Goal: Information Seeking & Learning: Learn about a topic

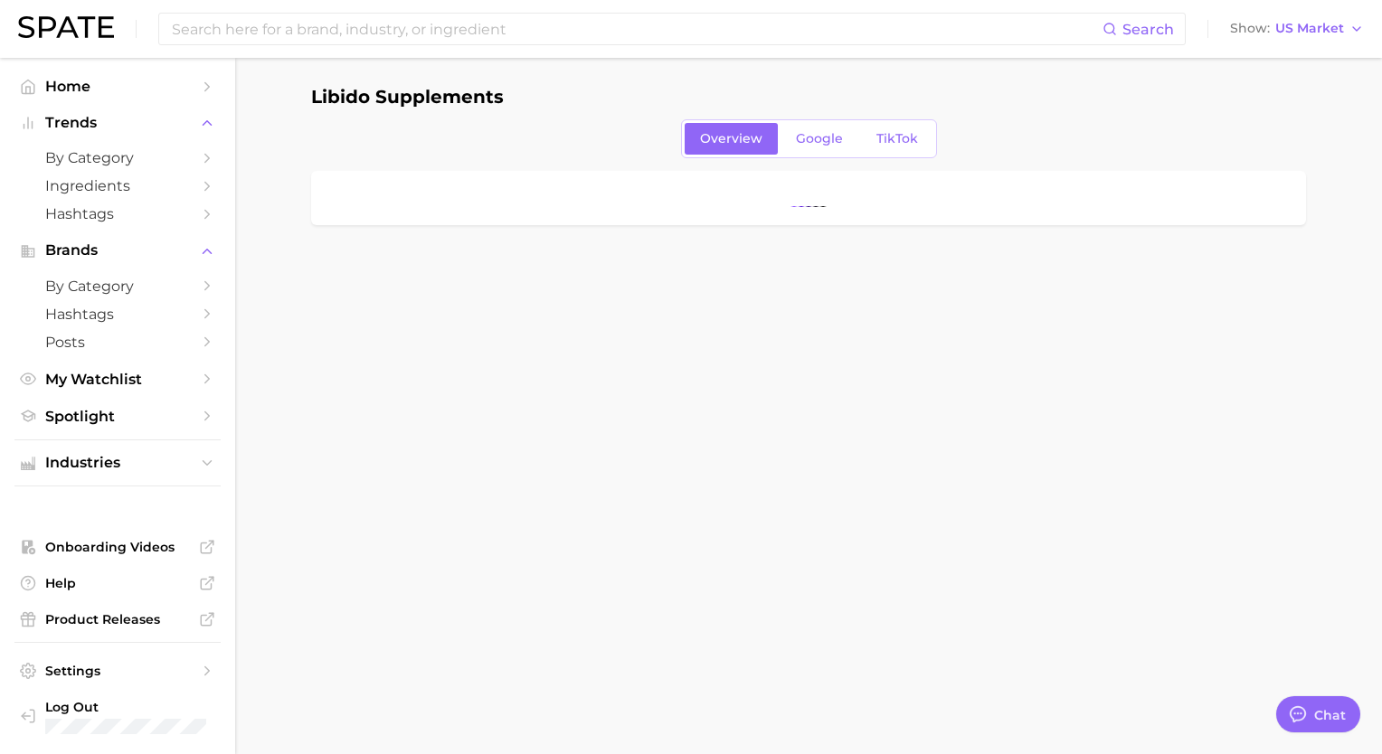
type textarea "x"
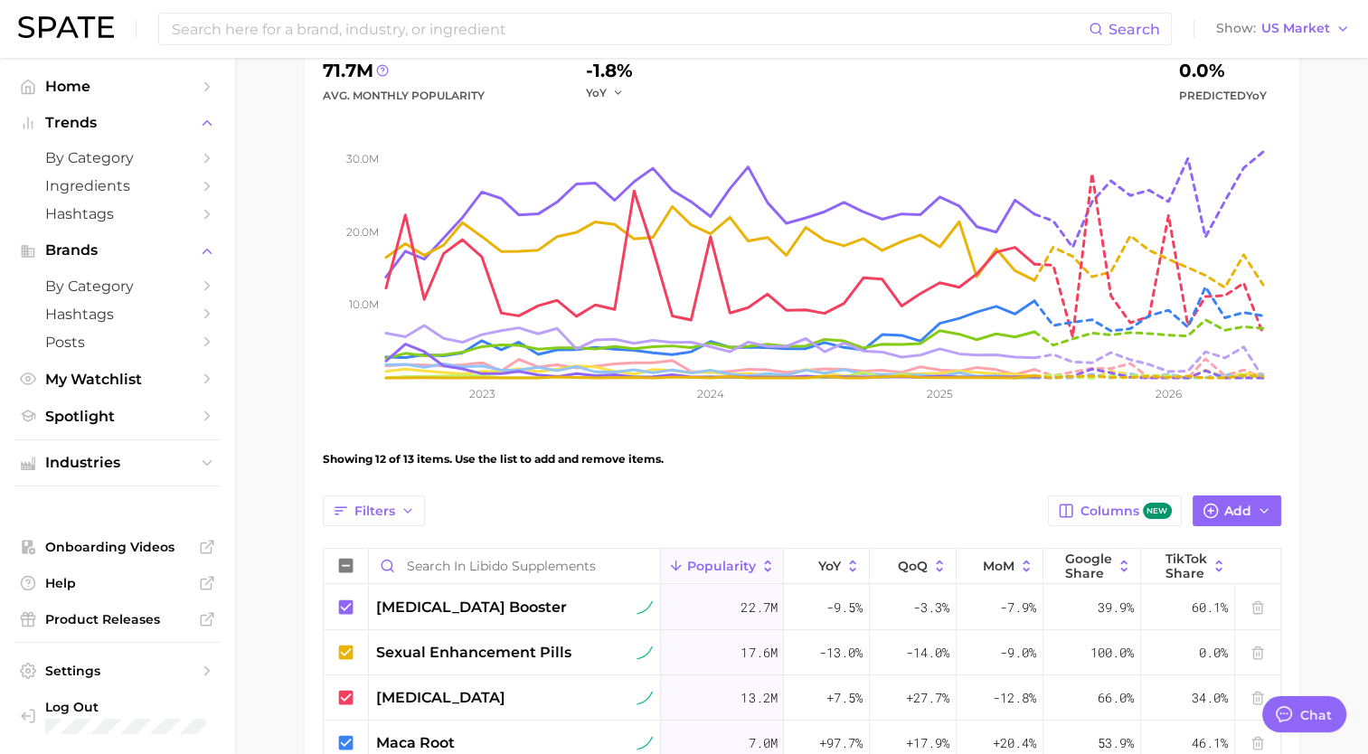
scroll to position [362, 0]
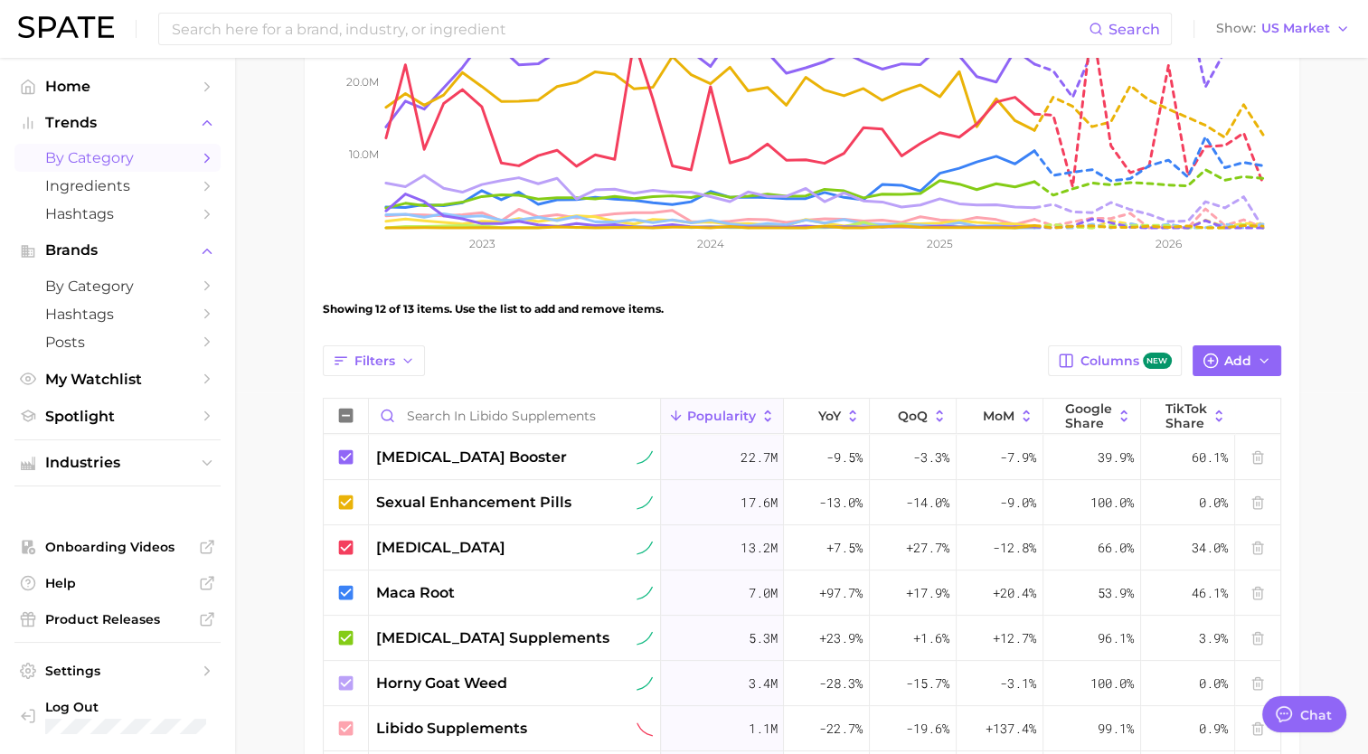
click at [89, 146] on link "by Category" at bounding box center [117, 158] width 206 height 28
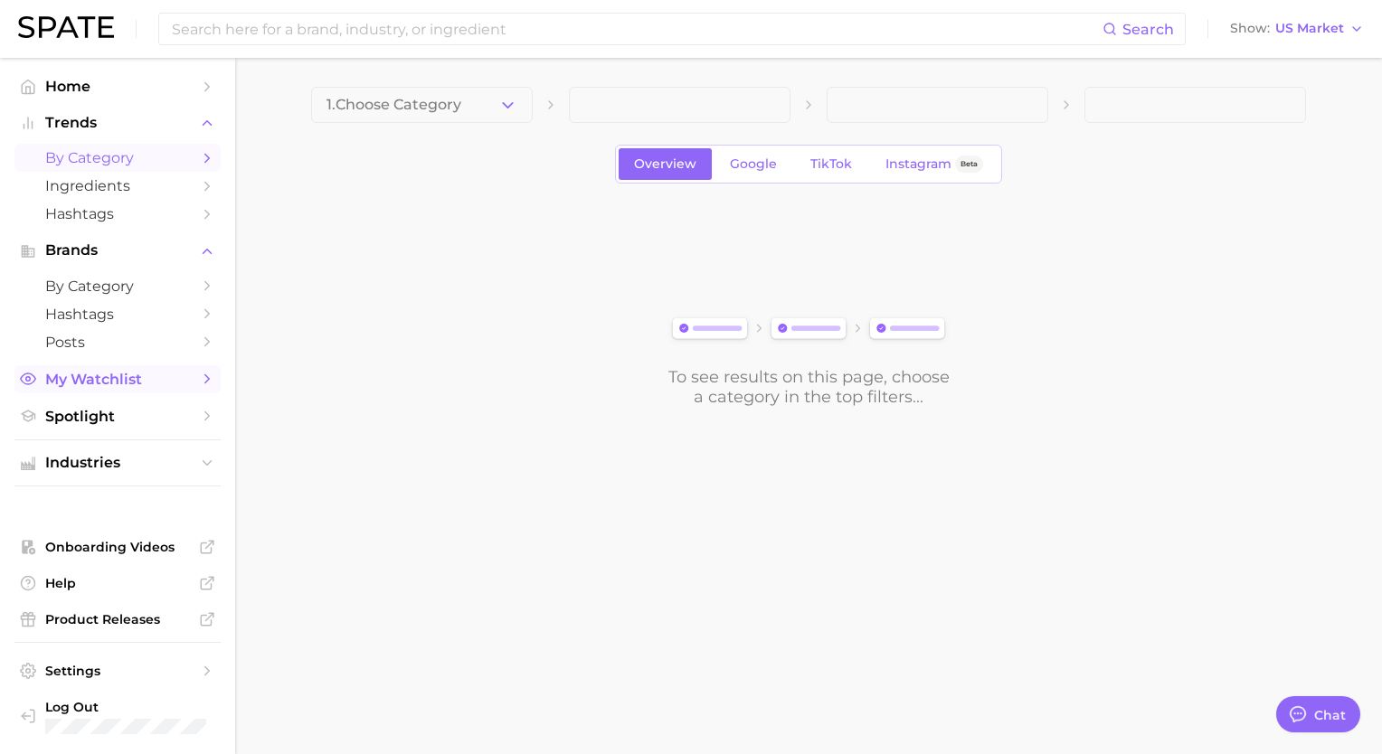
click at [61, 369] on link "My Watchlist" at bounding box center [117, 379] width 206 height 28
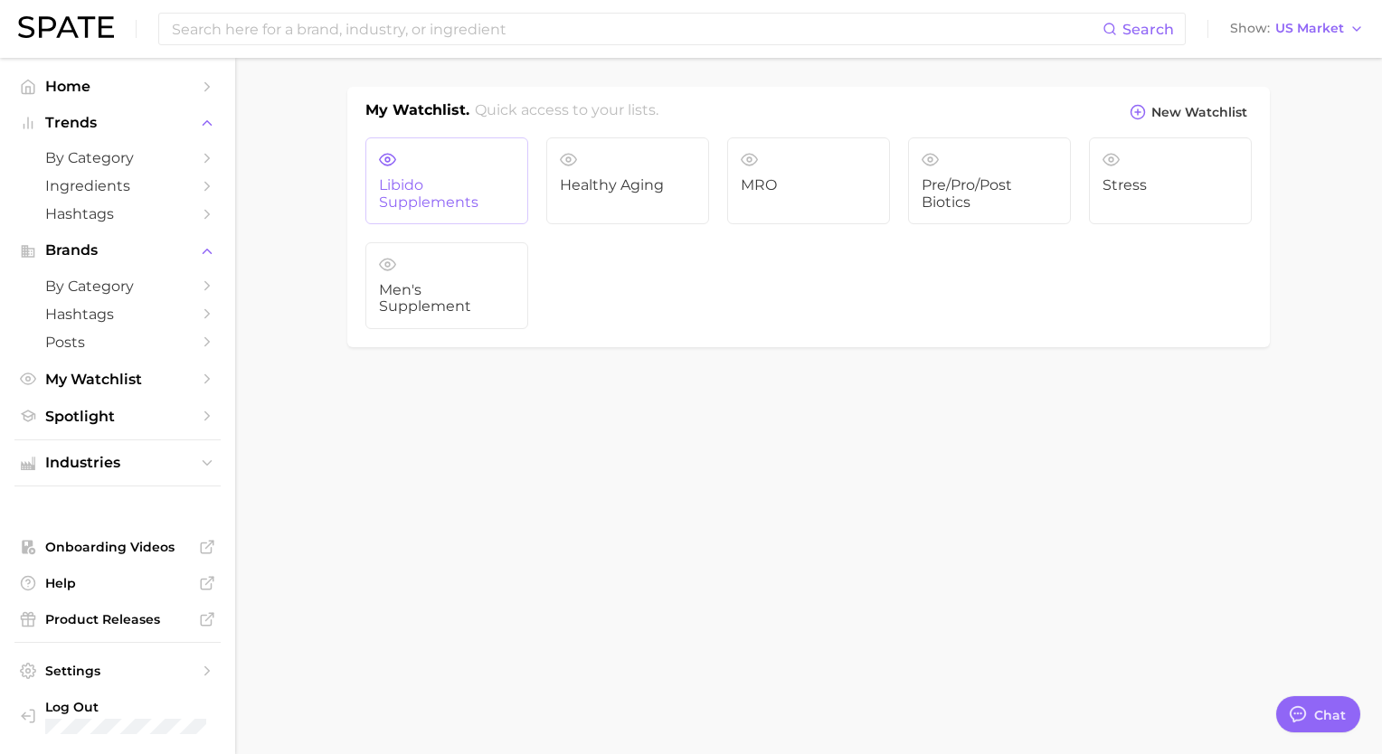
click at [420, 163] on link "Libido Supplements" at bounding box center [446, 180] width 163 height 87
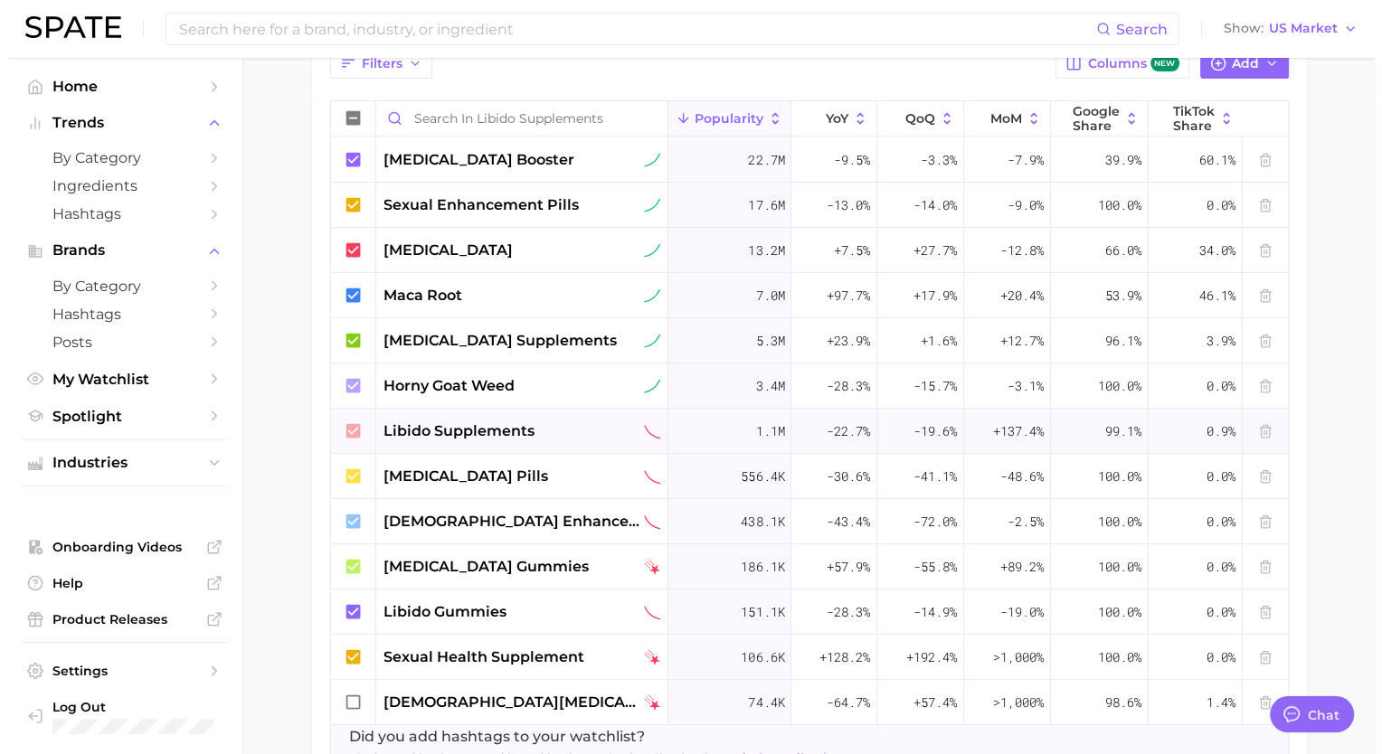
scroll to position [602, 0]
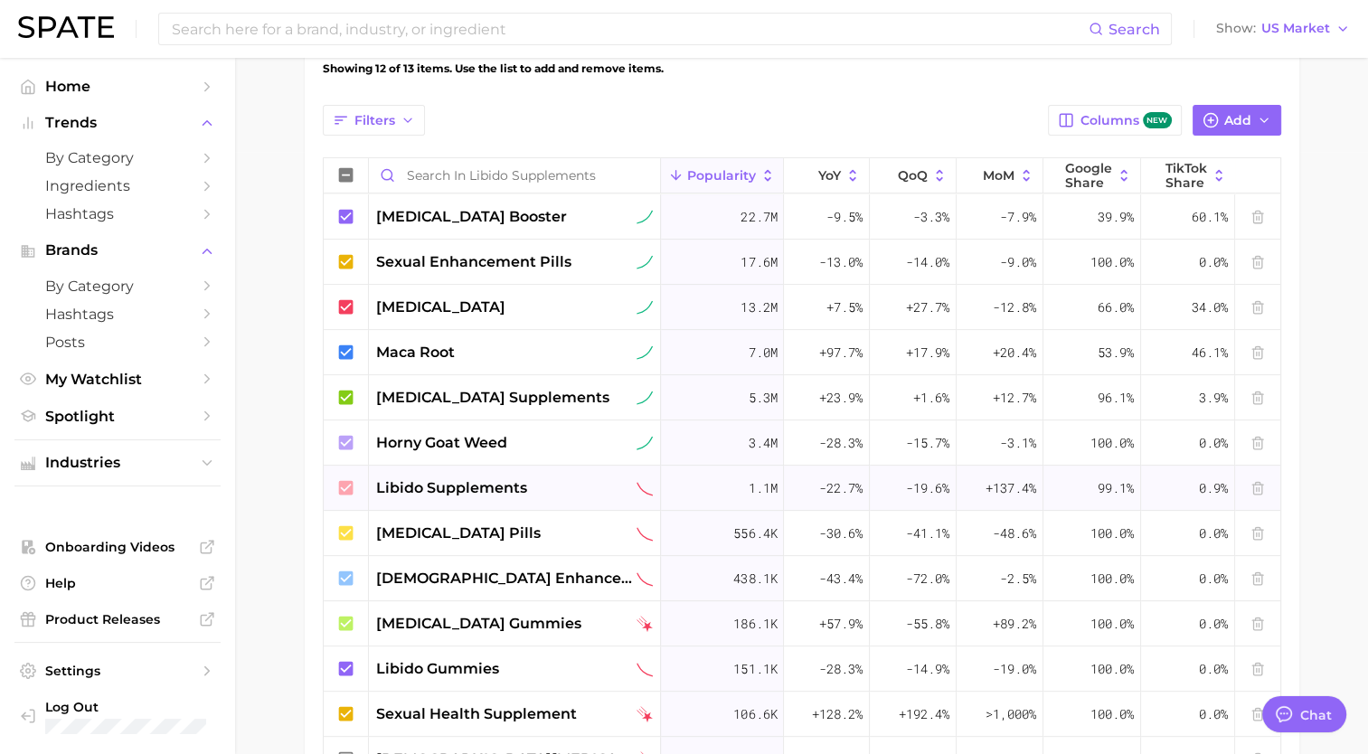
click at [474, 477] on span "libido supplements" at bounding box center [451, 488] width 151 height 22
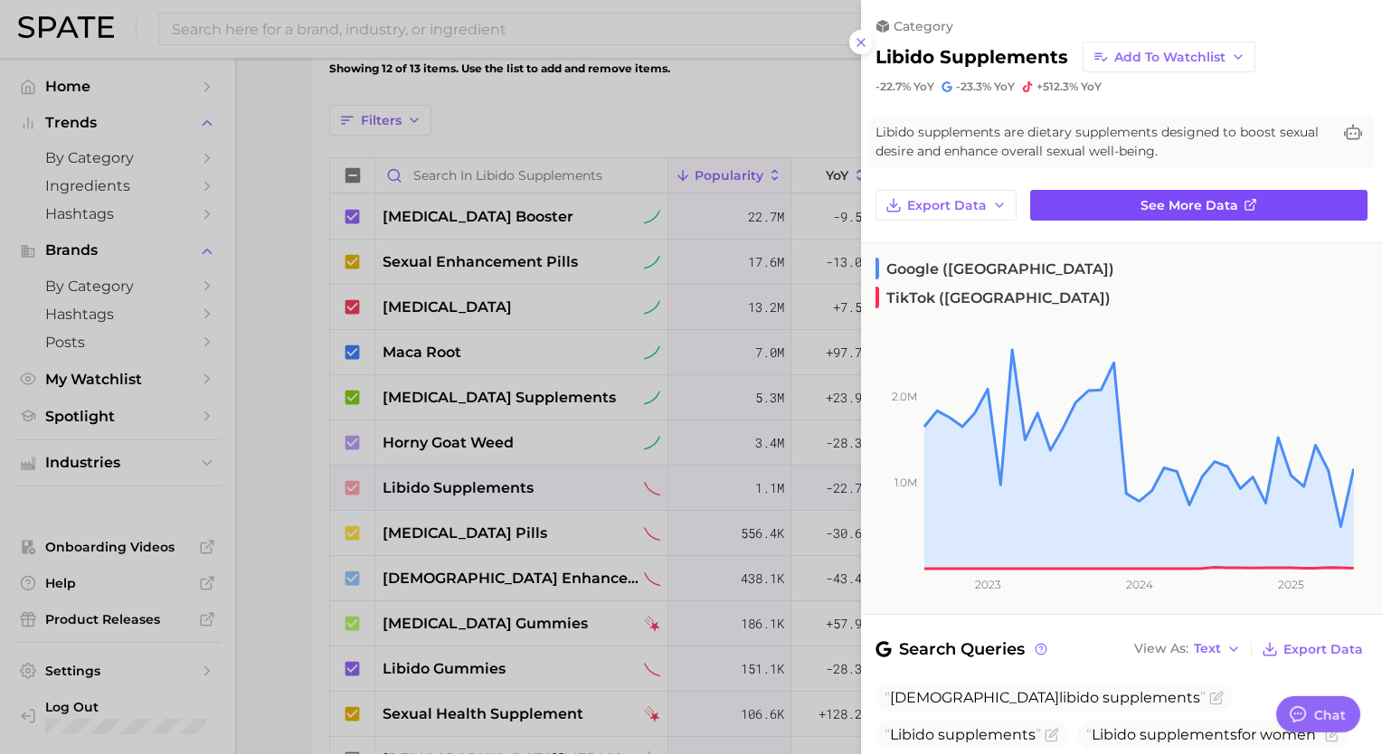
click at [1101, 198] on link "See more data" at bounding box center [1198, 205] width 337 height 31
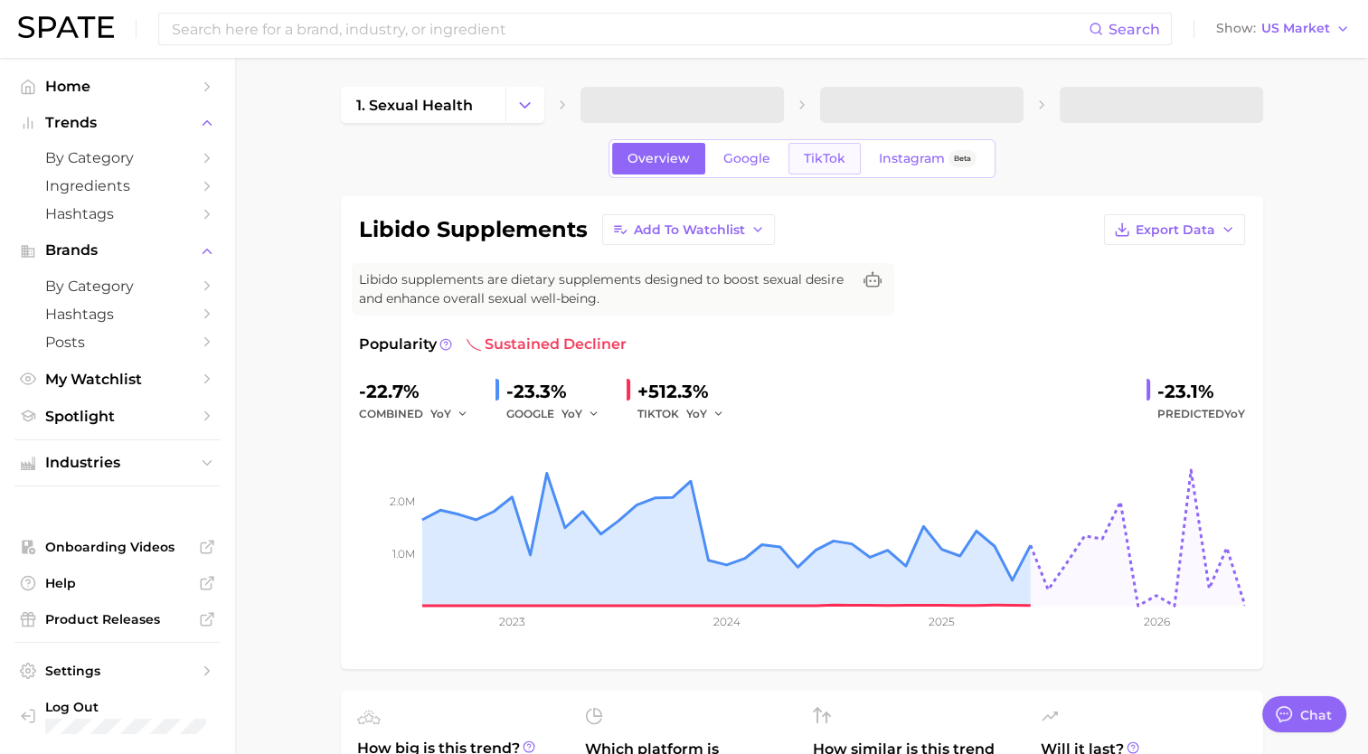
click at [813, 159] on span "TikTok" at bounding box center [825, 158] width 42 height 15
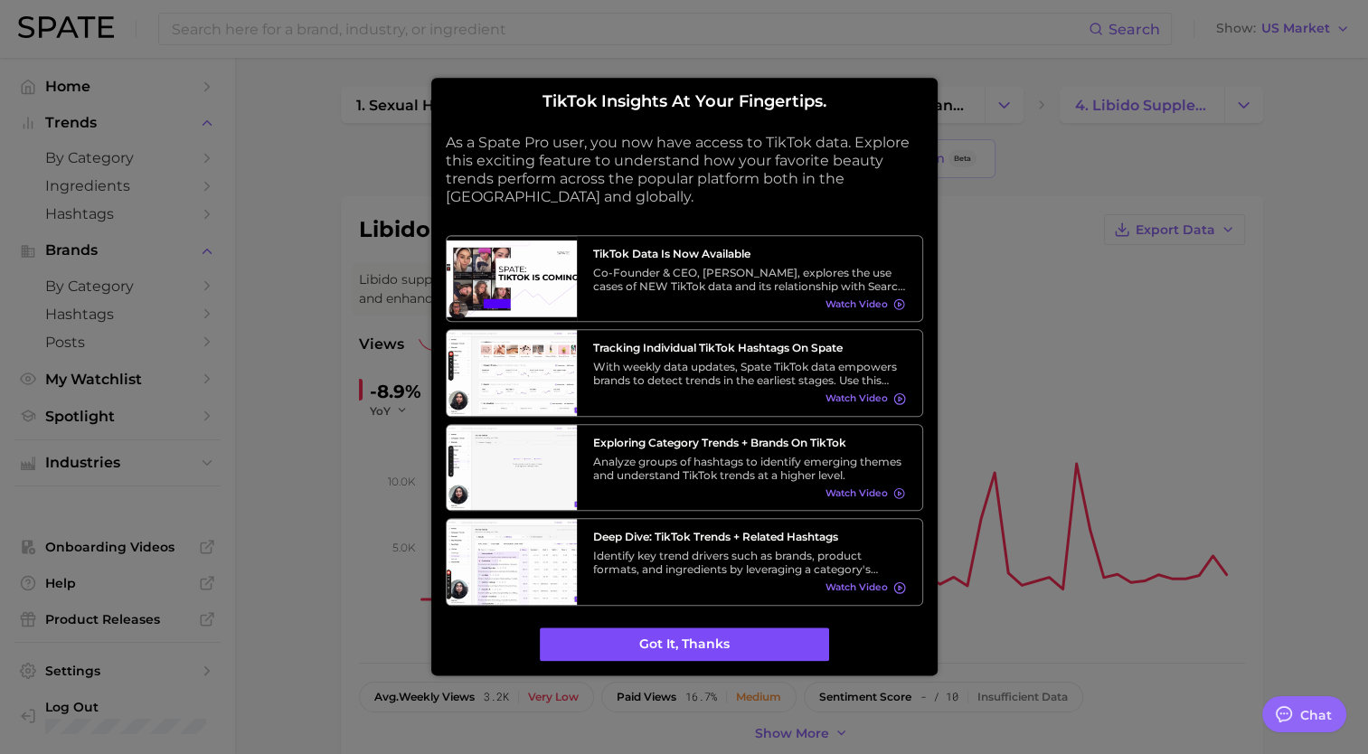
click at [680, 646] on button "Got it, thanks" at bounding box center [684, 645] width 289 height 34
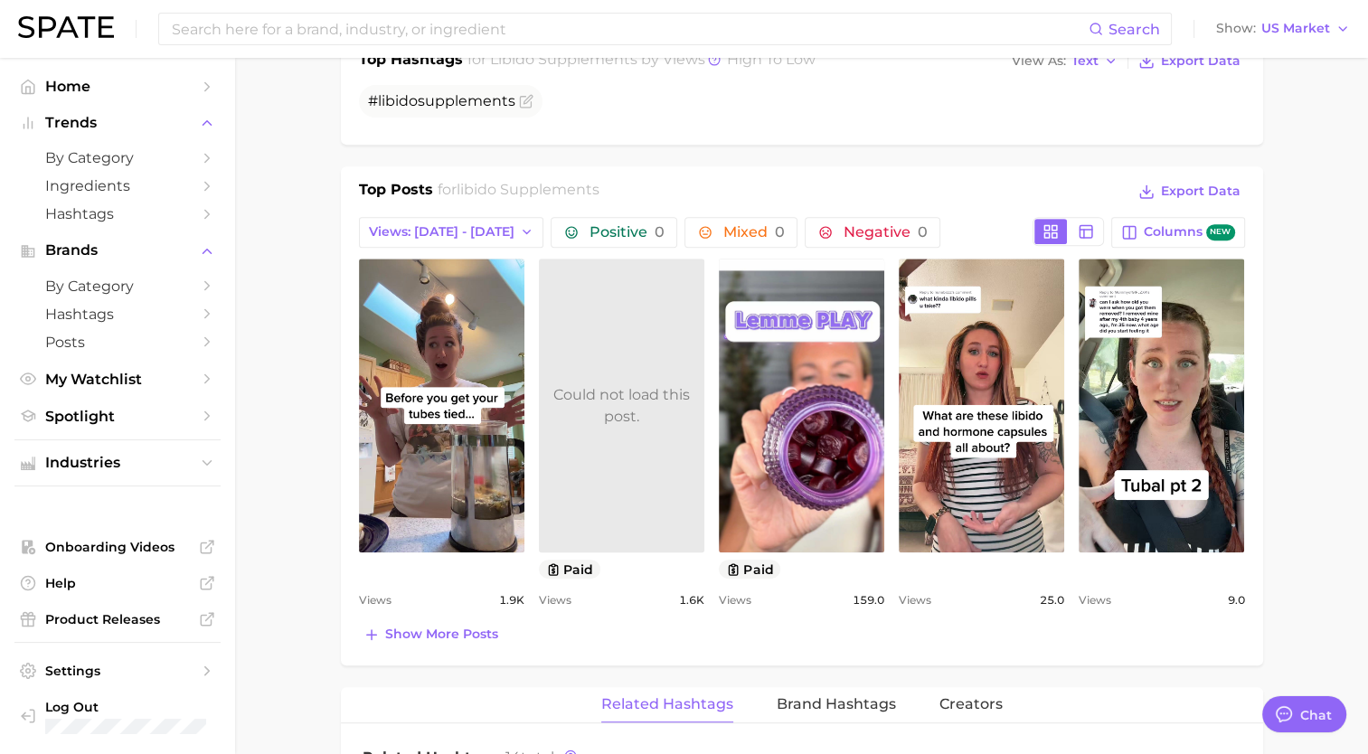
scroll to position [1085, 0]
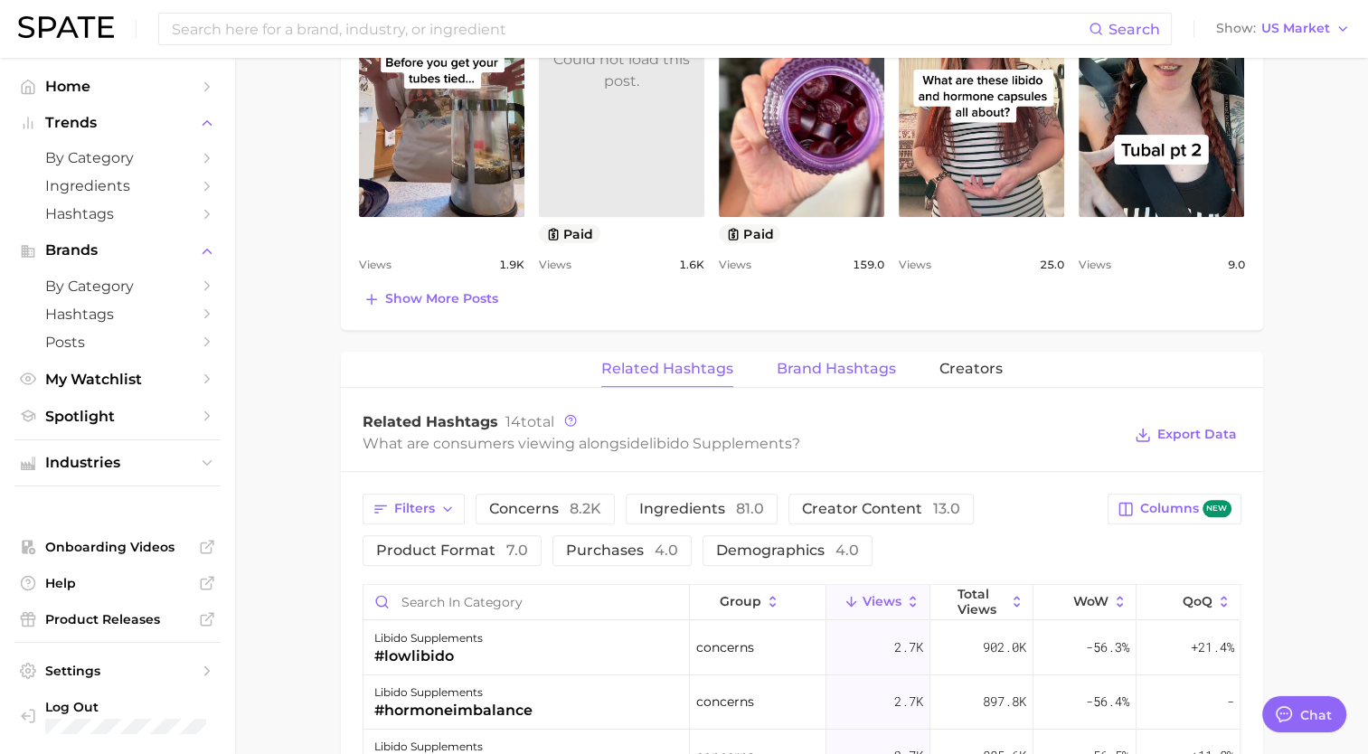
click at [823, 374] on span "Brand Hashtags" at bounding box center [836, 369] width 119 height 16
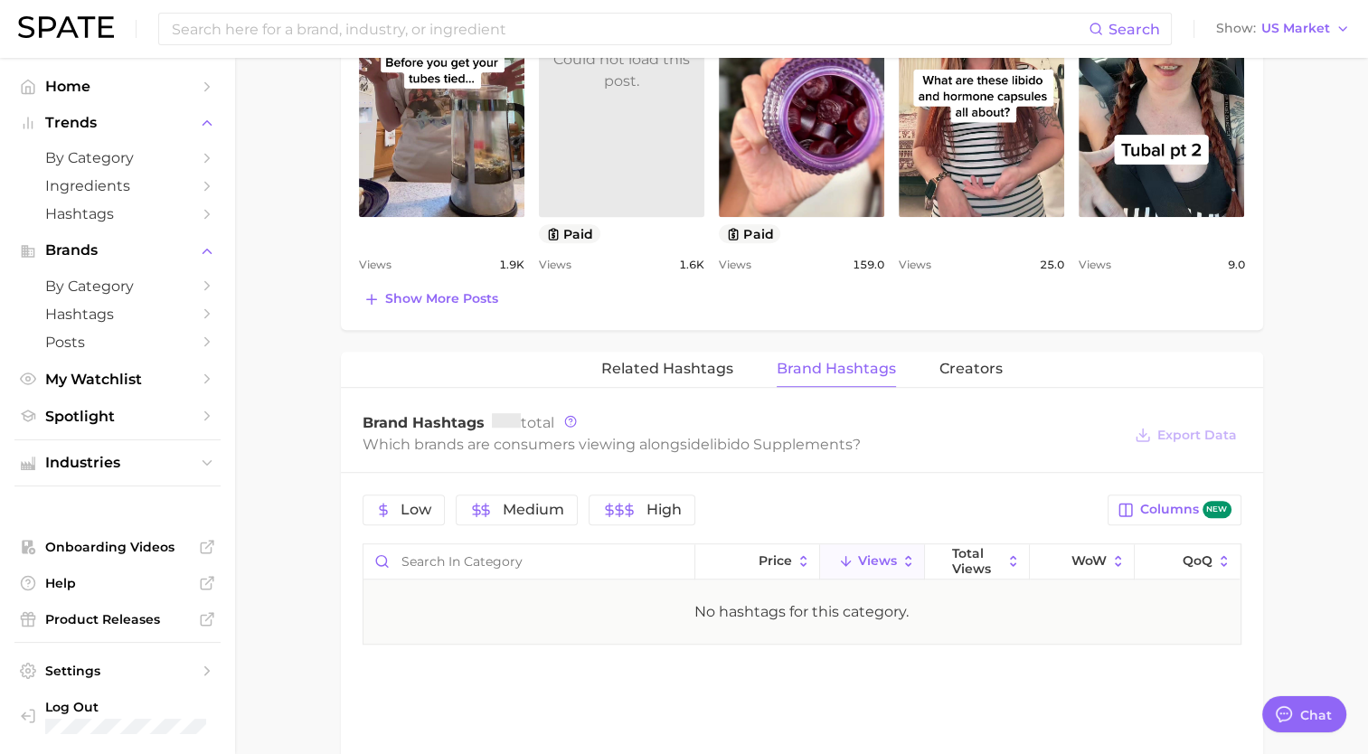
click at [821, 367] on span "Brand Hashtags" at bounding box center [836, 369] width 119 height 16
click at [613, 369] on span "Related Hashtags" at bounding box center [667, 369] width 132 height 16
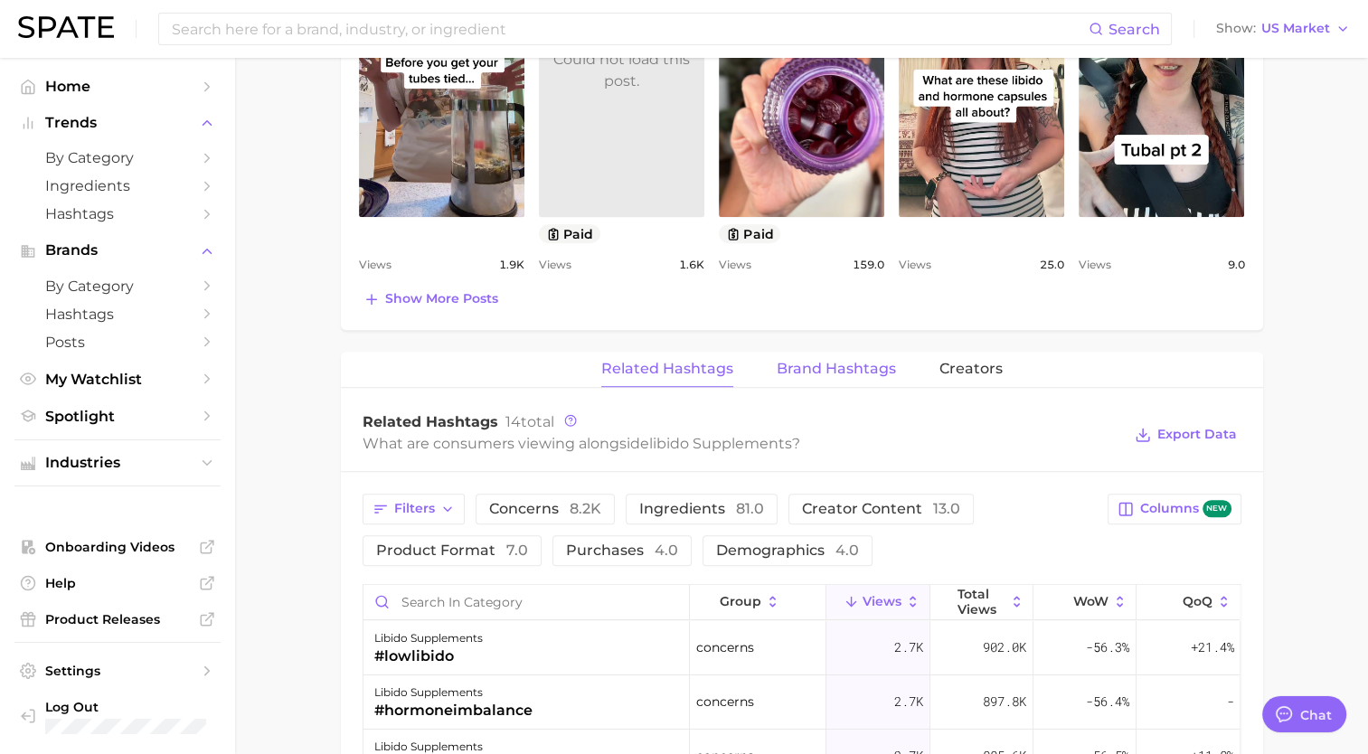
click at [826, 361] on span "Brand Hashtags" at bounding box center [836, 369] width 119 height 16
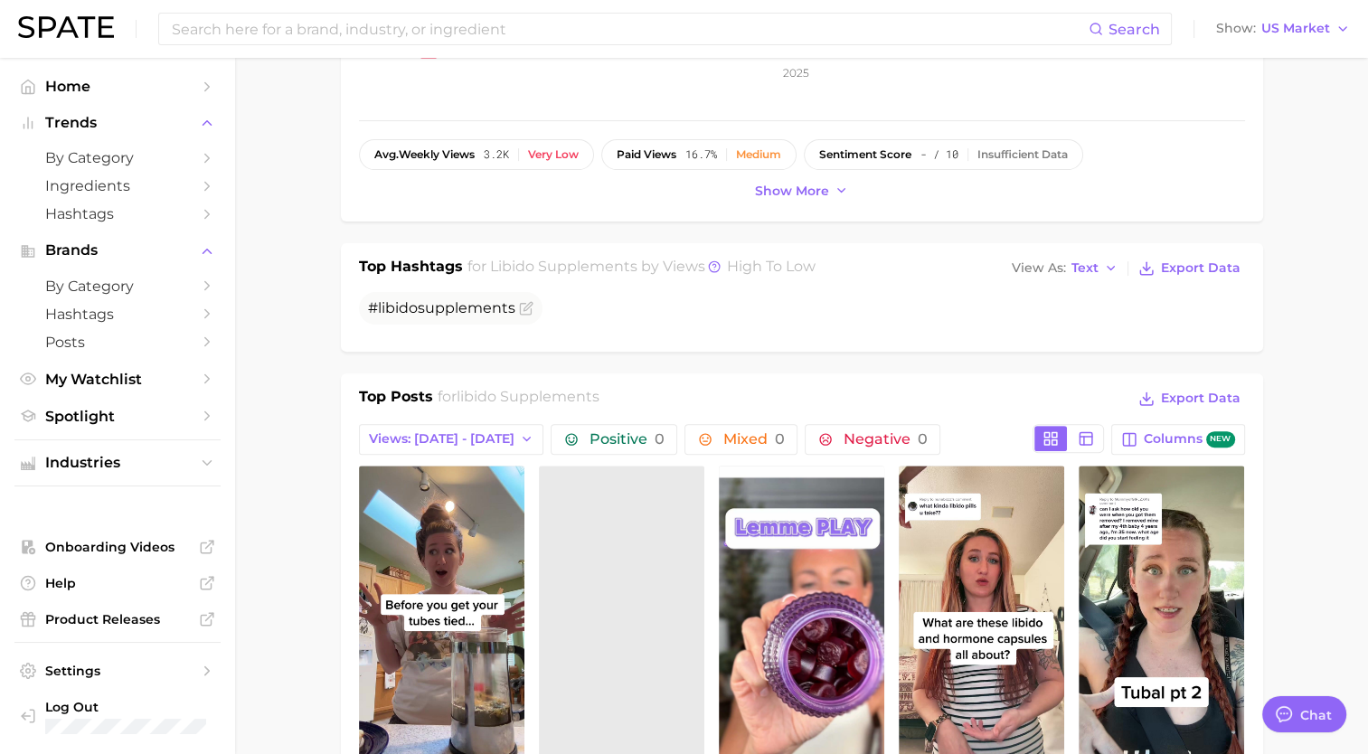
scroll to position [814, 0]
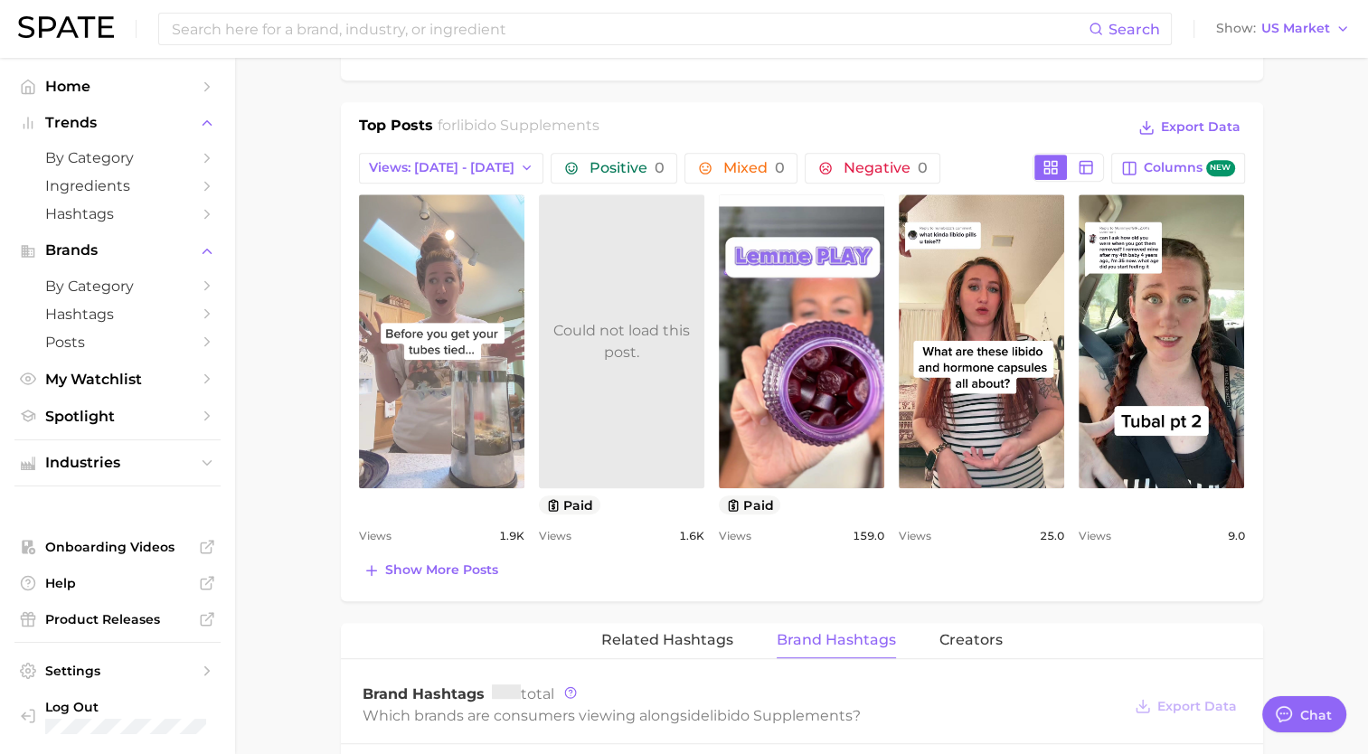
click at [465, 404] on link "view post on TikTok" at bounding box center [441, 341] width 165 height 294
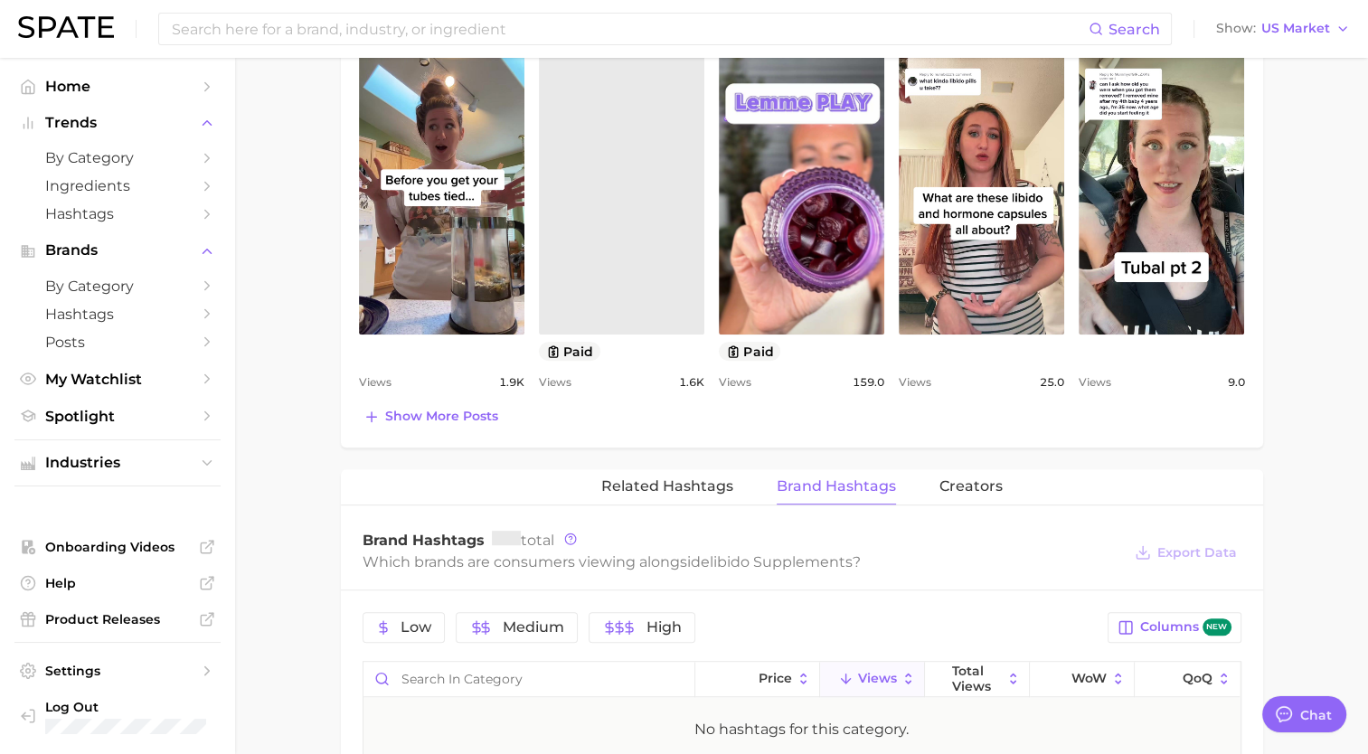
scroll to position [995, 0]
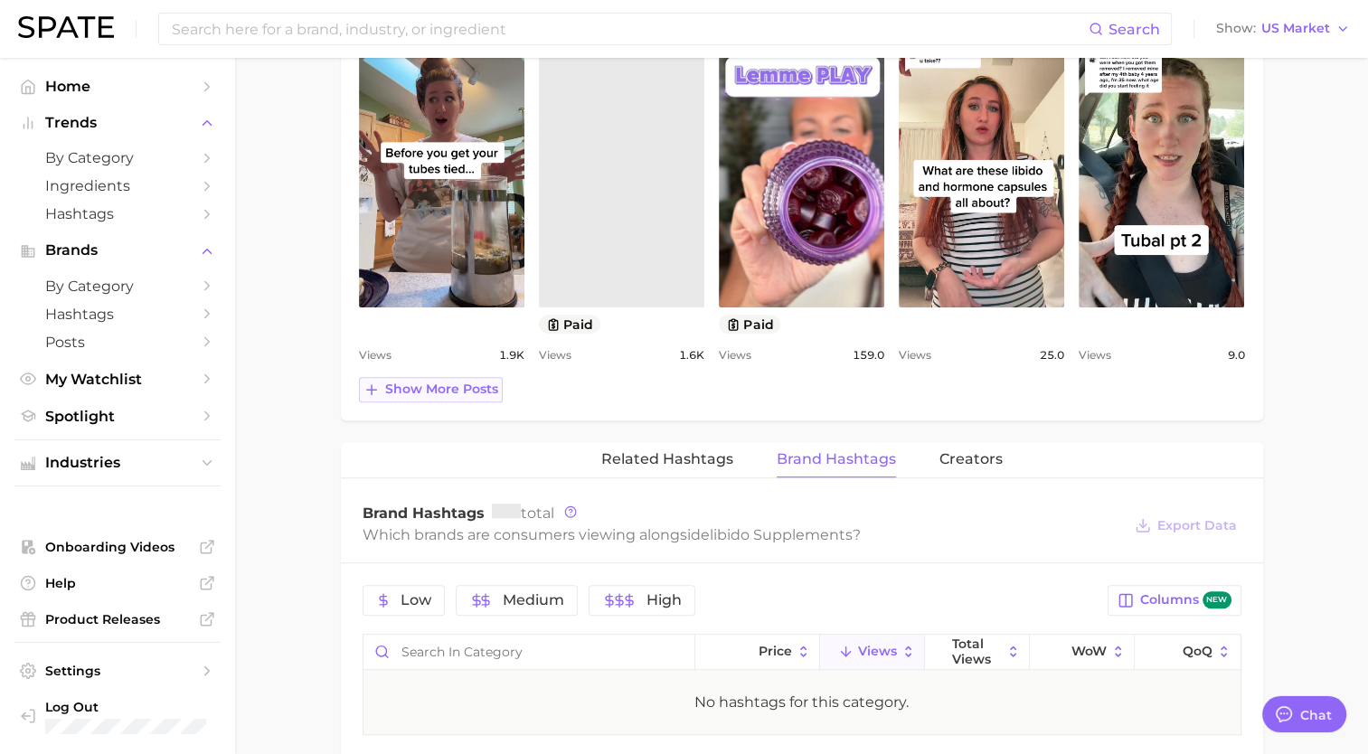
click at [401, 385] on span "Show more posts" at bounding box center [441, 389] width 113 height 15
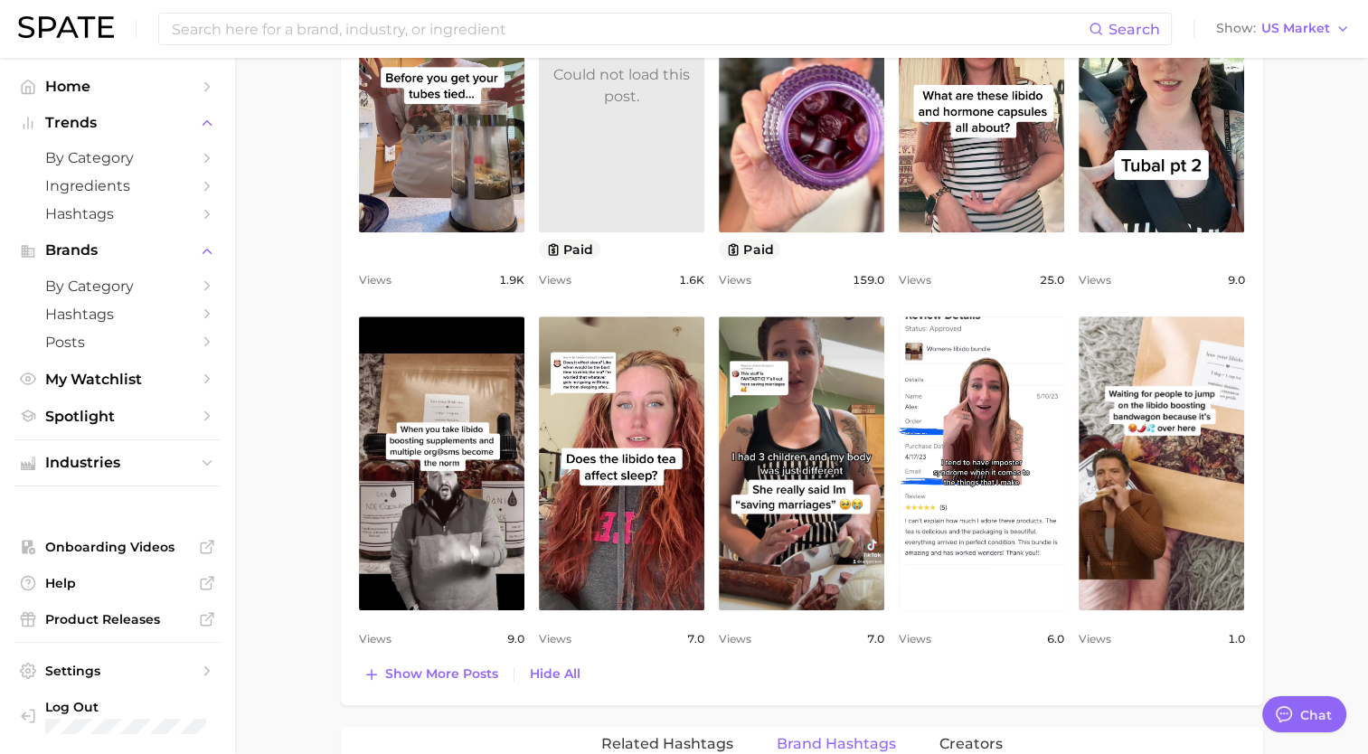
scroll to position [1085, 0]
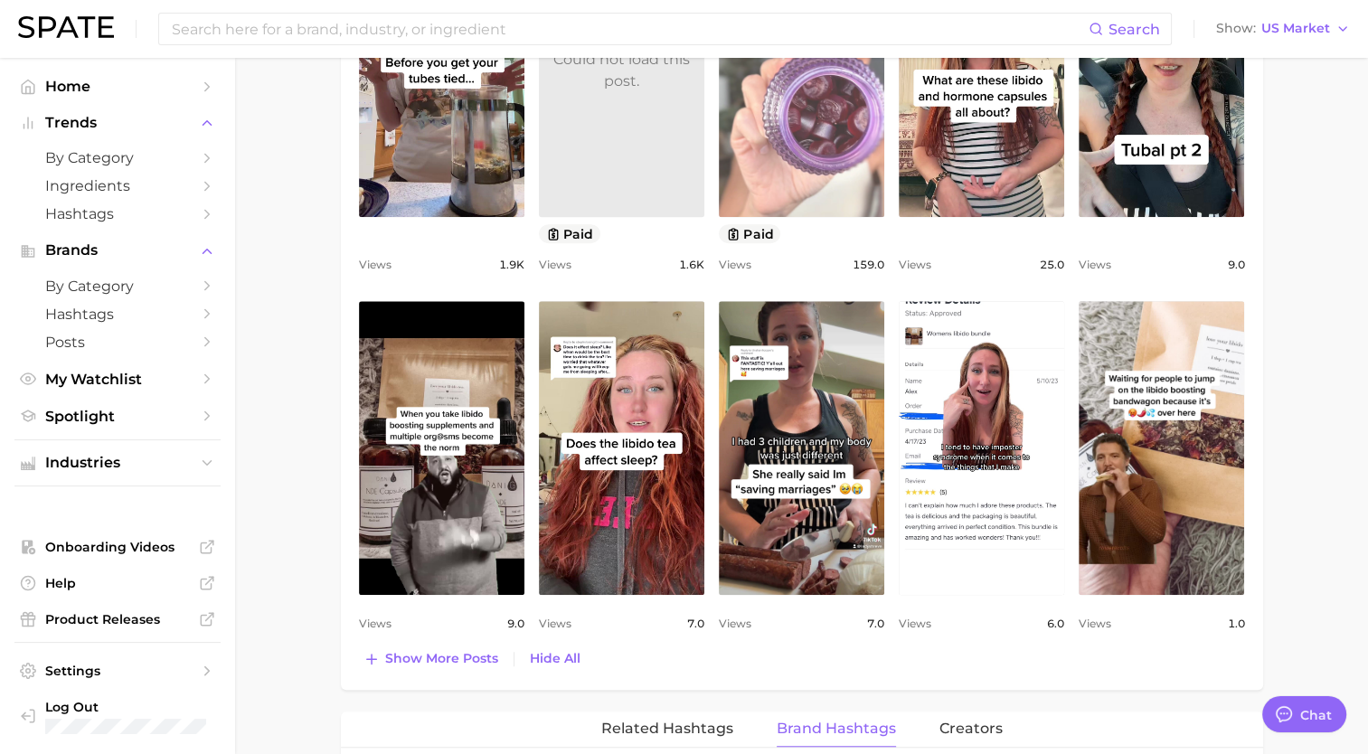
click at [828, 190] on link "view post on TikTok" at bounding box center [801, 70] width 165 height 294
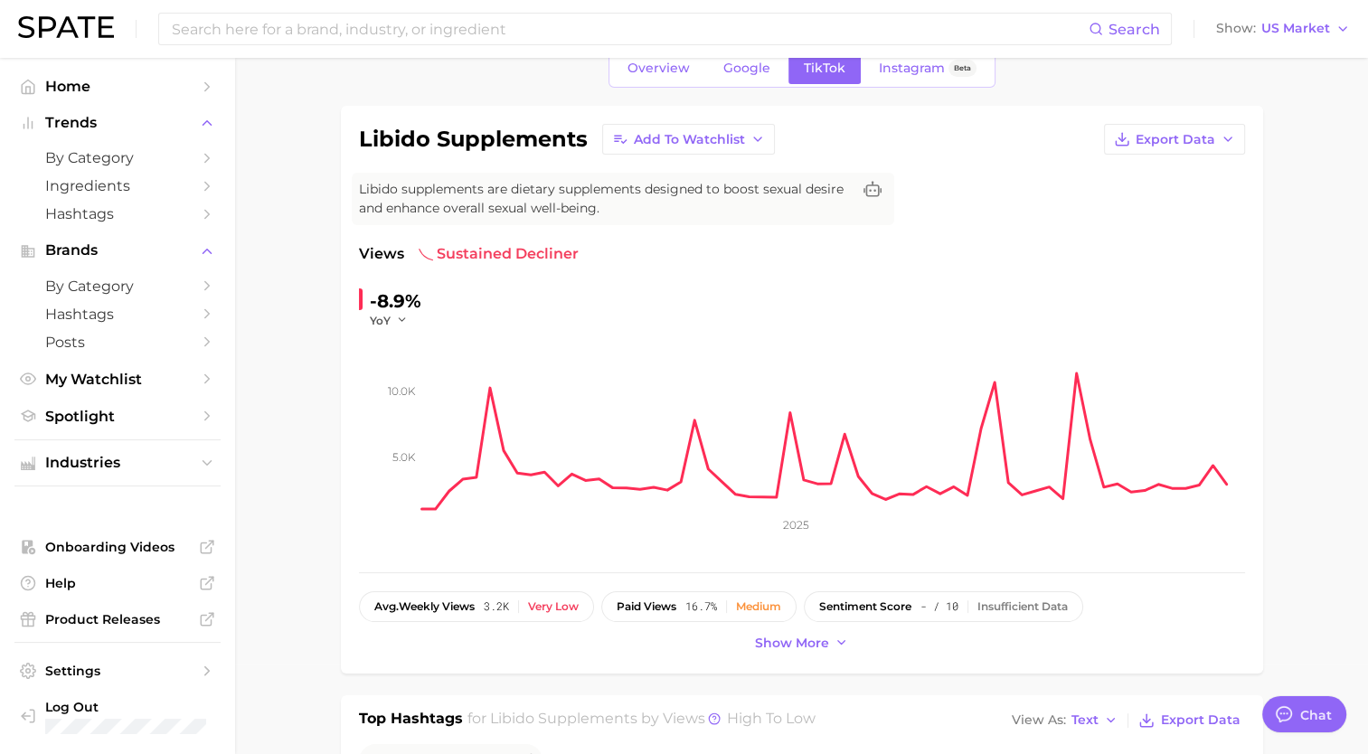
scroll to position [0, 0]
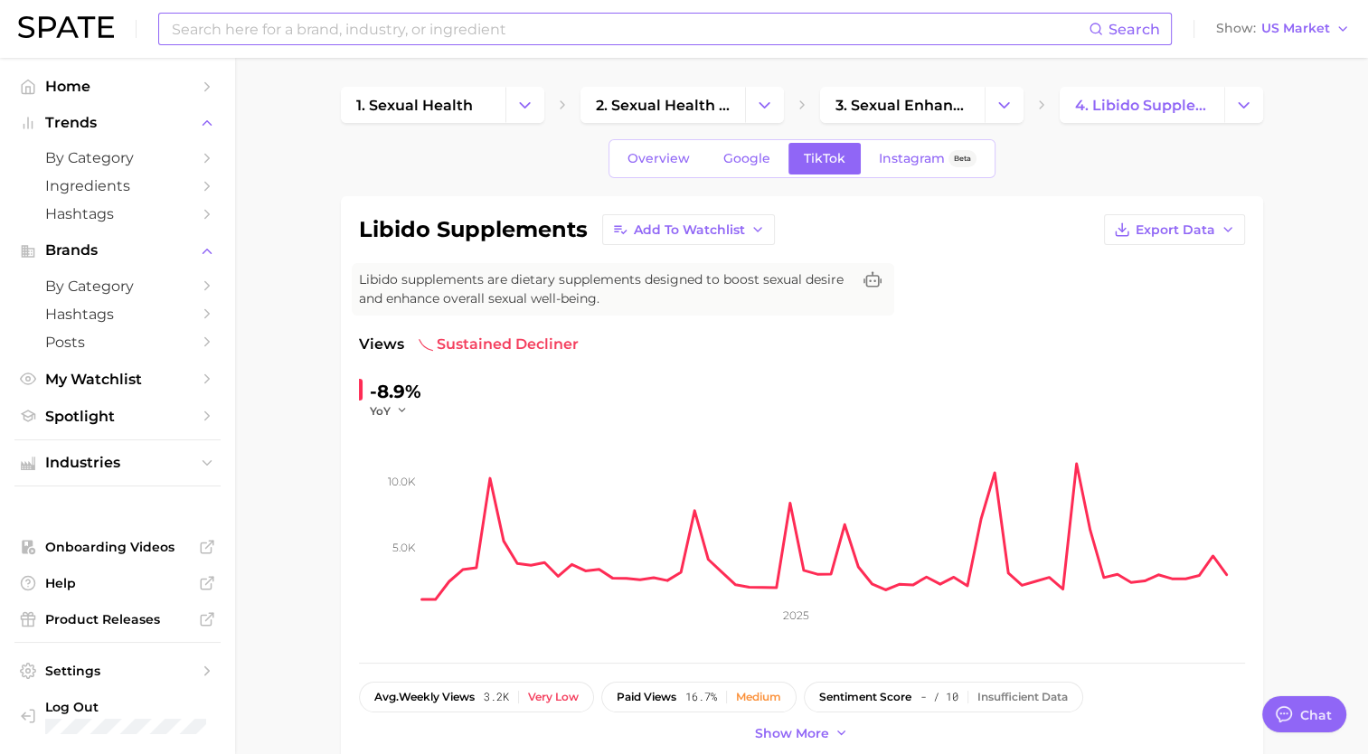
click at [438, 24] on input at bounding box center [629, 29] width 919 height 31
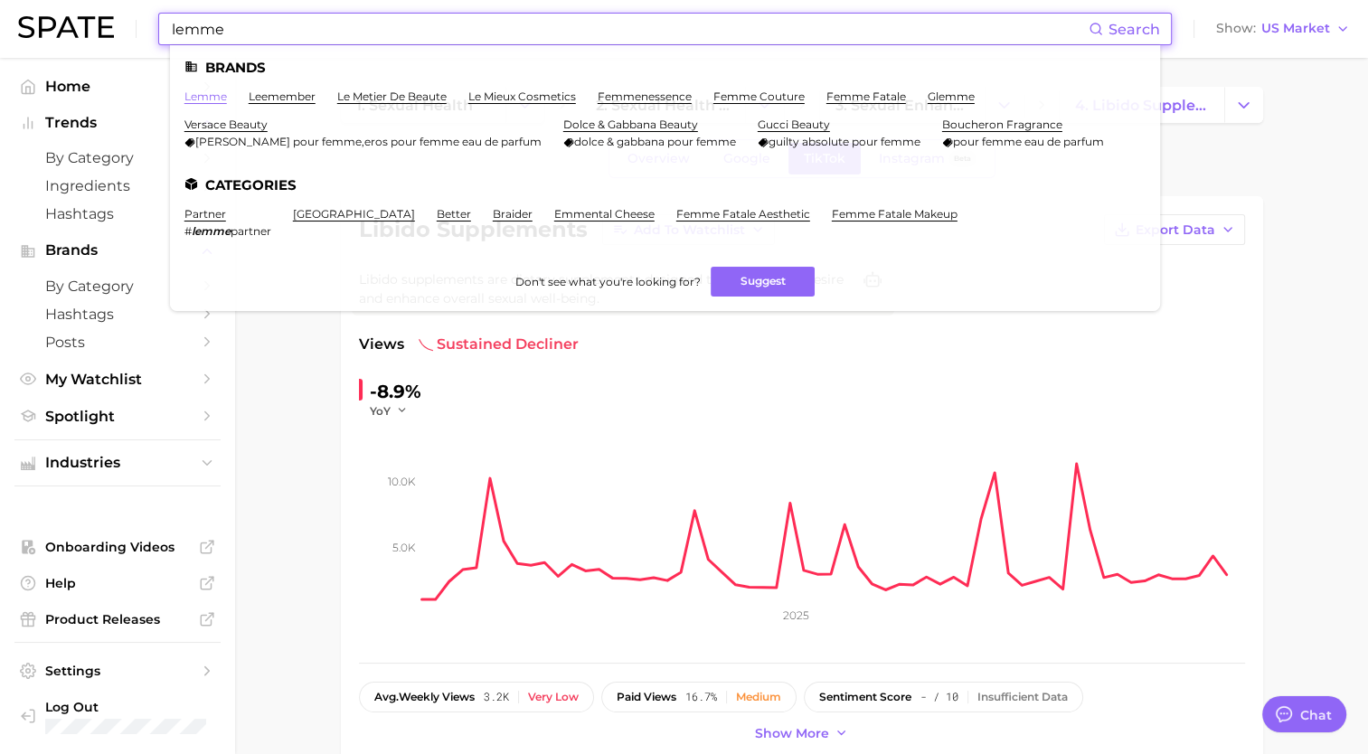
type input "lemme"
click at [208, 95] on link "lemme" at bounding box center [205, 97] width 42 height 14
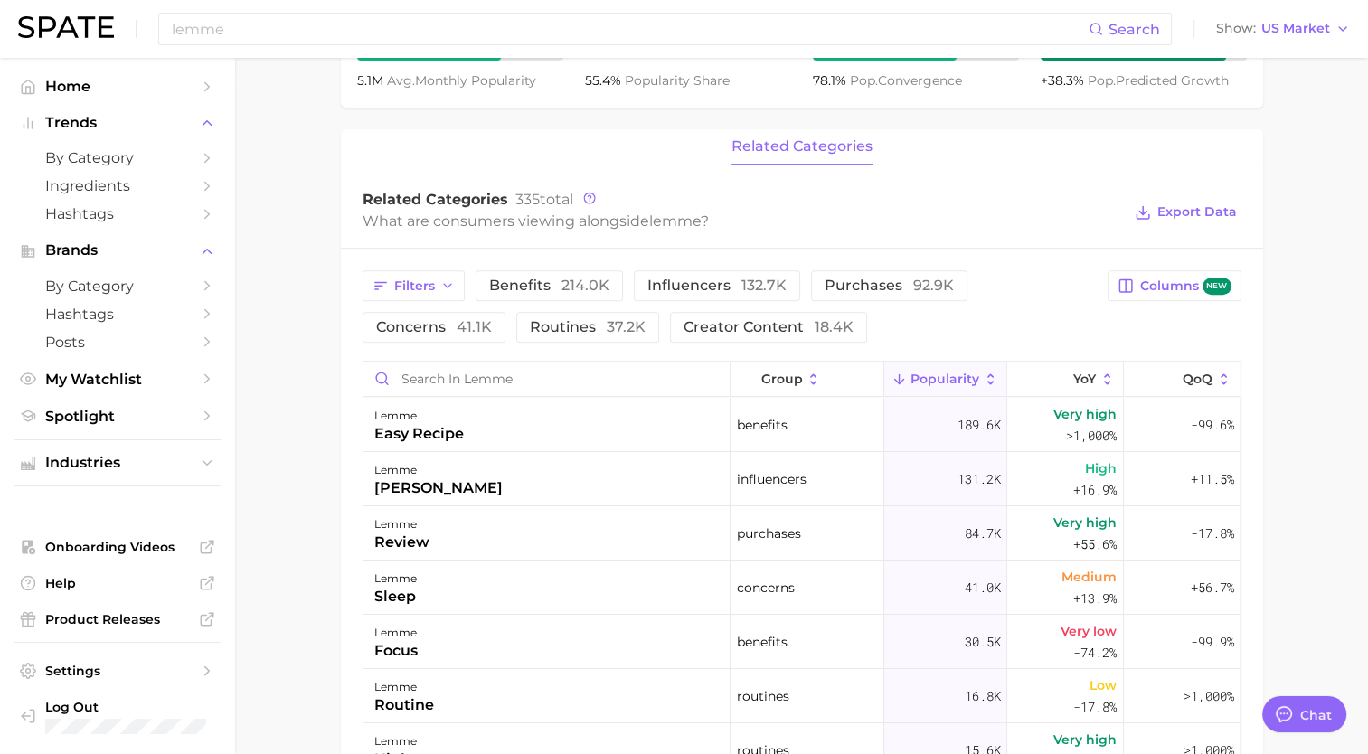
scroll to position [723, 0]
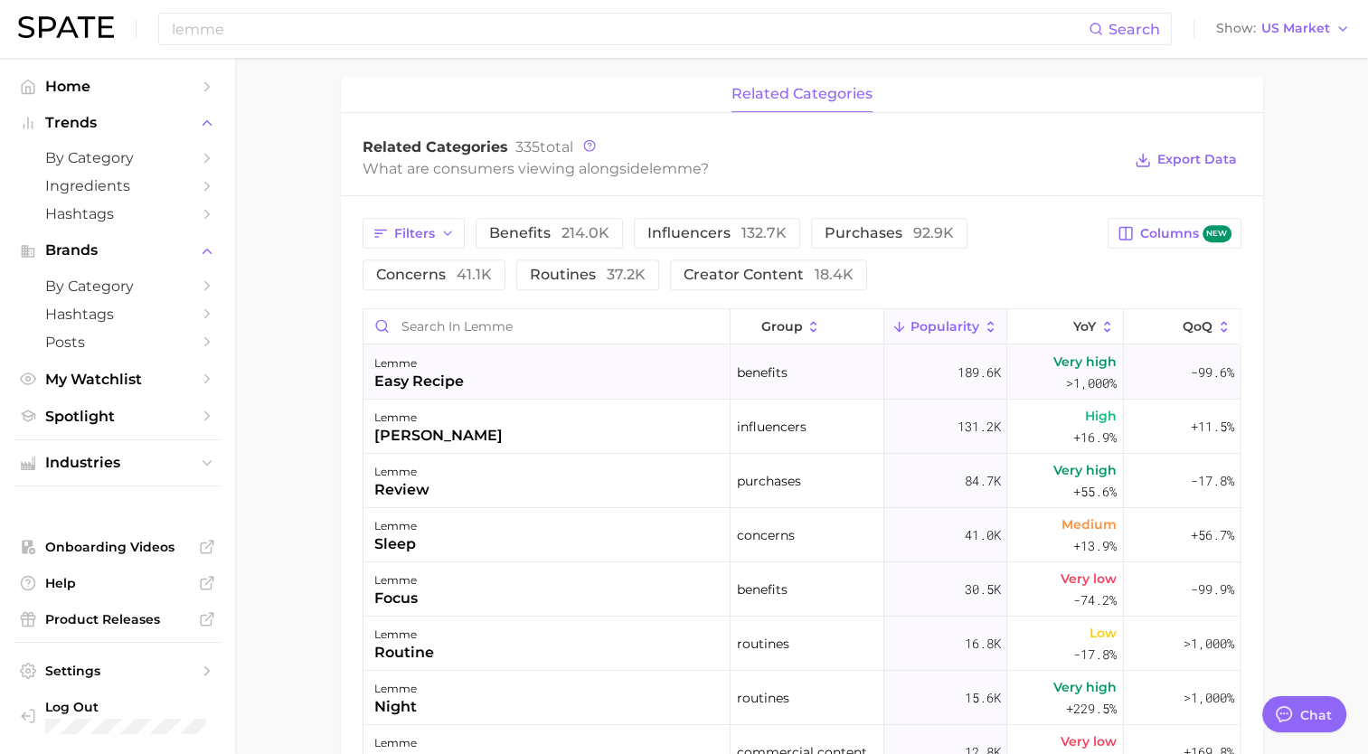
click at [484, 345] on div "lemme easy recipe" at bounding box center [547, 372] width 367 height 54
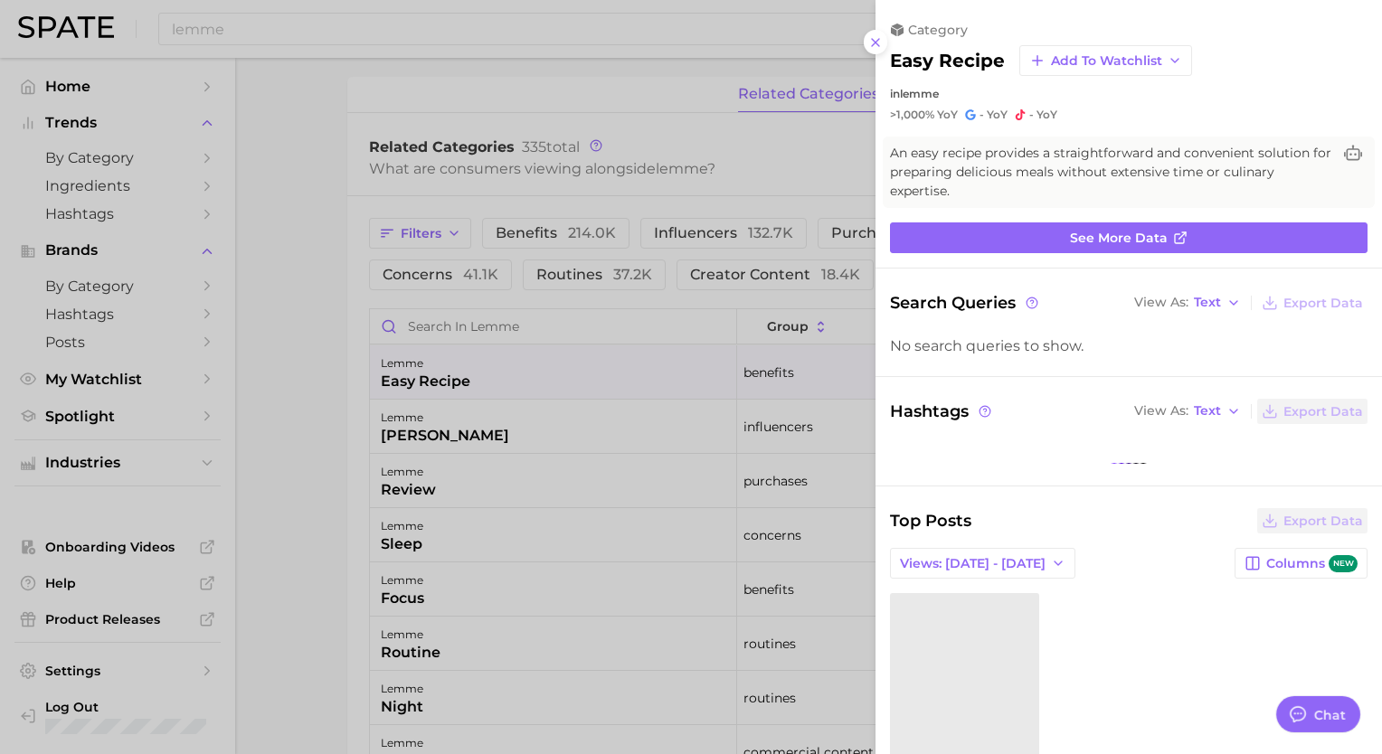
click at [492, 331] on div at bounding box center [691, 377] width 1382 height 754
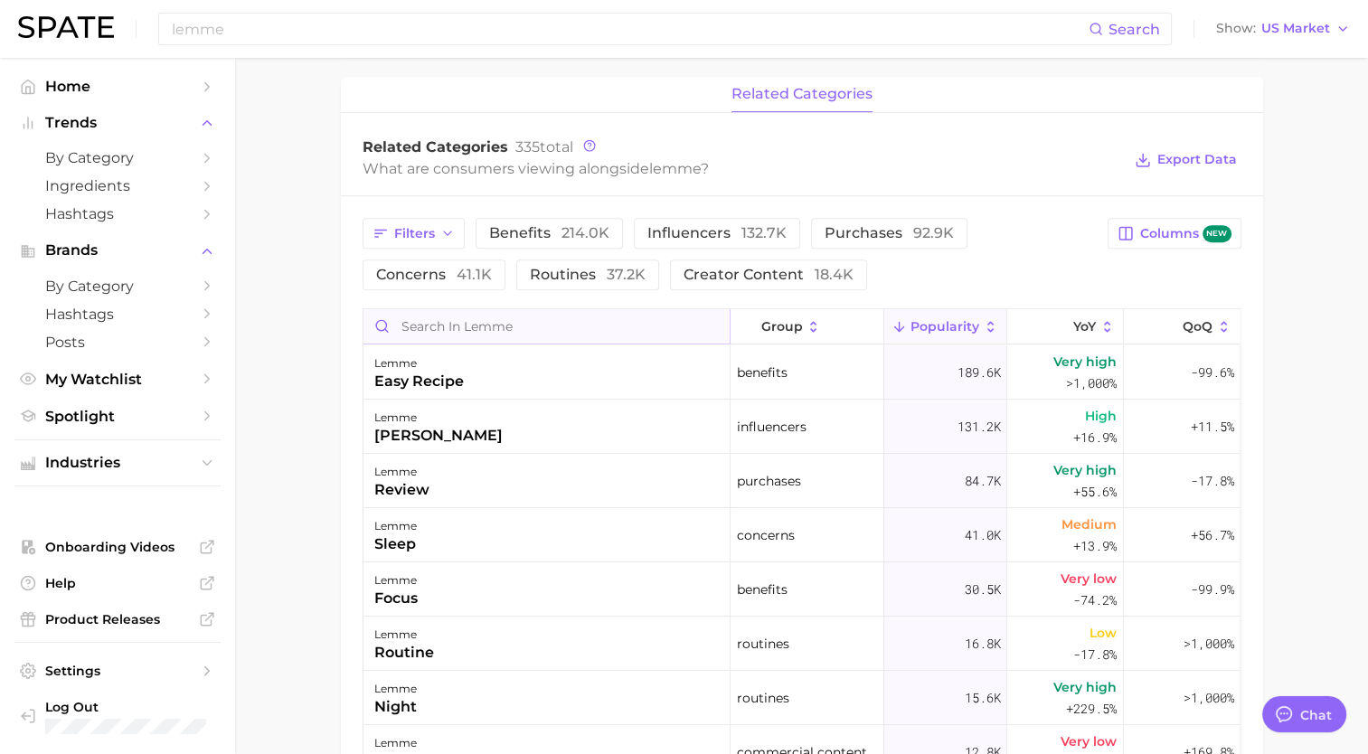
click at [516, 322] on input "Search in lemme" at bounding box center [547, 326] width 366 height 34
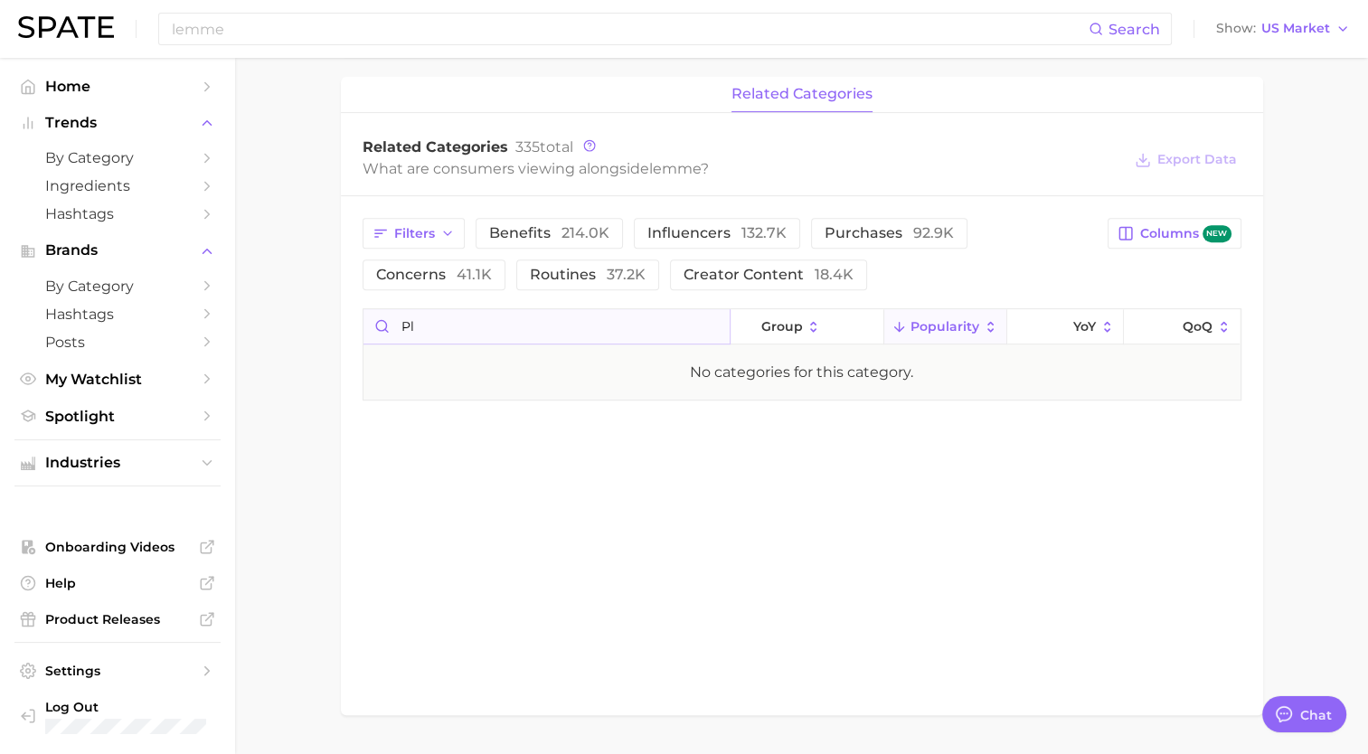
type input "p"
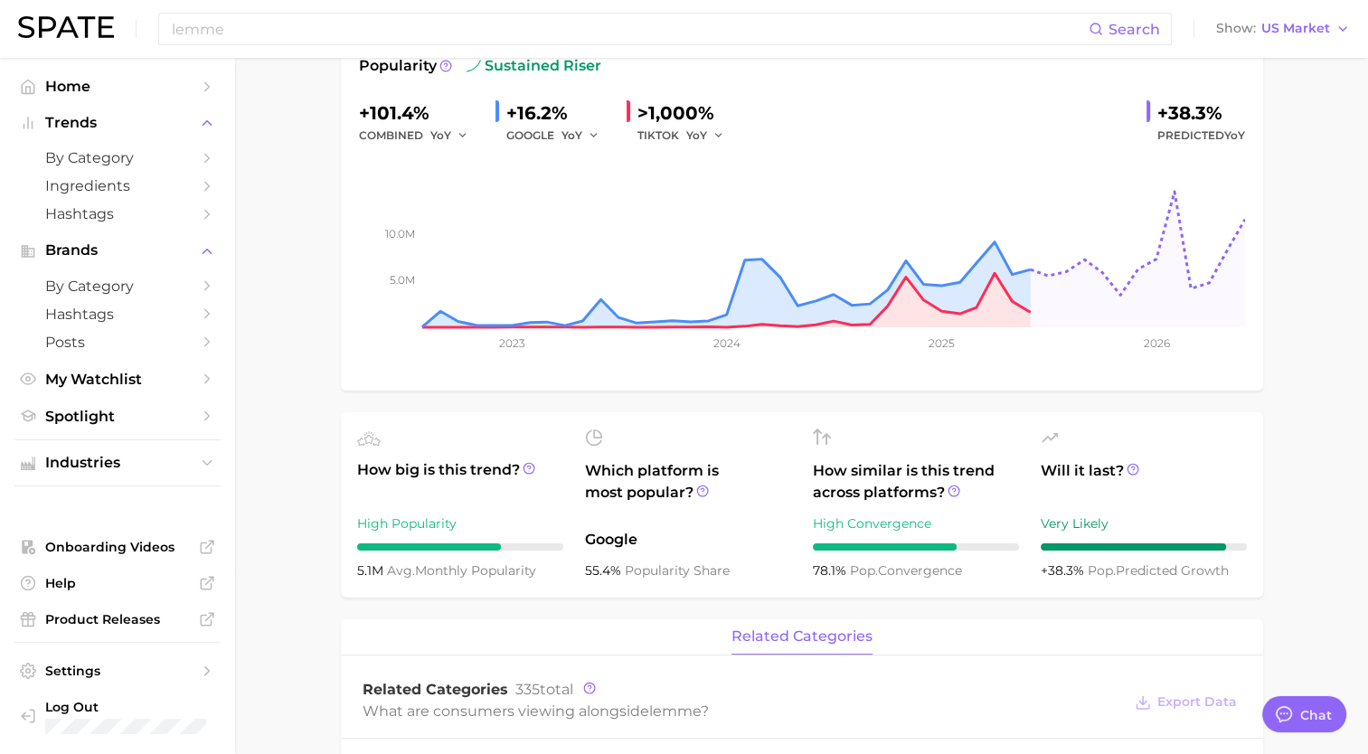
scroll to position [0, 0]
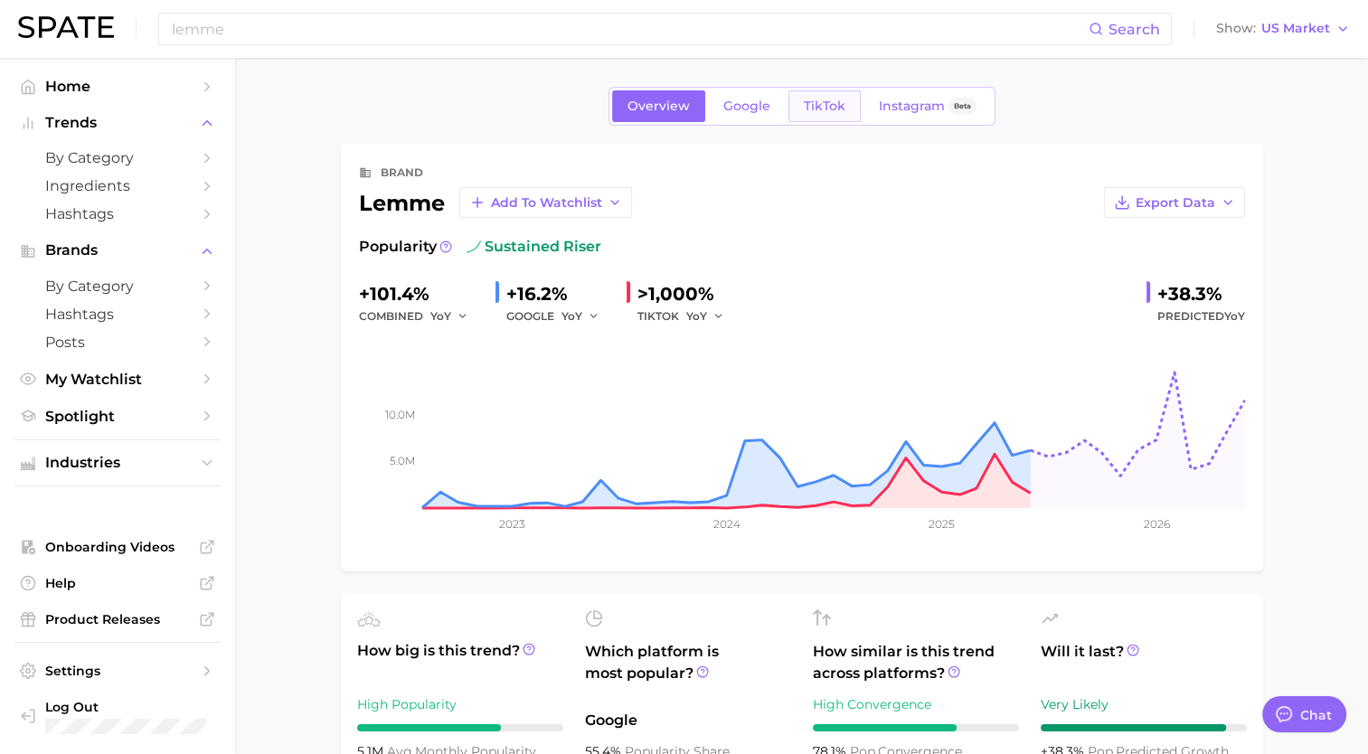
type input "libido"
click at [807, 98] on link "TikTok" at bounding box center [825, 106] width 72 height 32
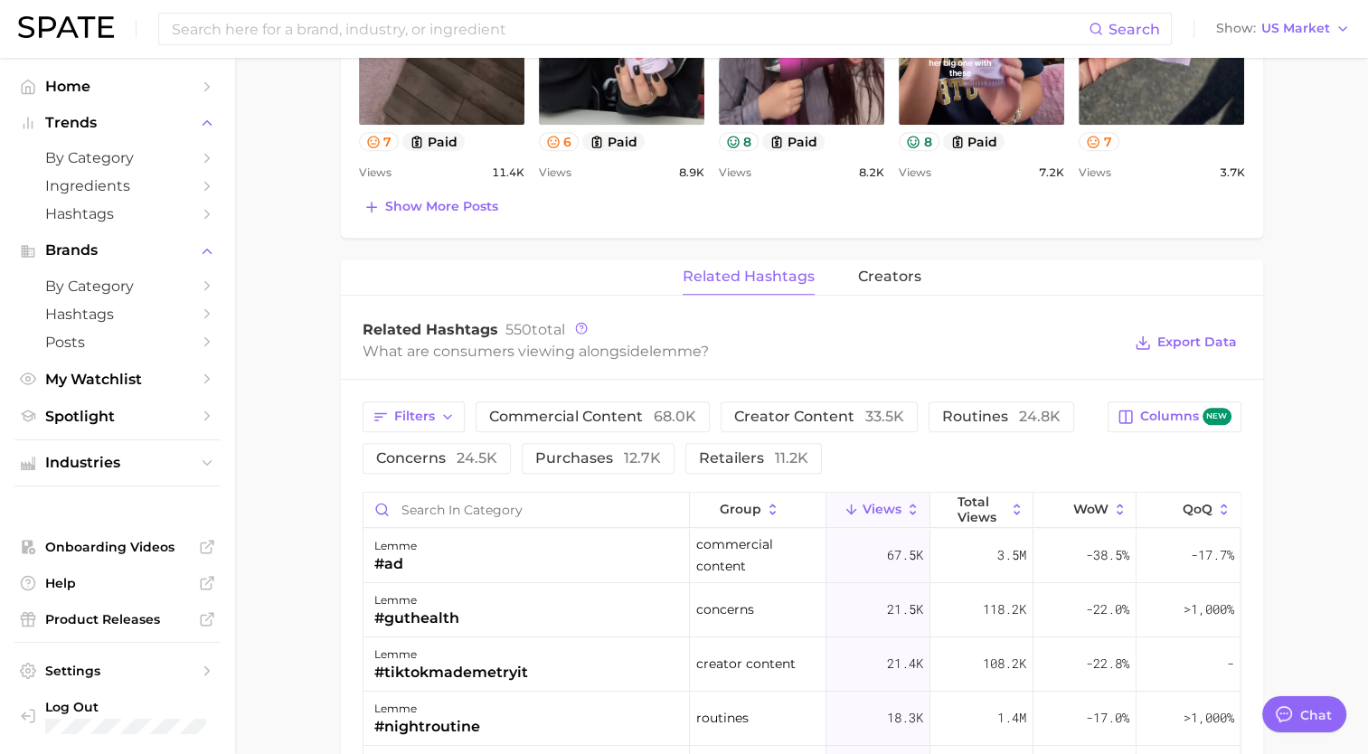
scroll to position [1085, 0]
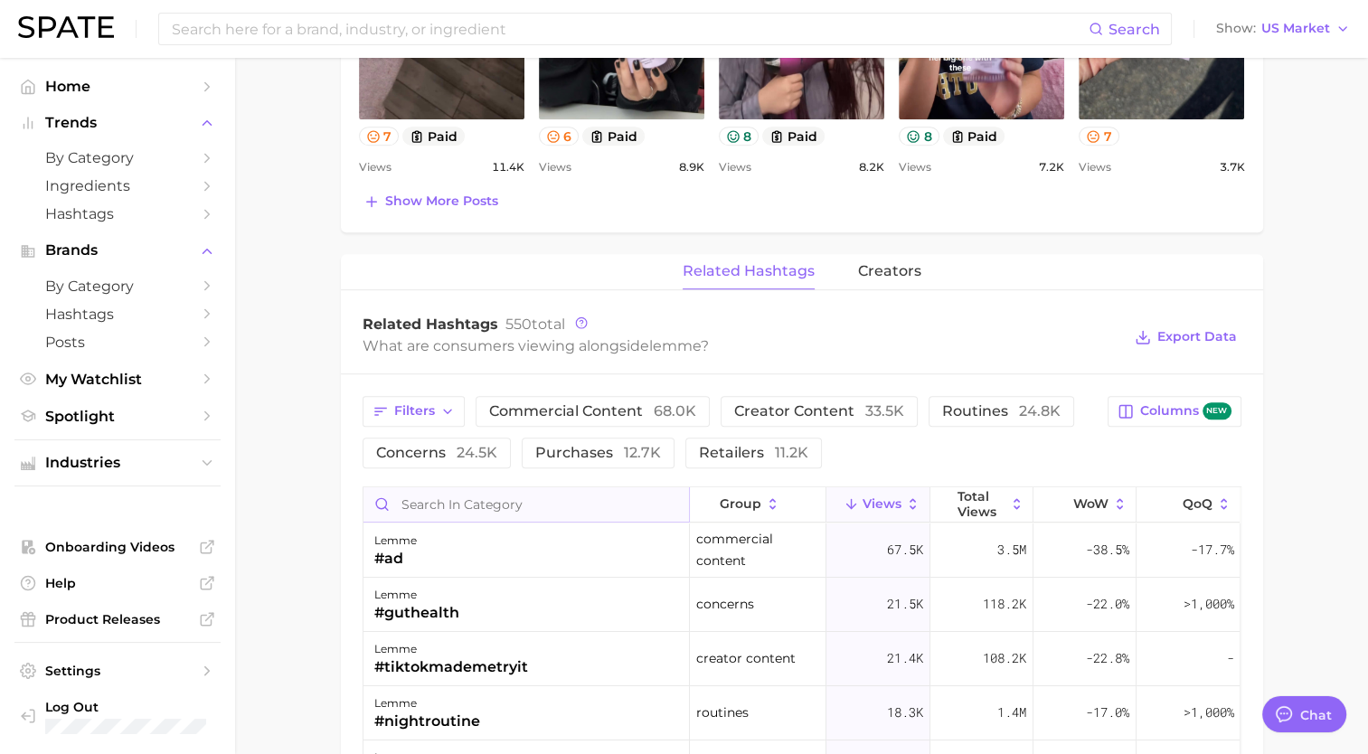
click at [477, 510] on input "Search in category" at bounding box center [527, 504] width 326 height 34
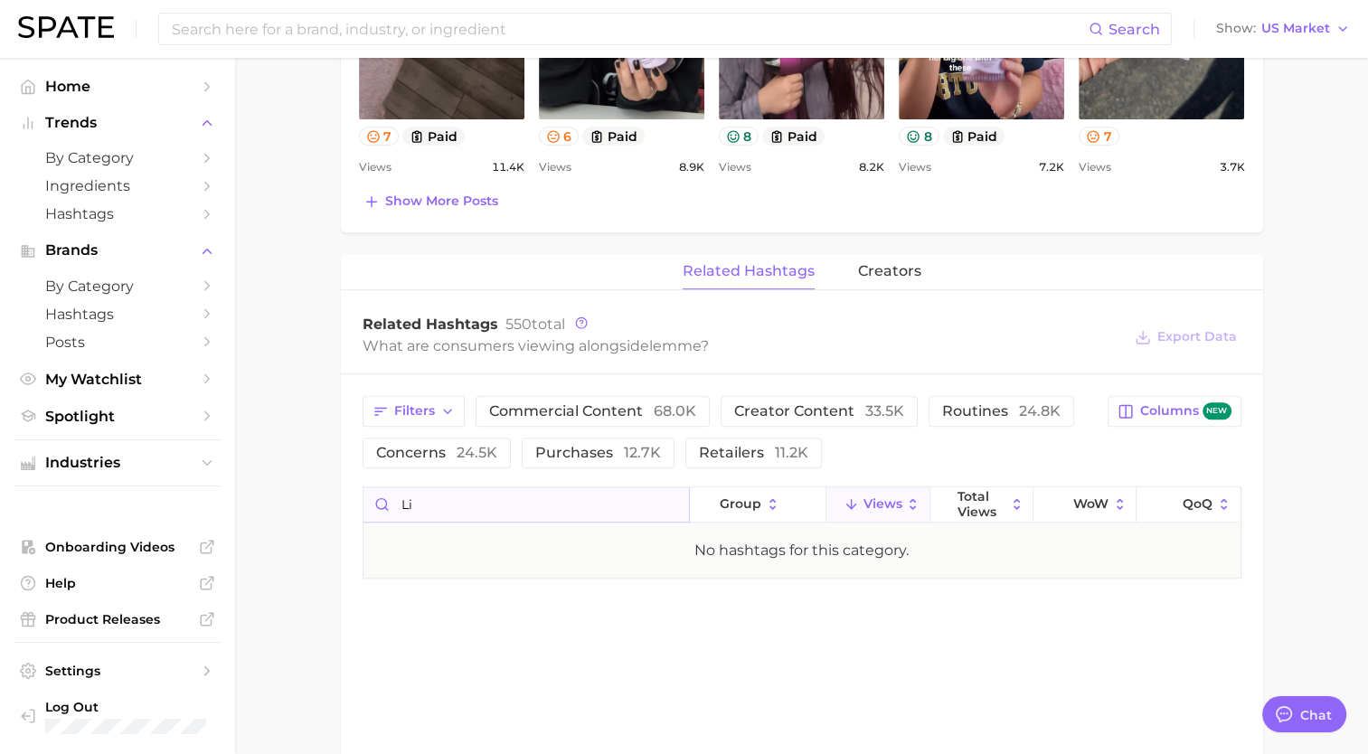
type input "l"
type input "p"
type input "s"
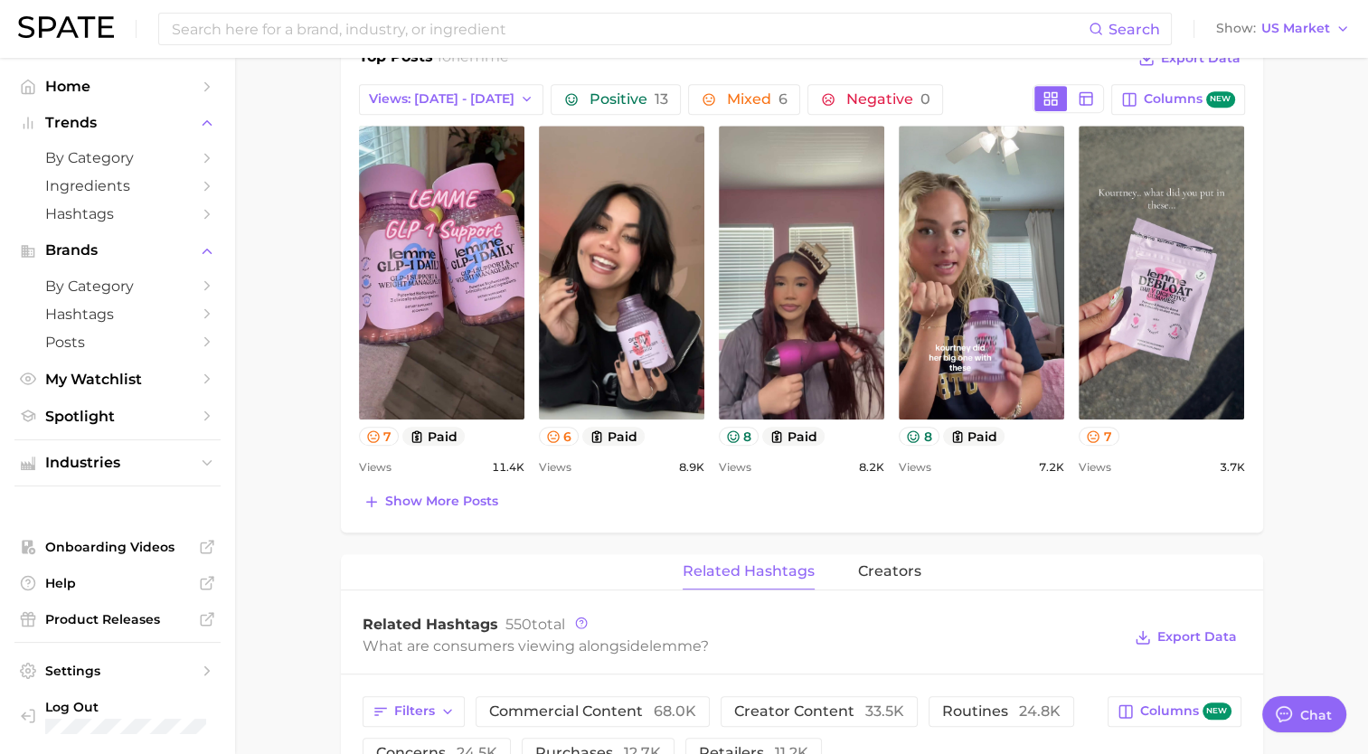
scroll to position [633, 0]
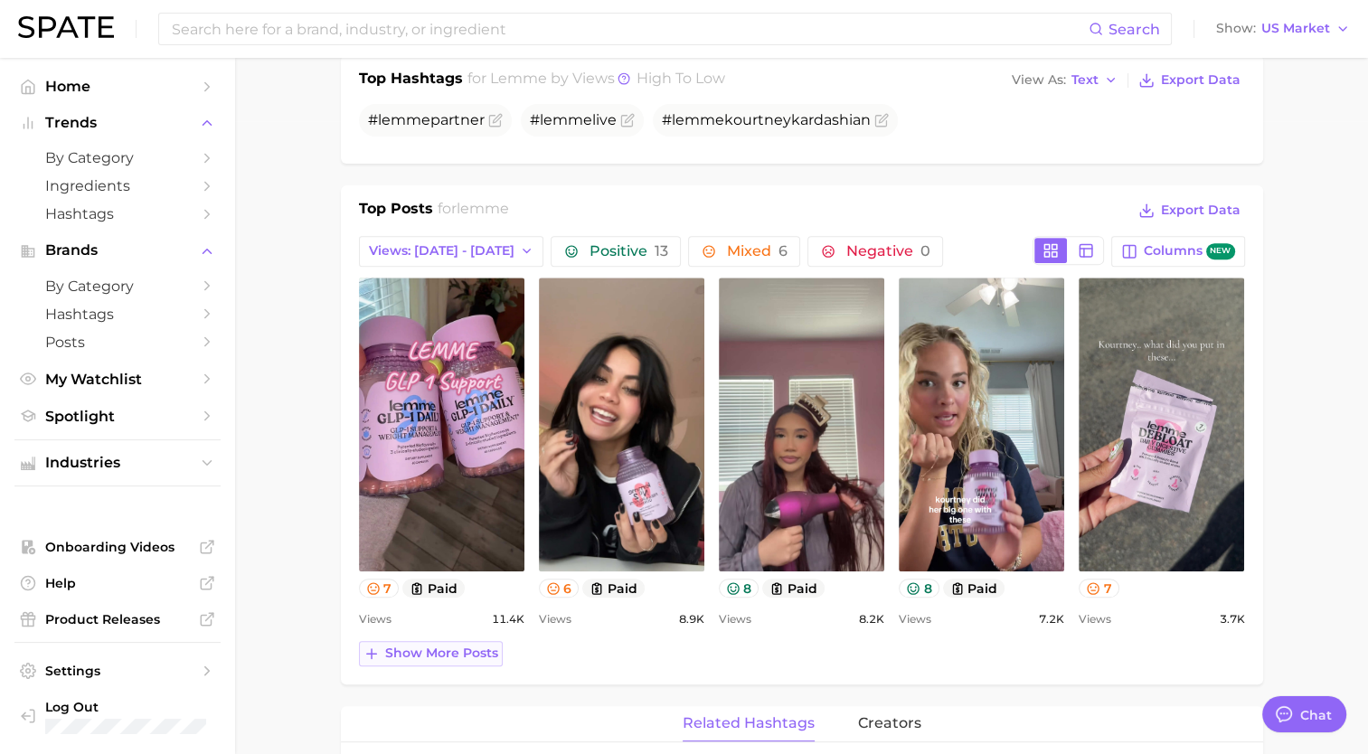
click at [453, 655] on span "Show more posts" at bounding box center [441, 653] width 113 height 15
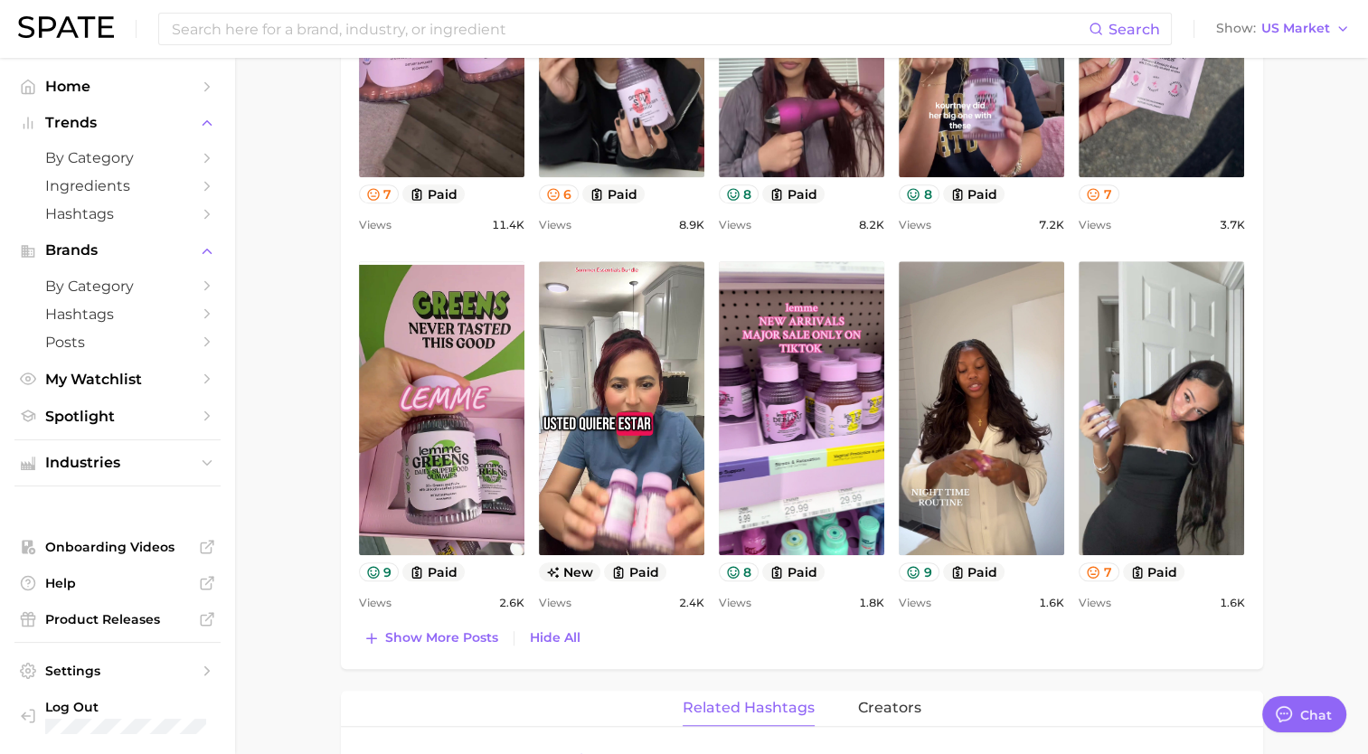
scroll to position [1085, 0]
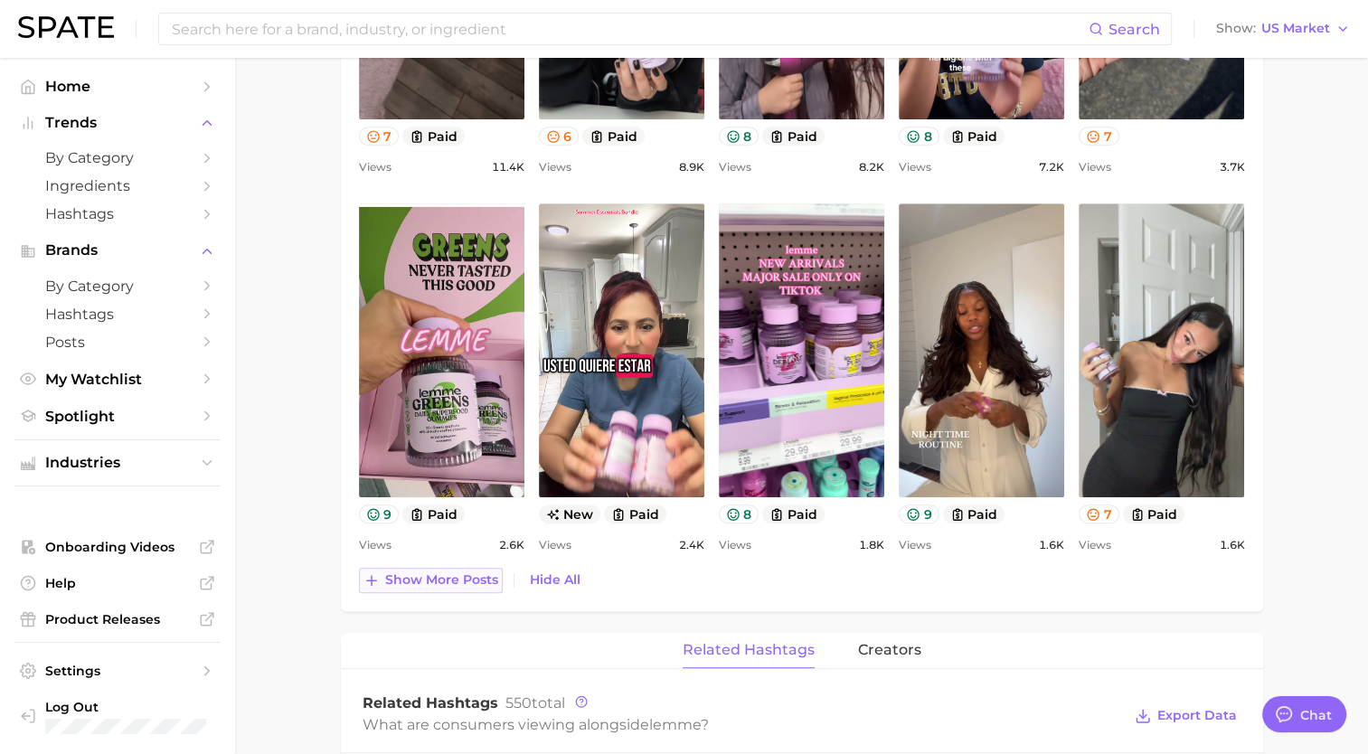
click at [461, 577] on span "Show more posts" at bounding box center [441, 579] width 113 height 15
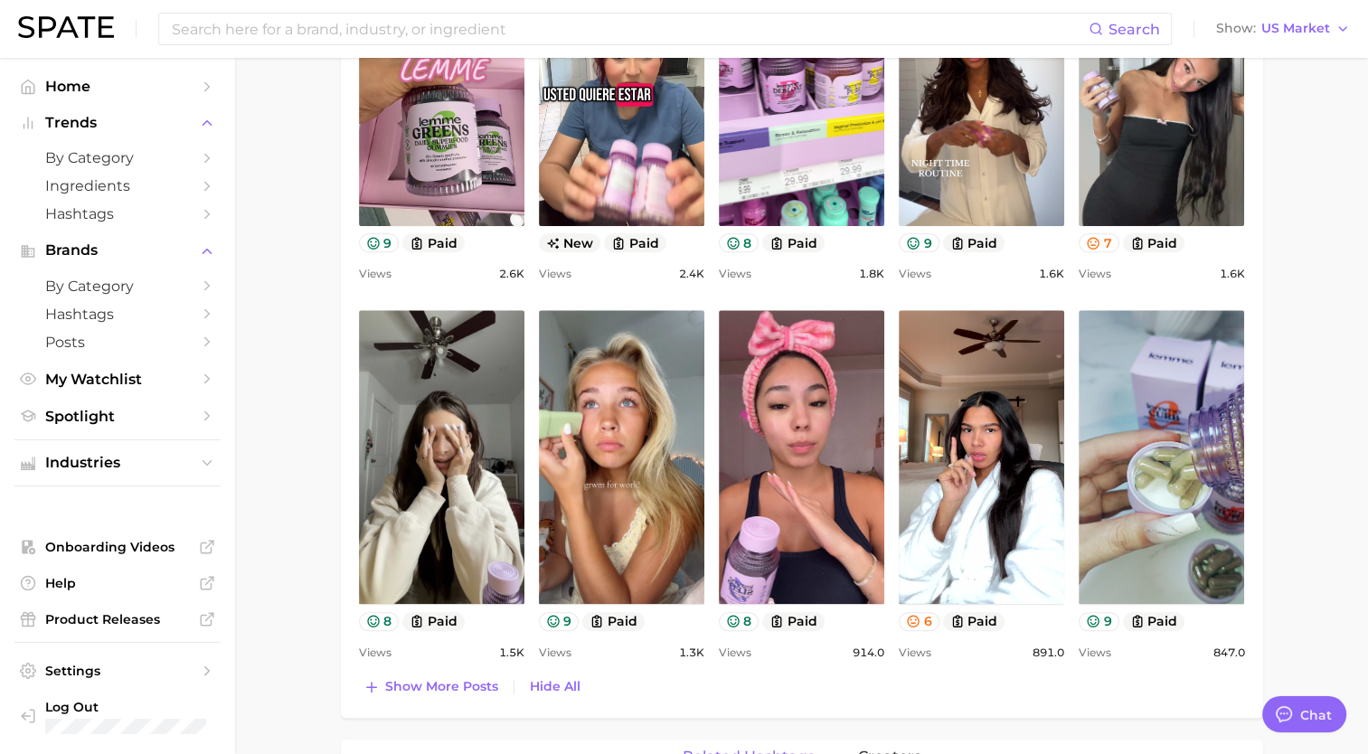
scroll to position [1537, 0]
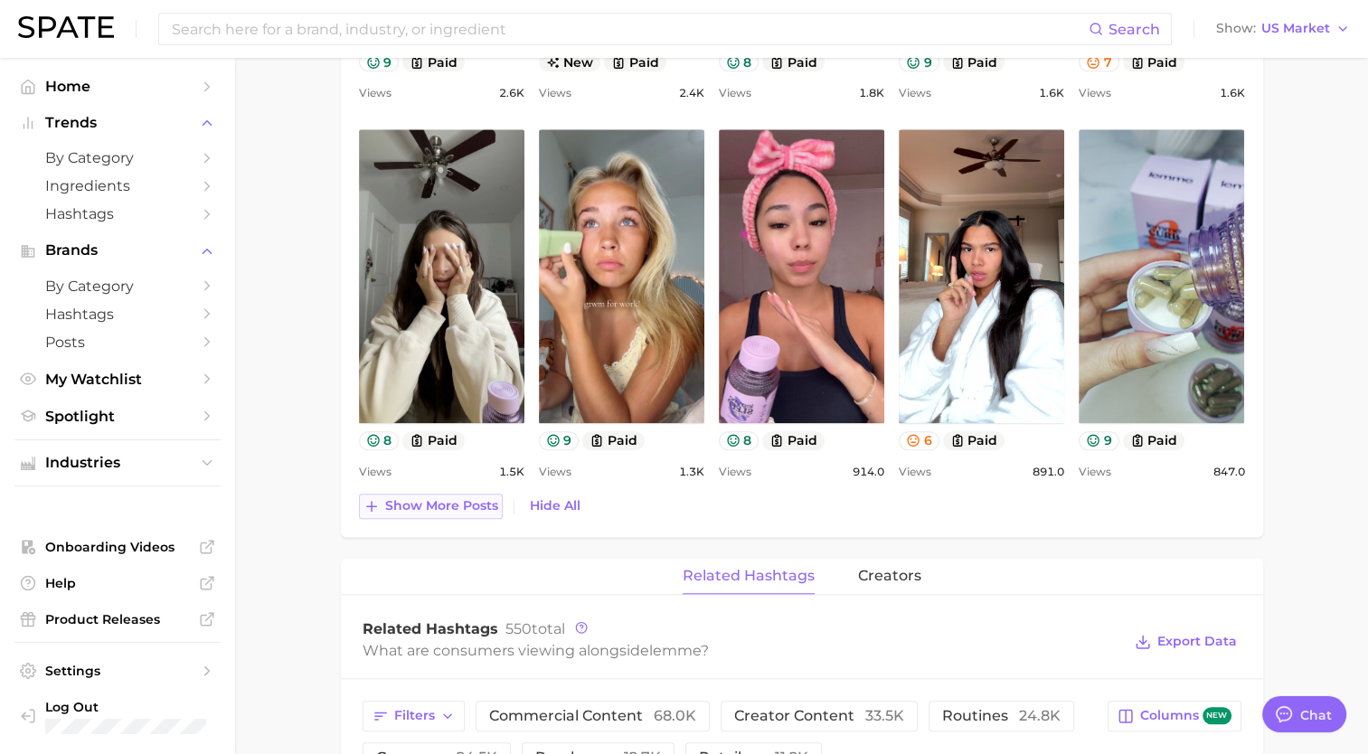
click at [475, 509] on span "Show more posts" at bounding box center [441, 505] width 113 height 15
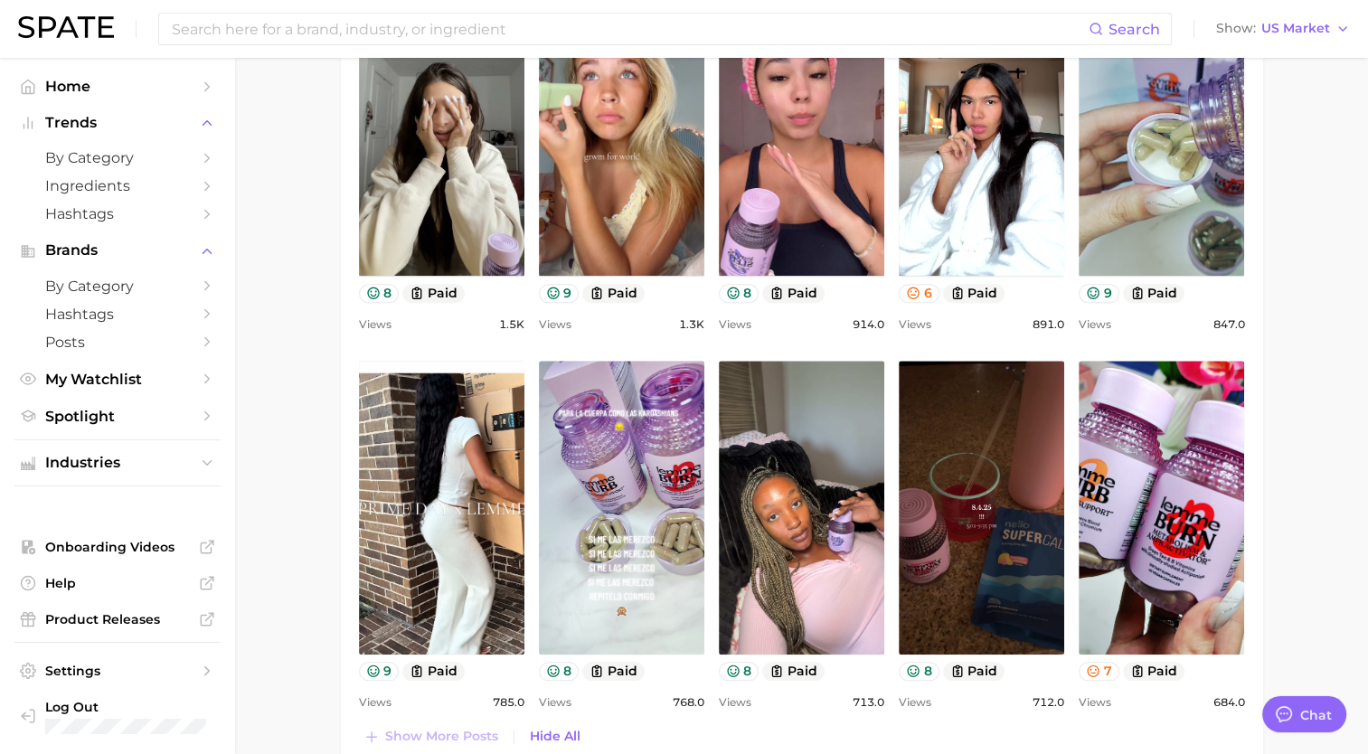
scroll to position [0, 0]
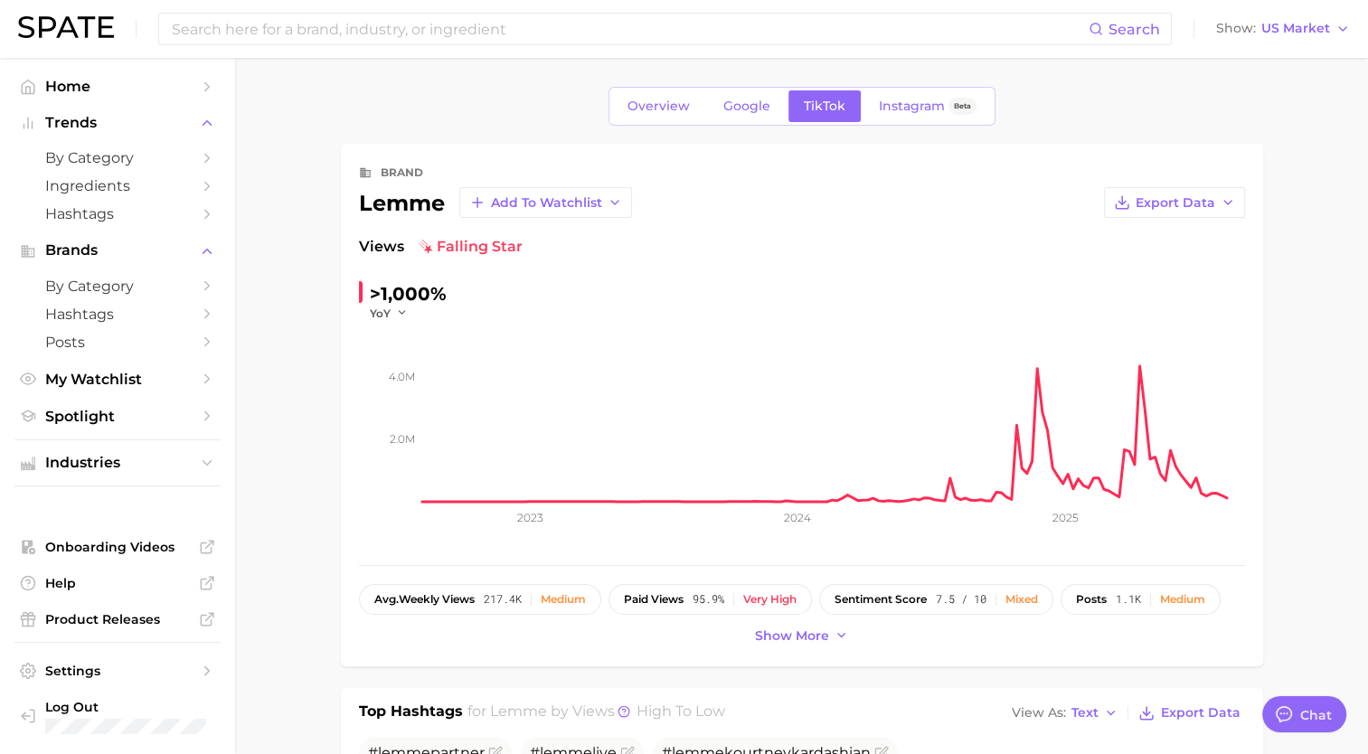
type input "lemme"
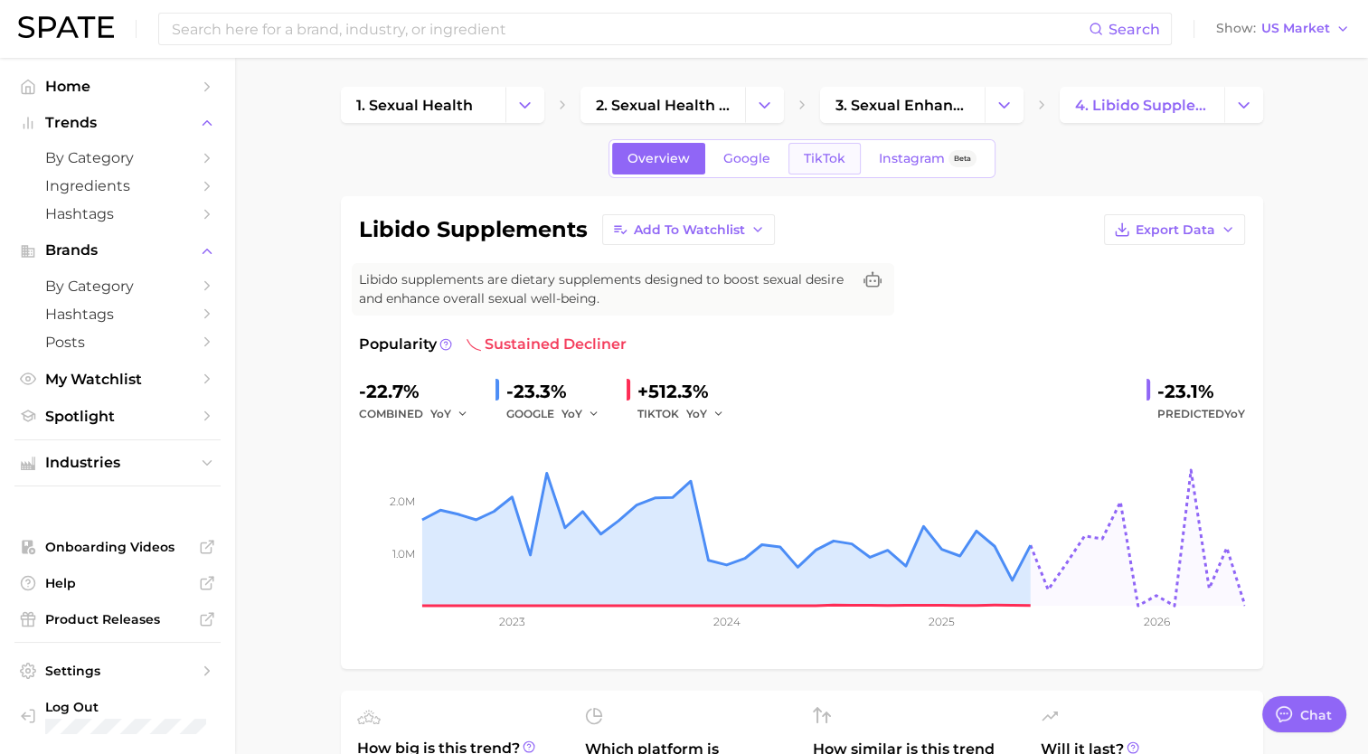
click at [833, 165] on span "TikTok" at bounding box center [825, 158] width 42 height 15
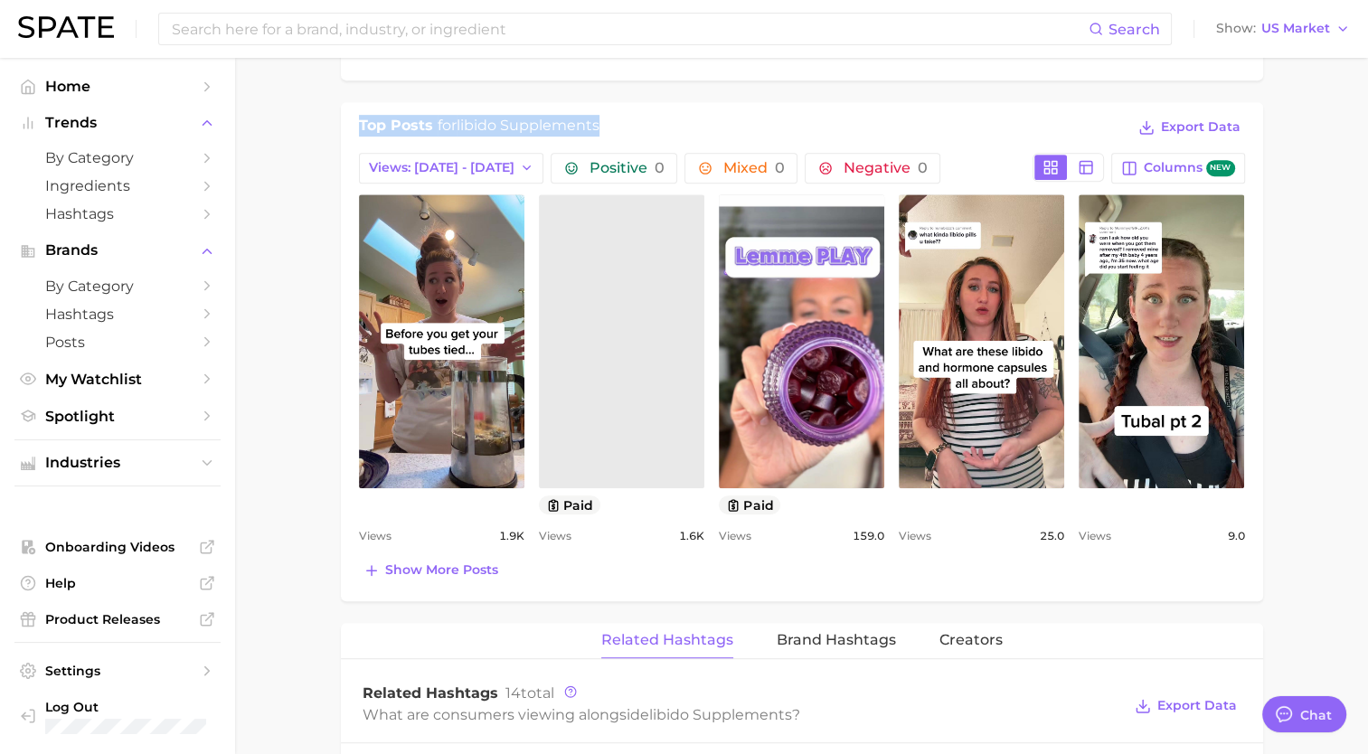
drag, startPoint x: 355, startPoint y: 125, endPoint x: 604, endPoint y: 94, distance: 250.6
click at [604, 94] on div "libido supplements Add to Watchlist Export Data Libido supplements are dietary …" at bounding box center [802, 506] width 922 height 2249
drag, startPoint x: 604, startPoint y: 94, endPoint x: 590, endPoint y: 123, distance: 32.0
copy div "Top Posts for libido supplements"
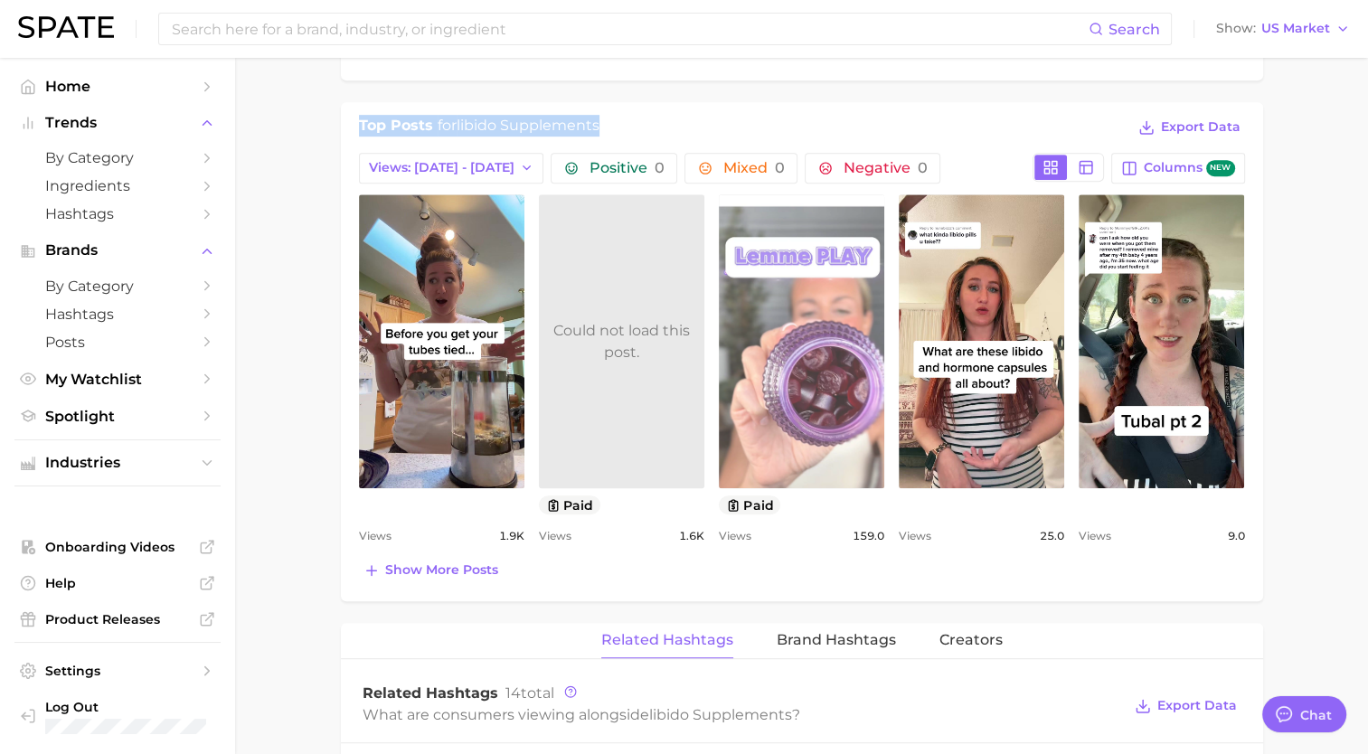
click at [831, 331] on link "view post on TikTok" at bounding box center [801, 341] width 165 height 294
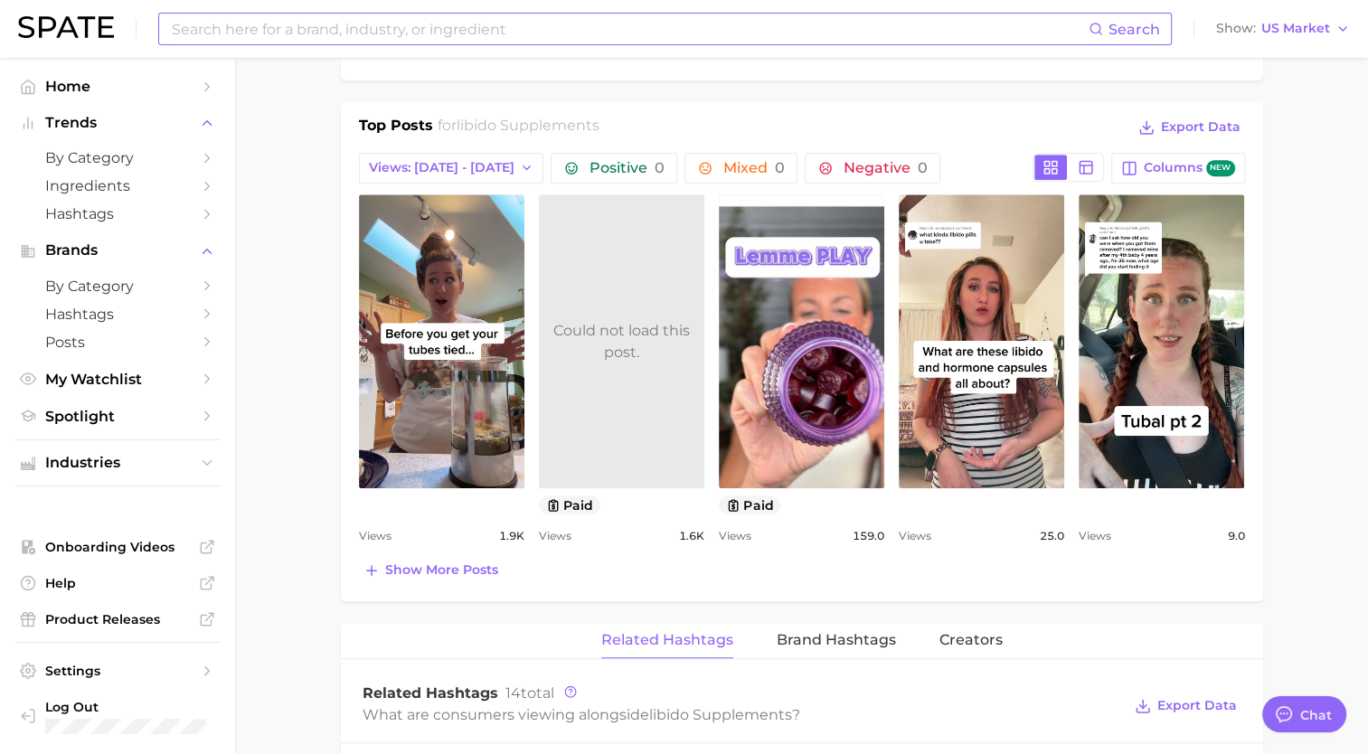
click at [350, 38] on input at bounding box center [629, 29] width 919 height 31
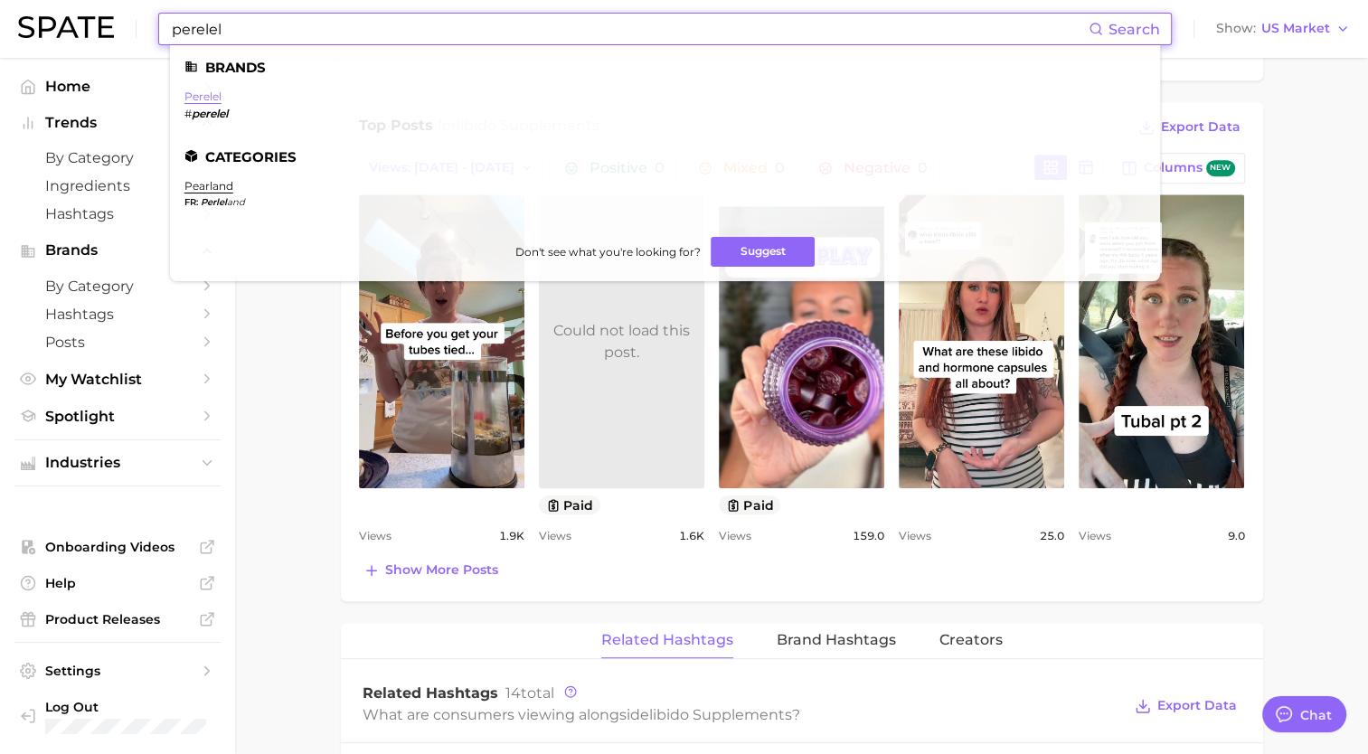
type input "perelel"
click at [196, 100] on link "perelel" at bounding box center [202, 97] width 37 height 14
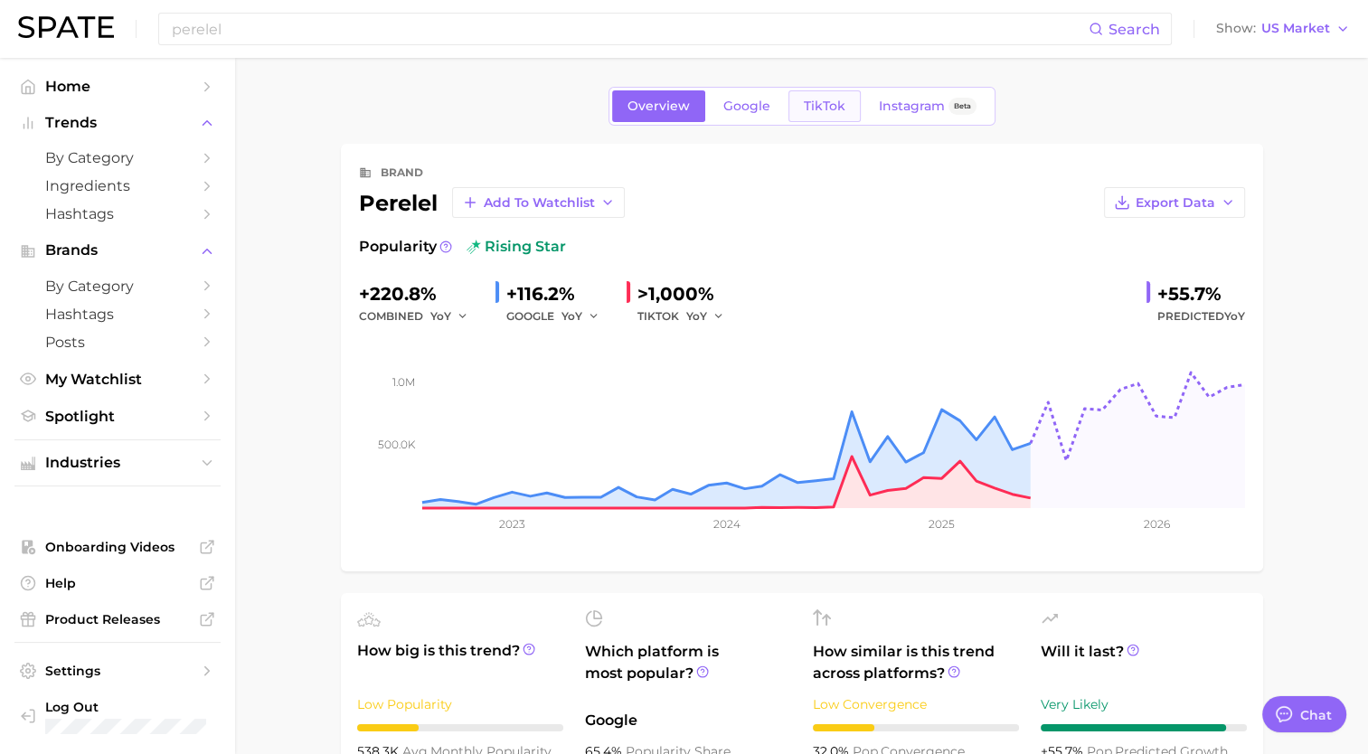
click at [812, 101] on span "TikTok" at bounding box center [825, 106] width 42 height 15
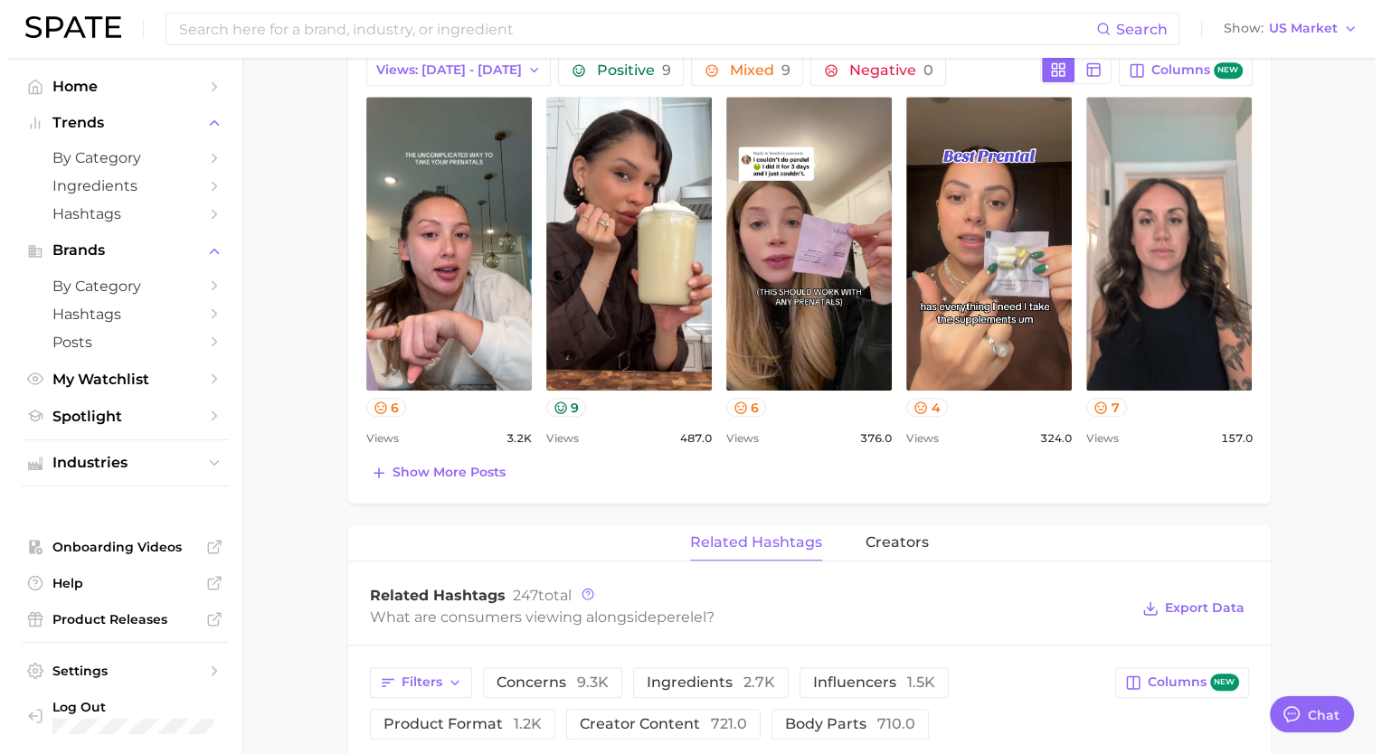
scroll to position [1176, 0]
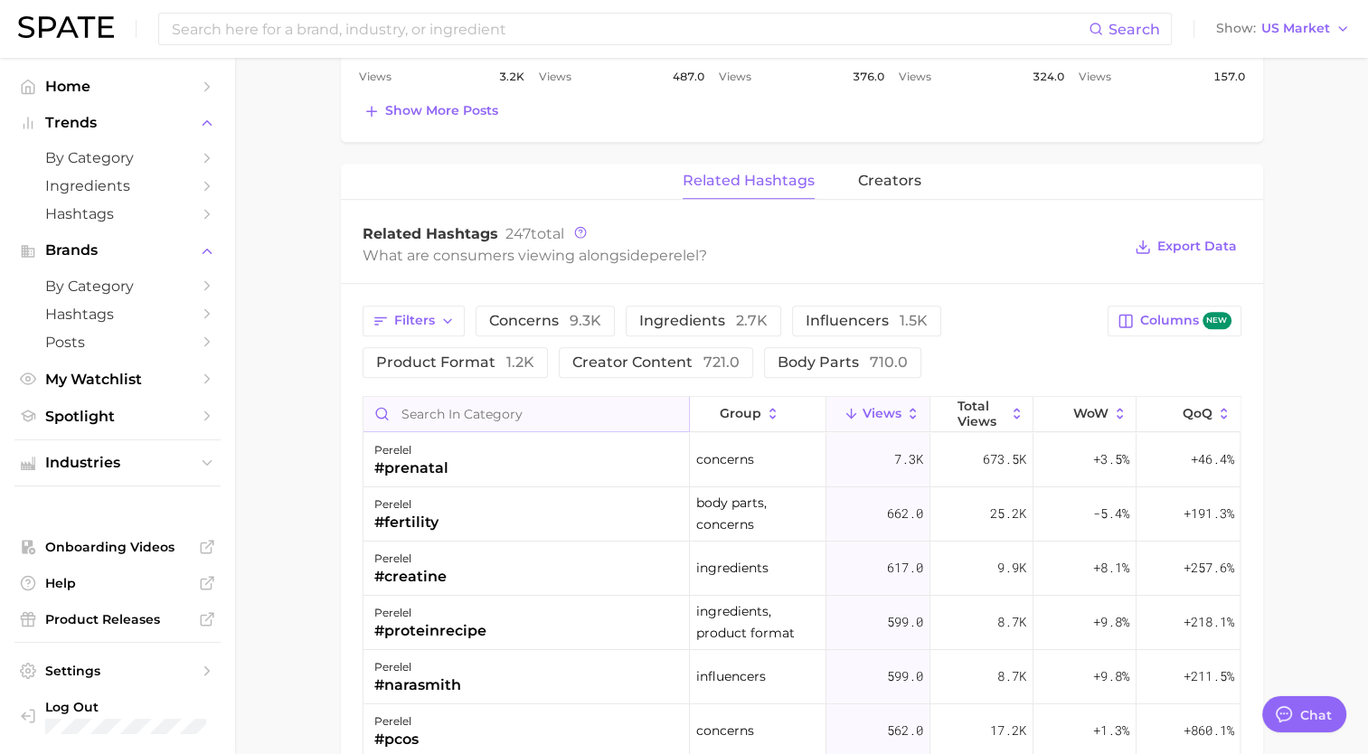
click at [522, 413] on input "Search in category" at bounding box center [527, 414] width 326 height 34
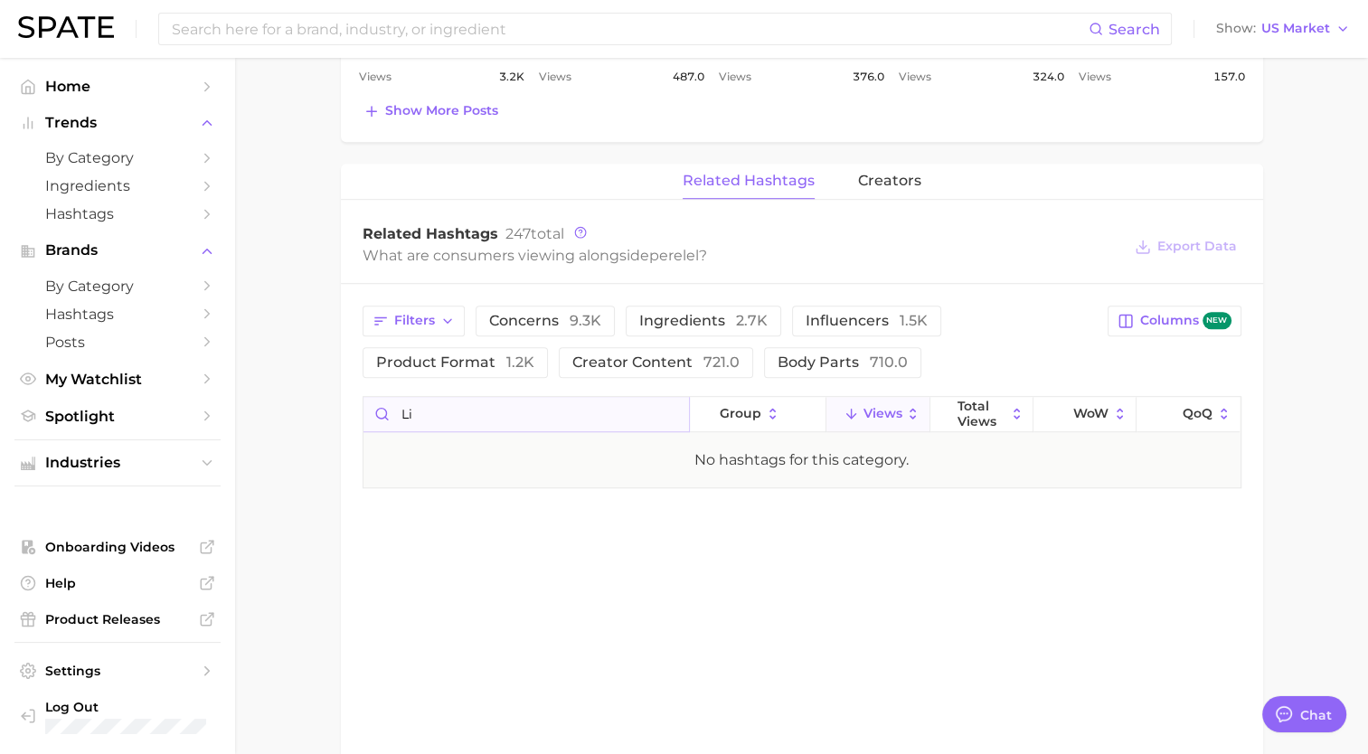
type input "l"
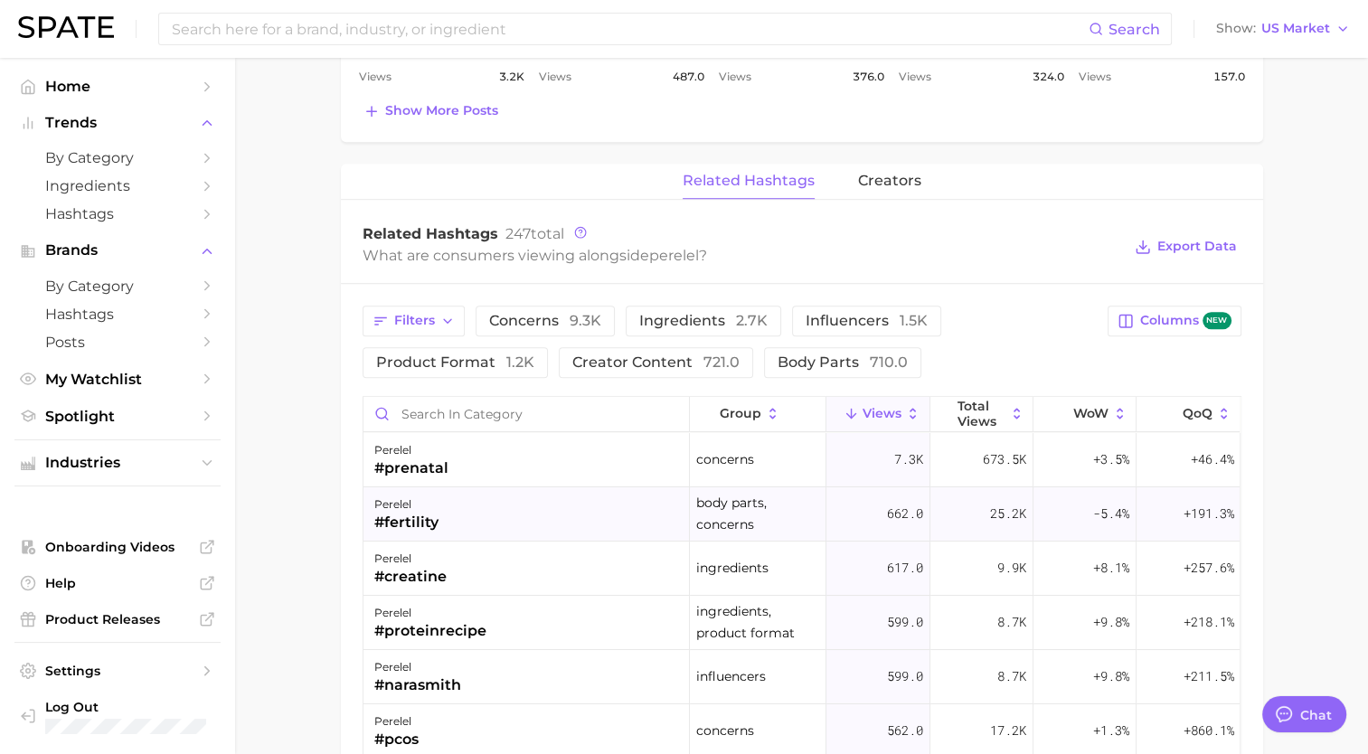
click at [425, 515] on div "#fertility" at bounding box center [406, 523] width 64 height 22
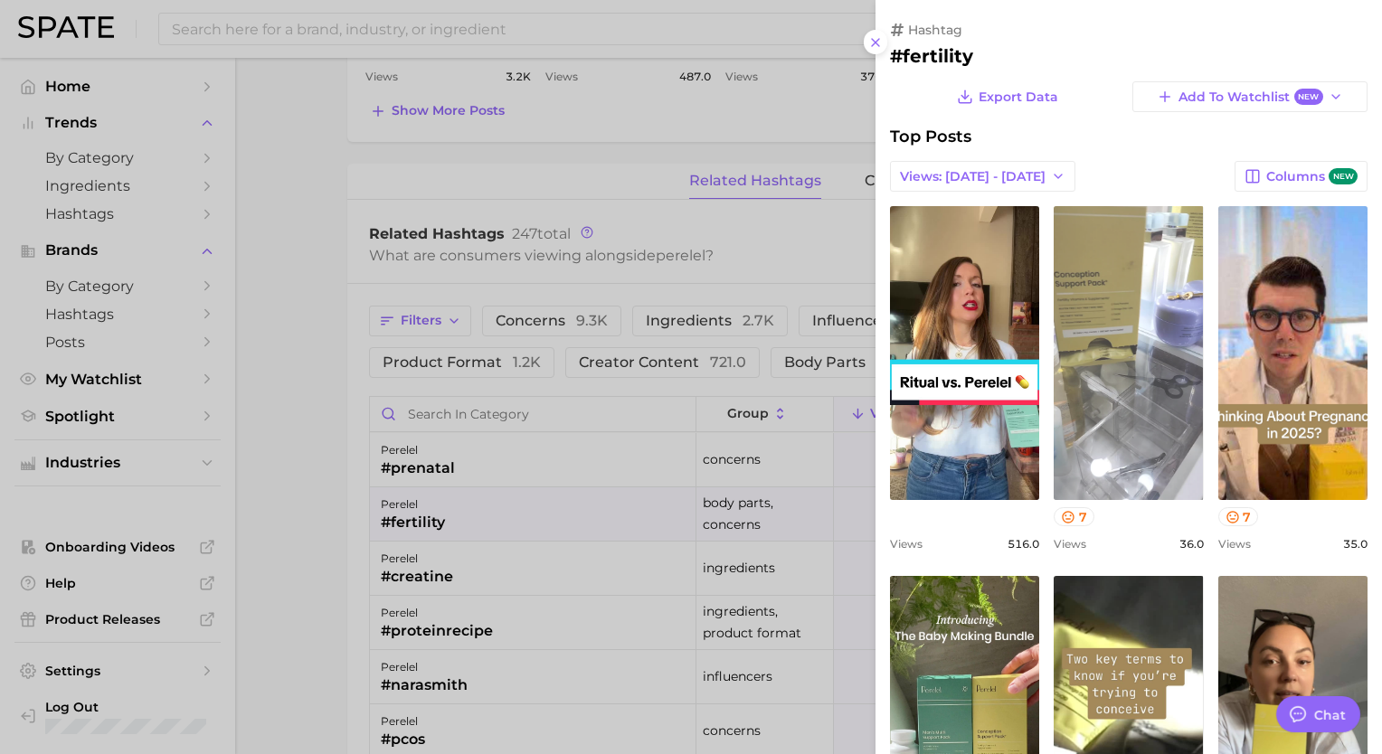
scroll to position [362, 0]
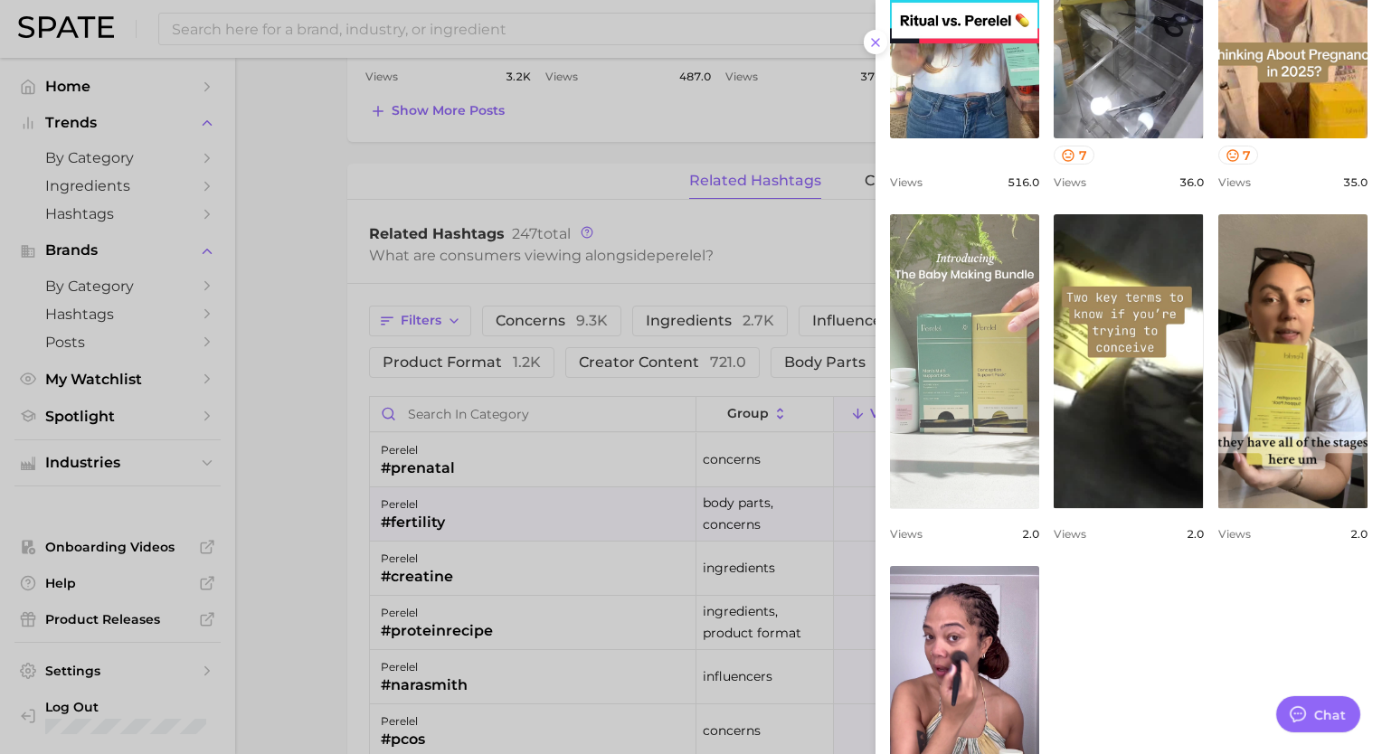
click at [940, 436] on link "view post on TikTok" at bounding box center [964, 361] width 149 height 294
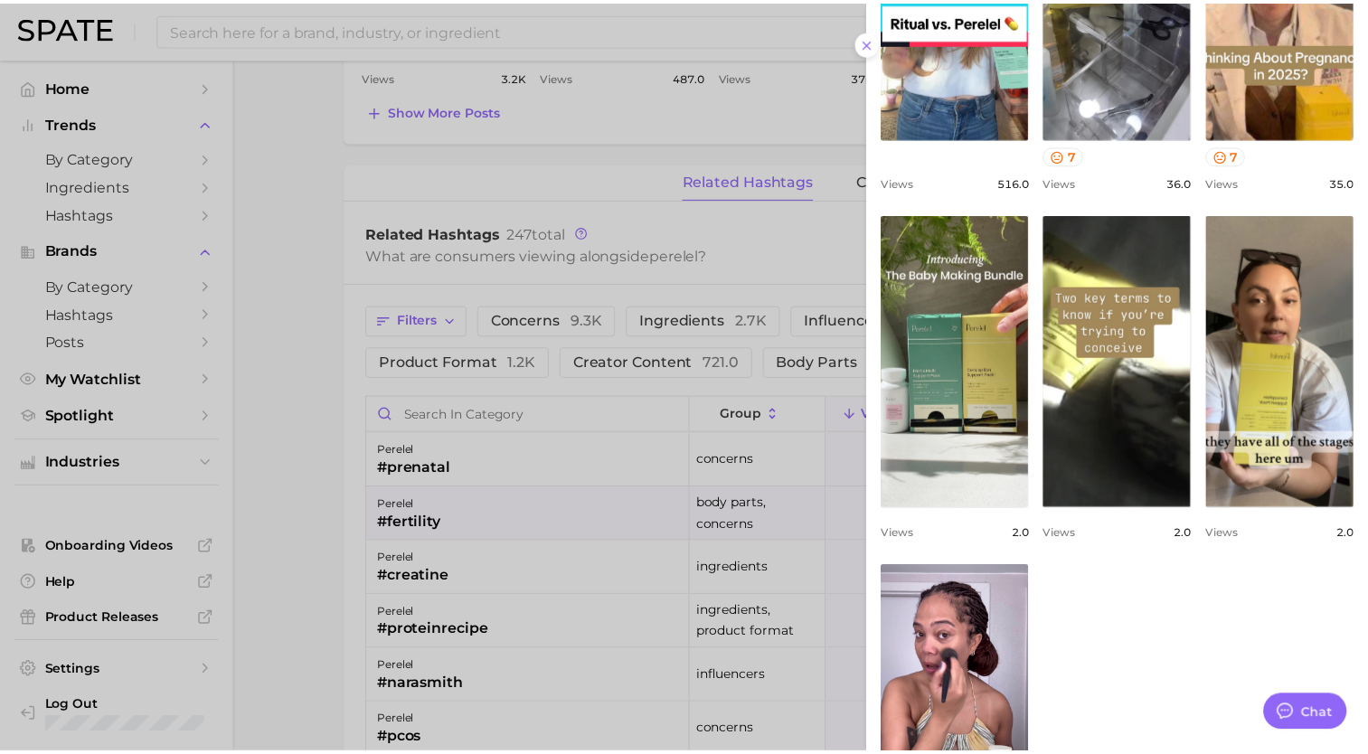
scroll to position [0, 0]
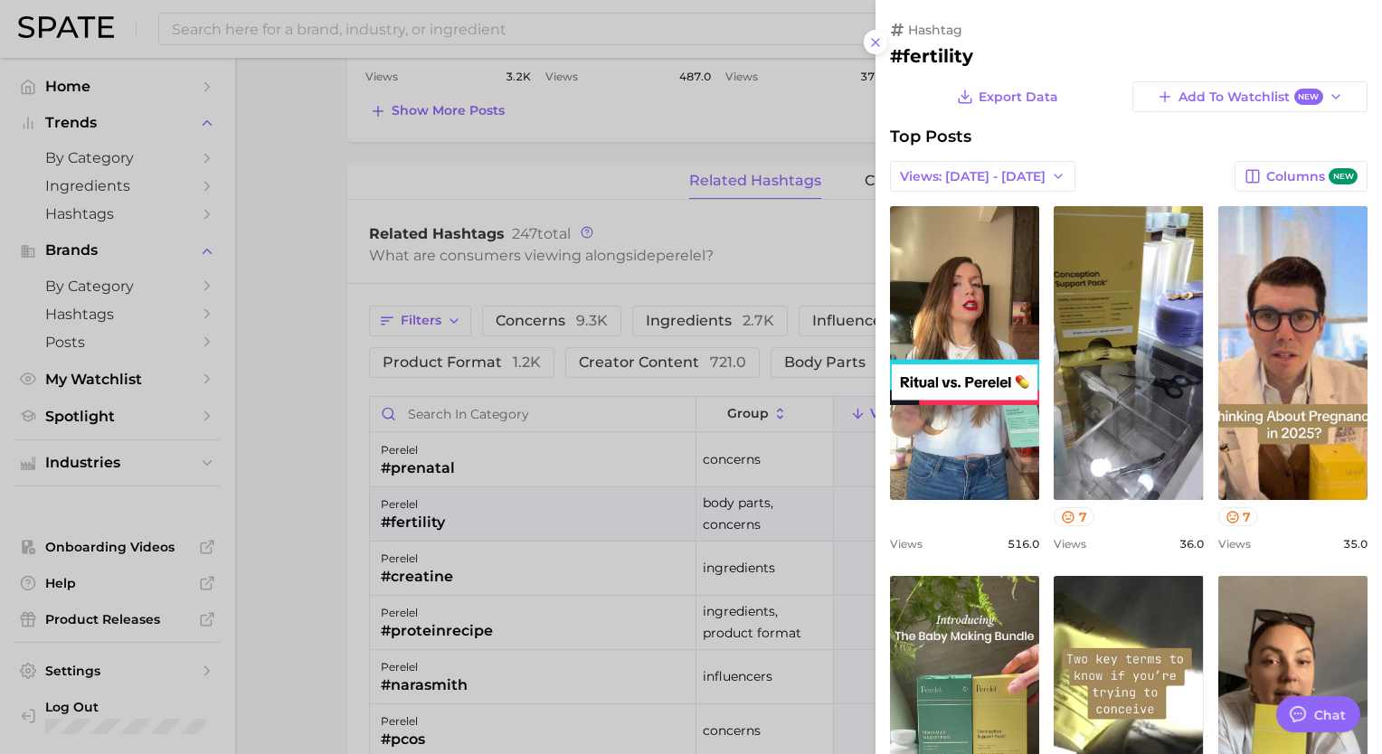
click at [249, 216] on div at bounding box center [691, 377] width 1382 height 754
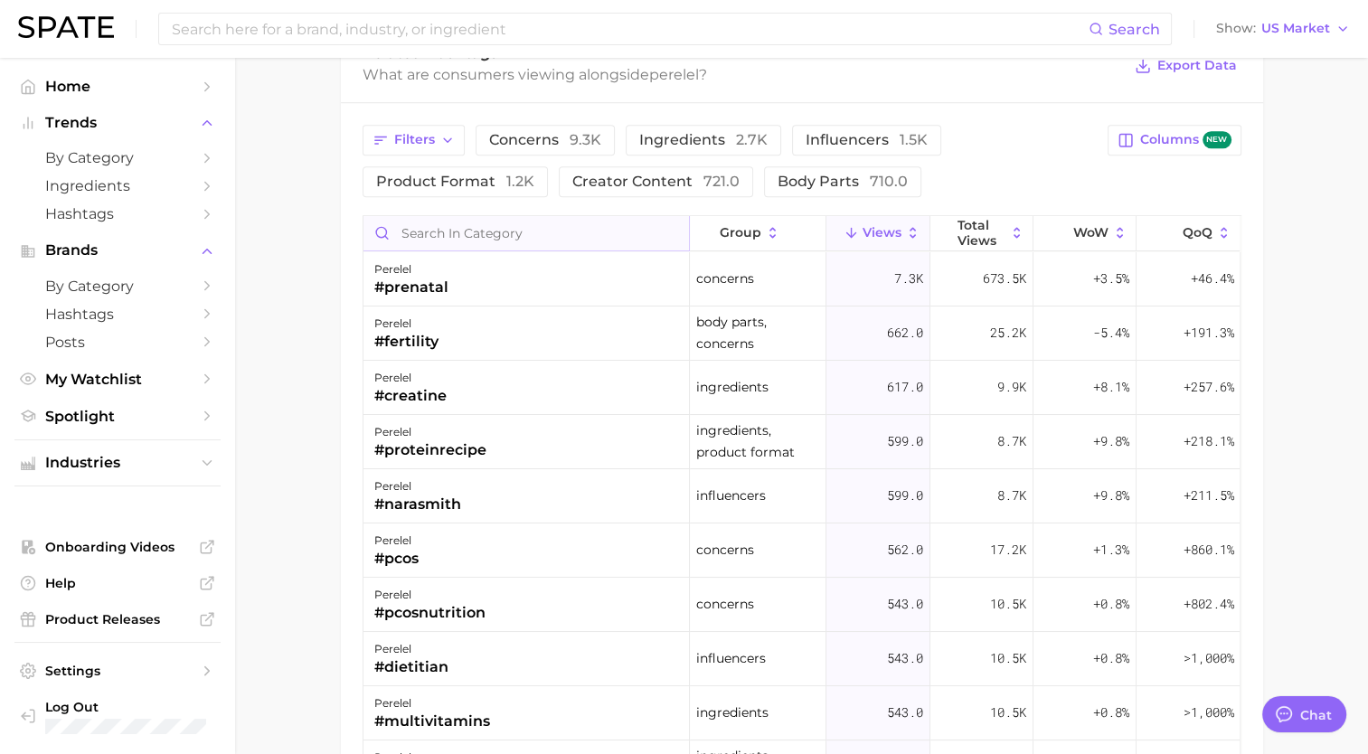
click at [458, 232] on input "Search in category" at bounding box center [527, 233] width 326 height 34
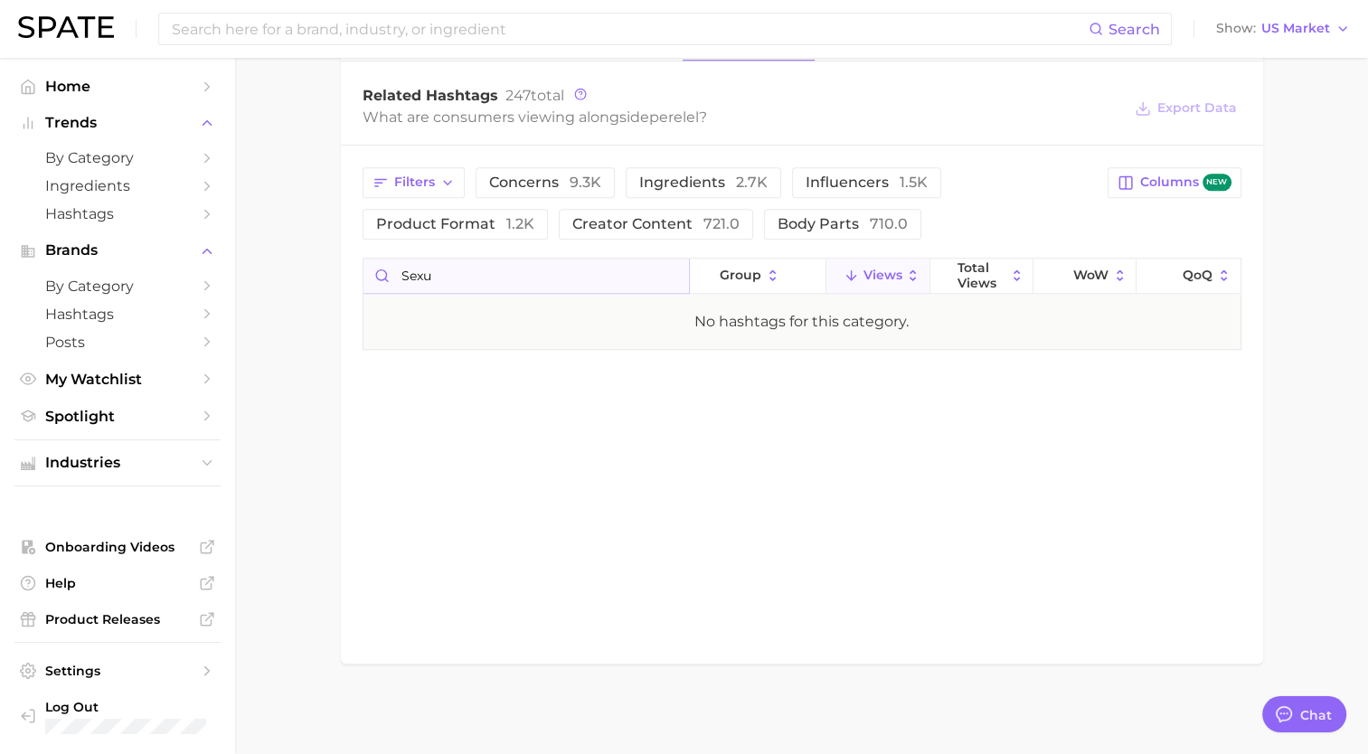
scroll to position [1311, 0]
type input "sex"
click at [481, 282] on input "sex" at bounding box center [527, 278] width 326 height 34
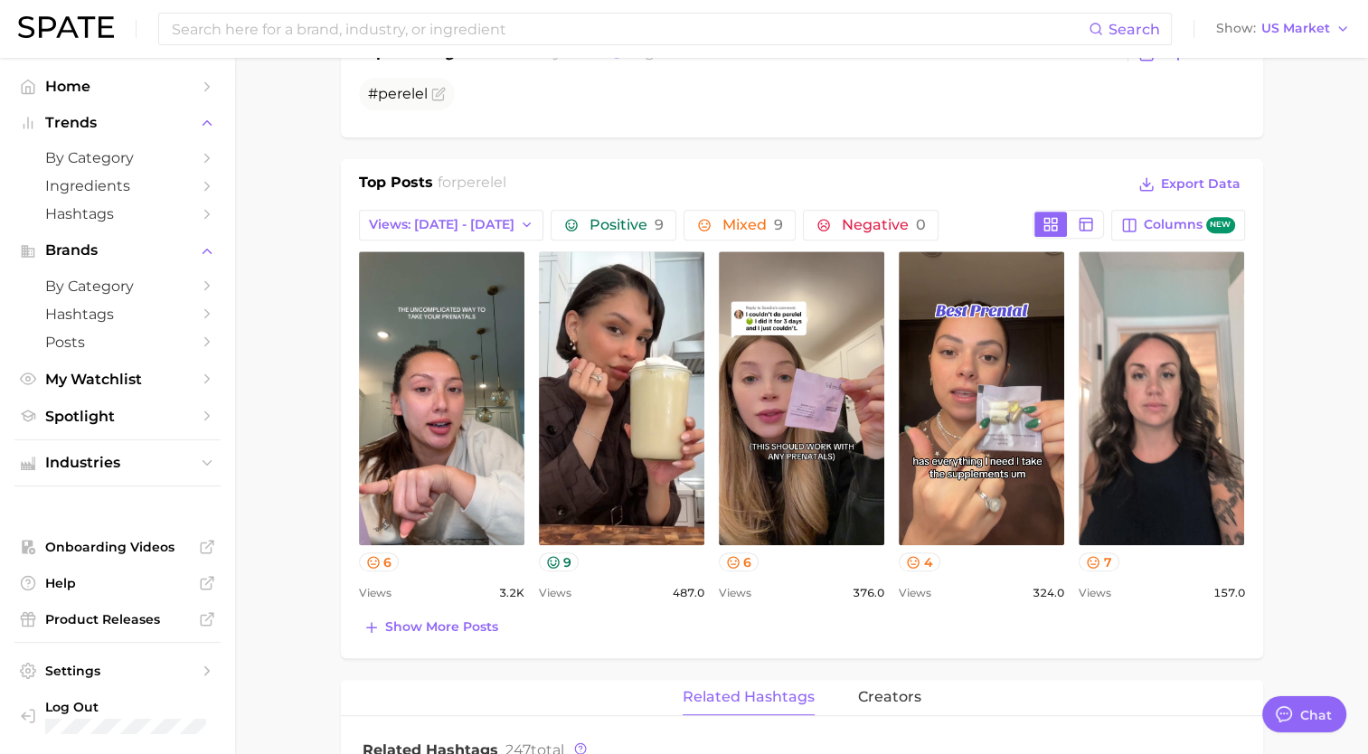
scroll to position [633, 0]
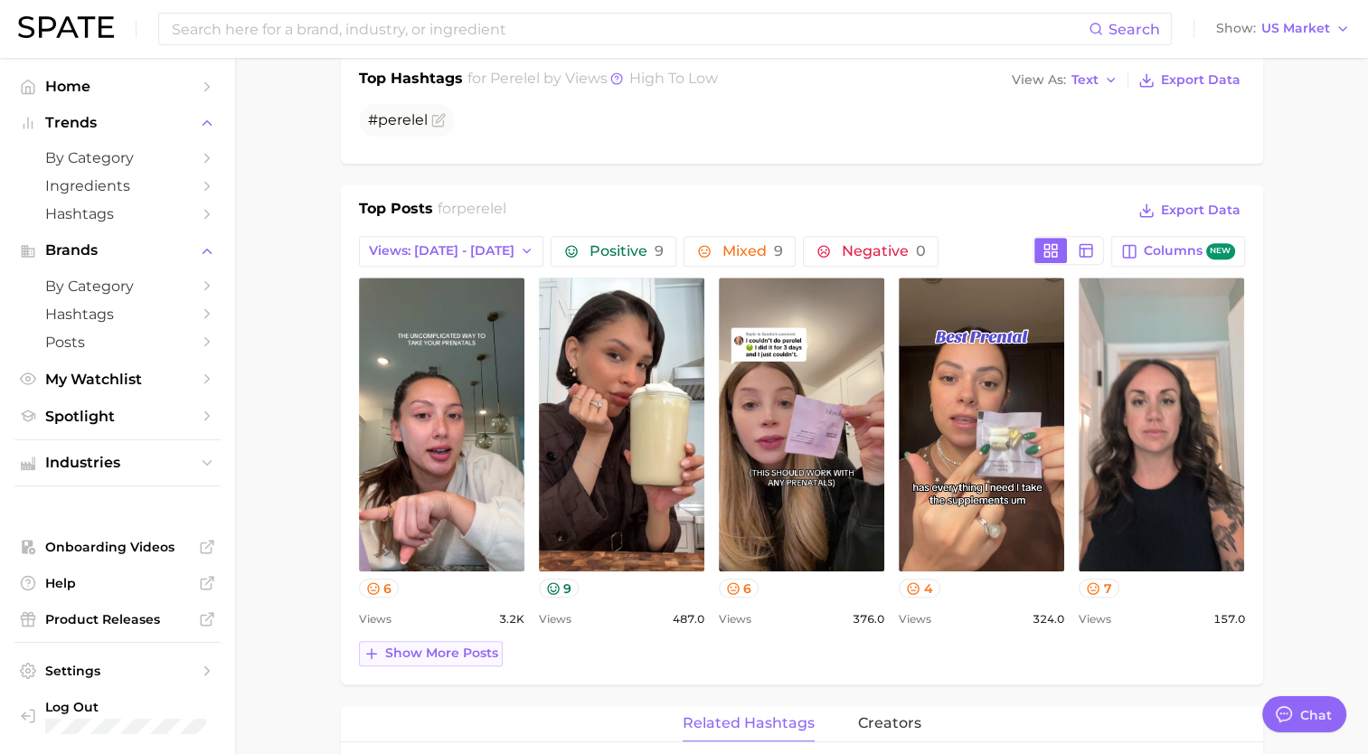
click at [448, 654] on span "Show more posts" at bounding box center [441, 653] width 113 height 15
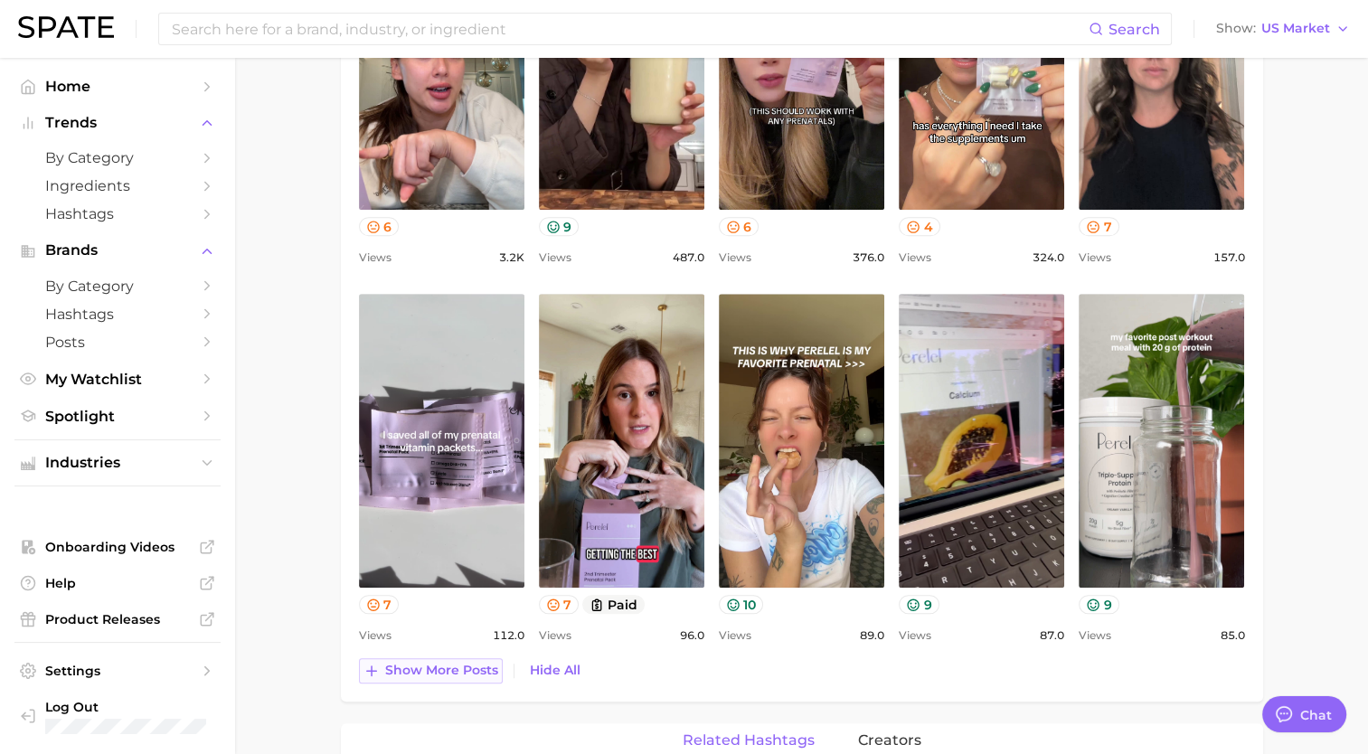
scroll to position [1085, 0]
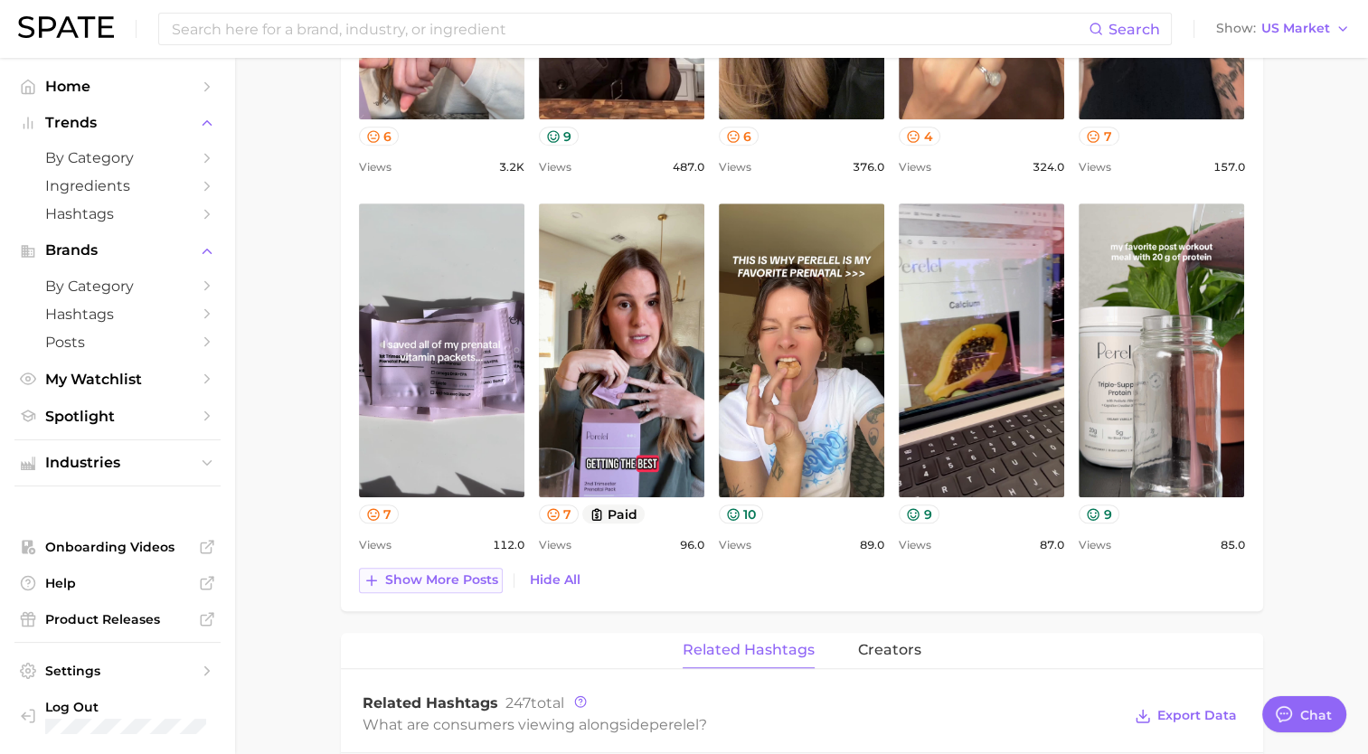
click at [449, 577] on span "Show more posts" at bounding box center [441, 579] width 113 height 15
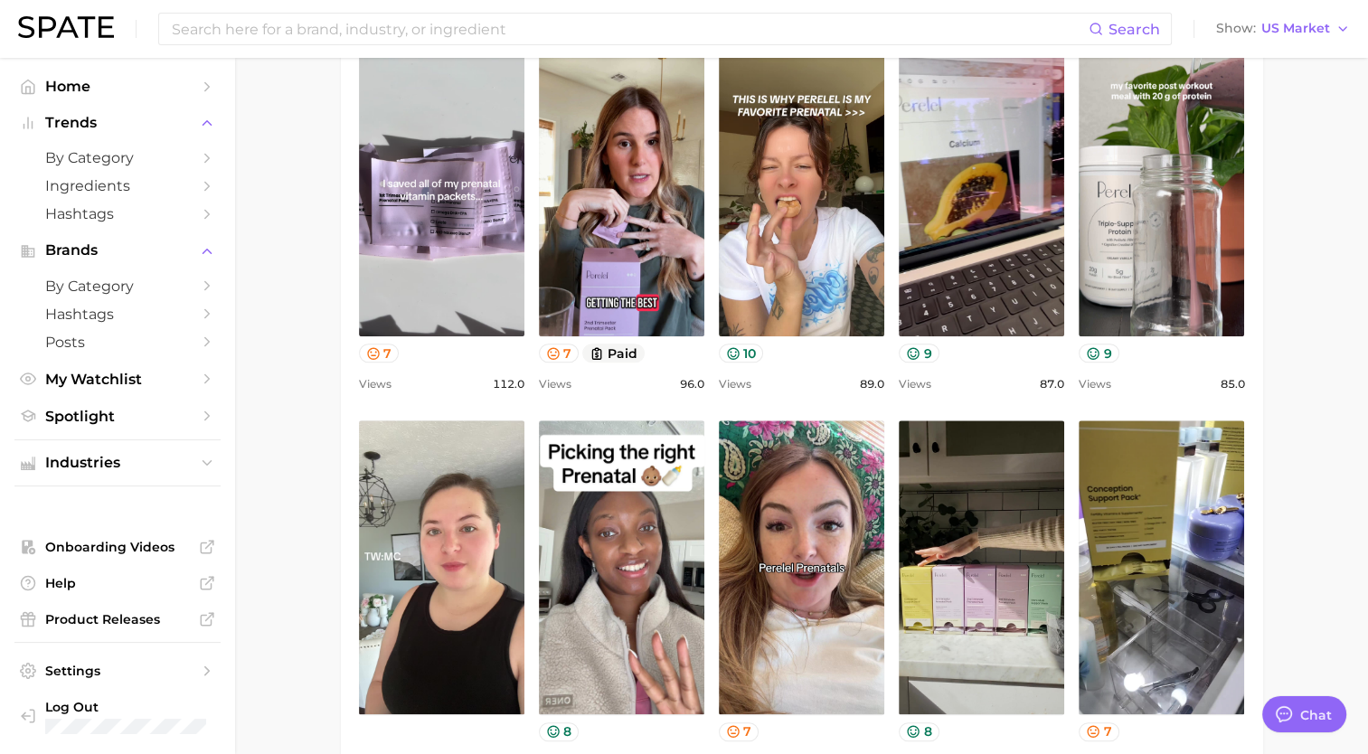
scroll to position [1356, 0]
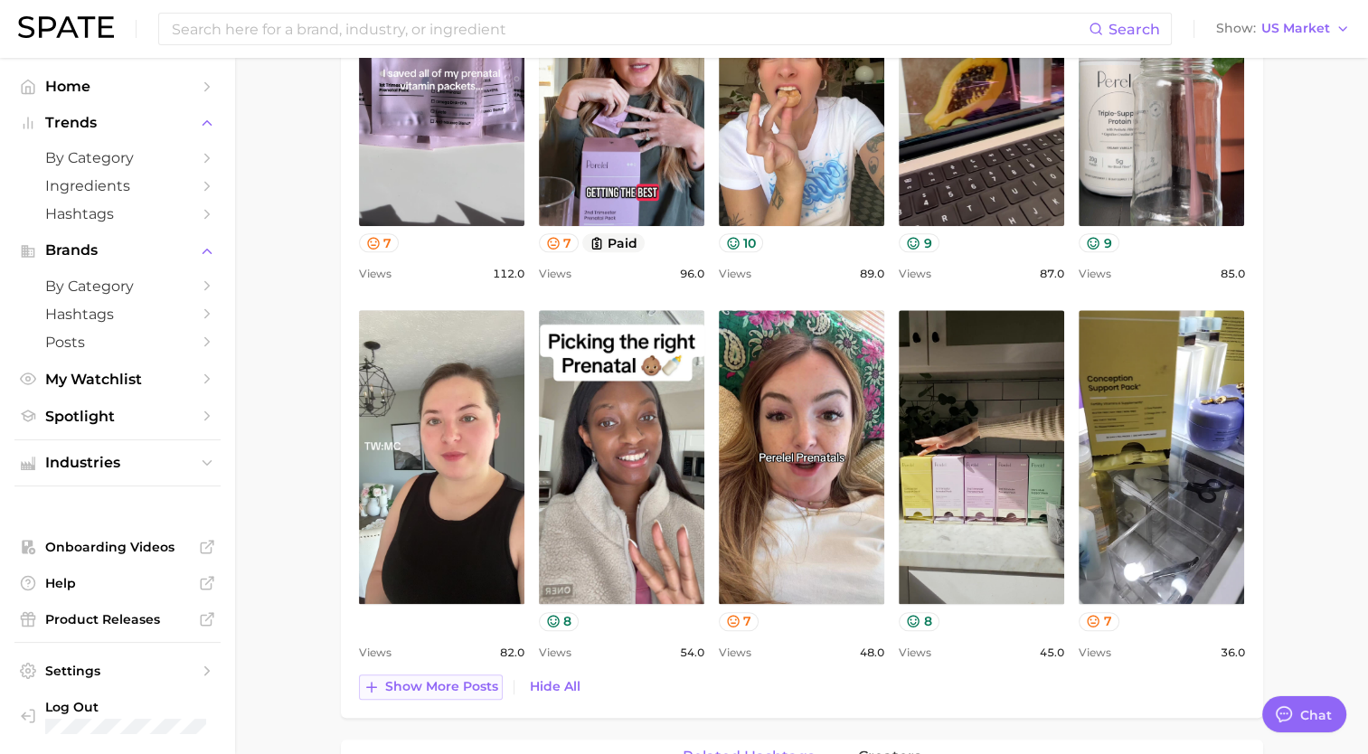
click at [436, 690] on span "Show more posts" at bounding box center [441, 686] width 113 height 15
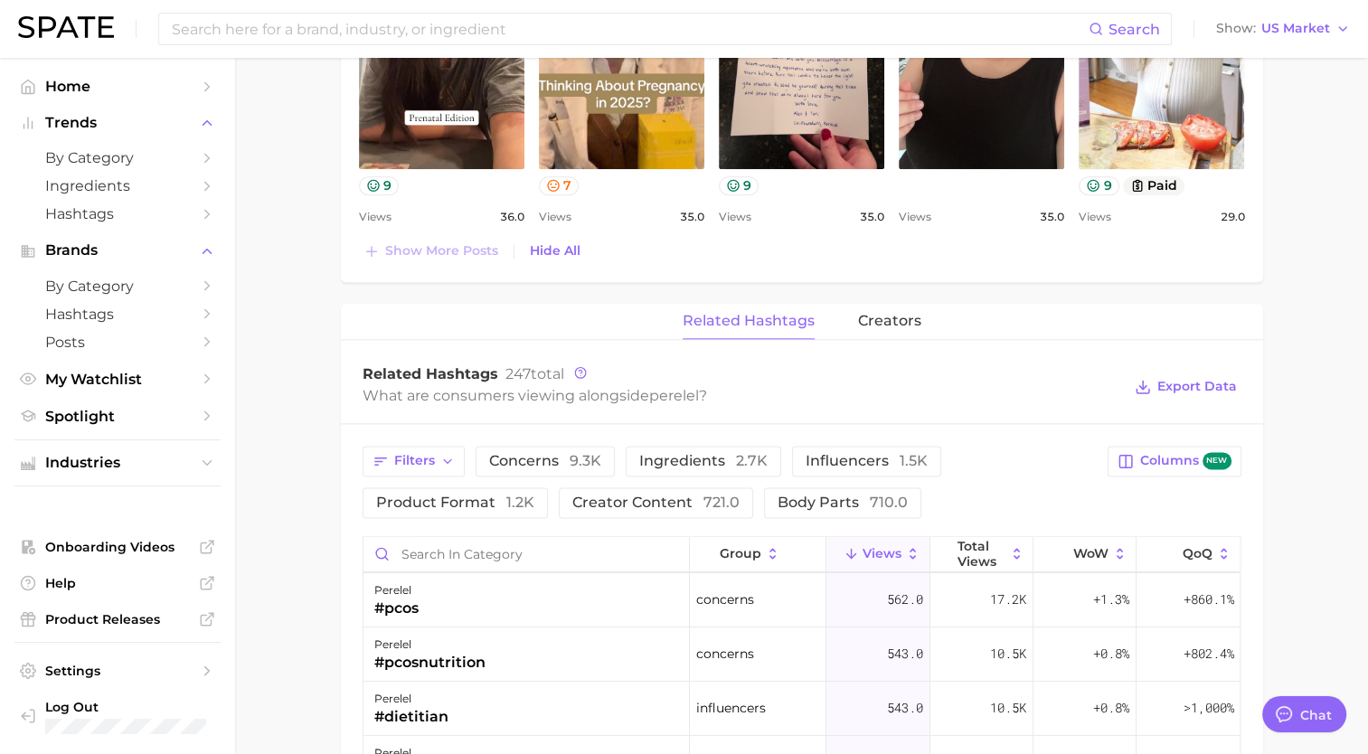
scroll to position [75, 0]
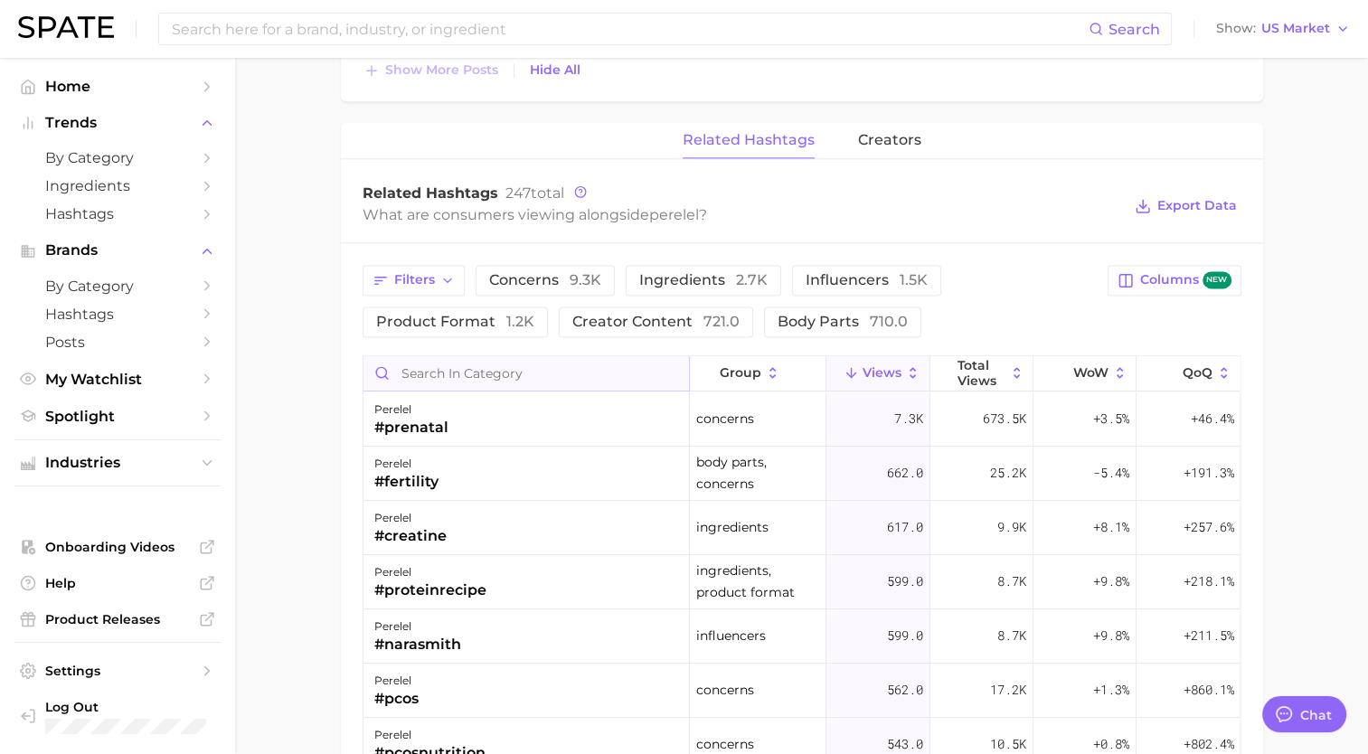
click at [448, 370] on input "Search in category" at bounding box center [527, 373] width 326 height 34
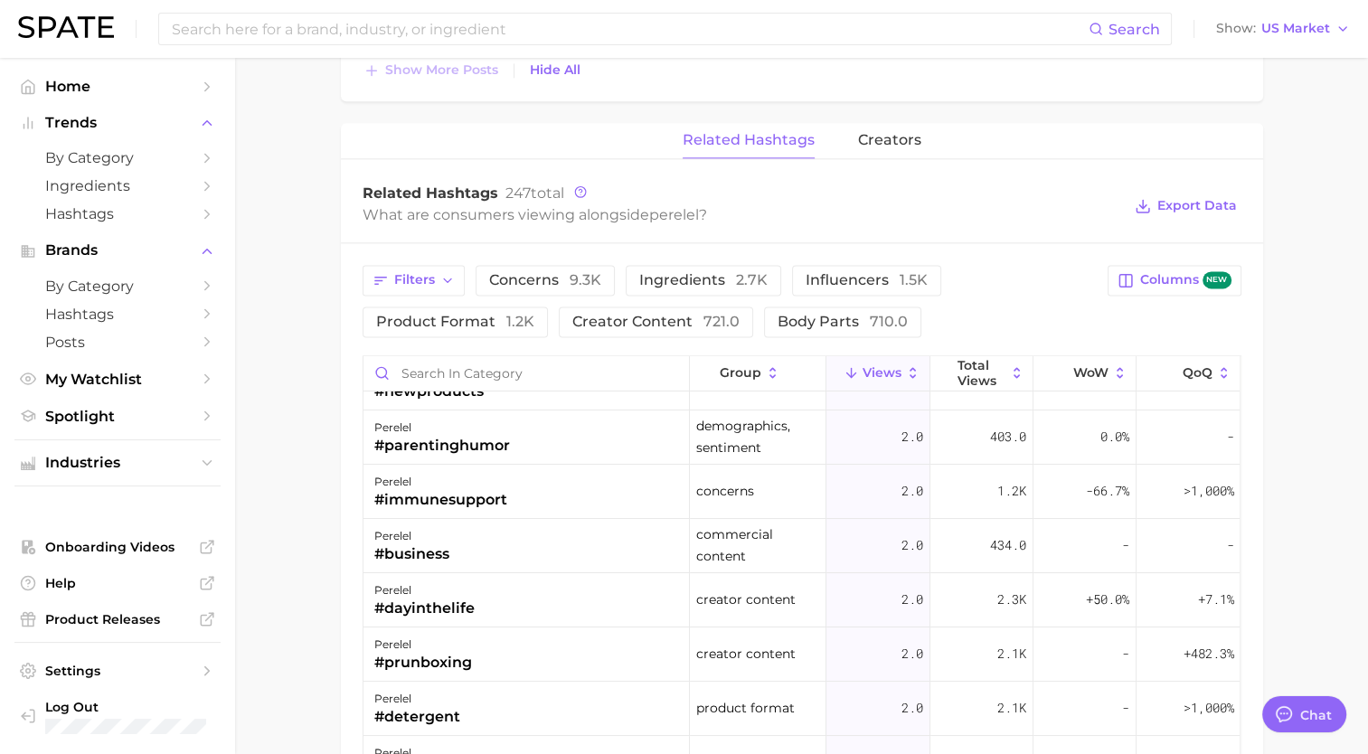
click at [836, 224] on div "Related Hashtags 247 total What are consumers viewing alongside perelel ? Expor…" at bounding box center [802, 206] width 922 height 72
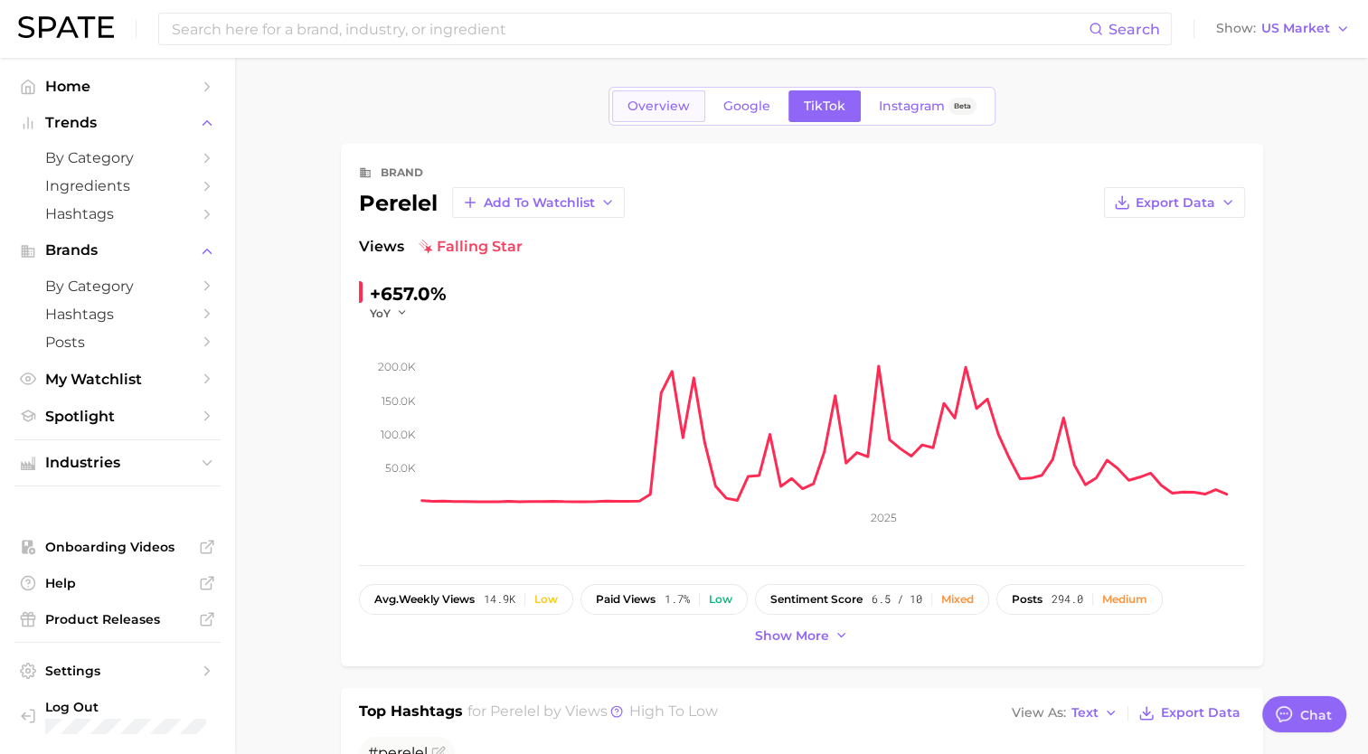
click at [656, 104] on span "Overview" at bounding box center [659, 106] width 62 height 15
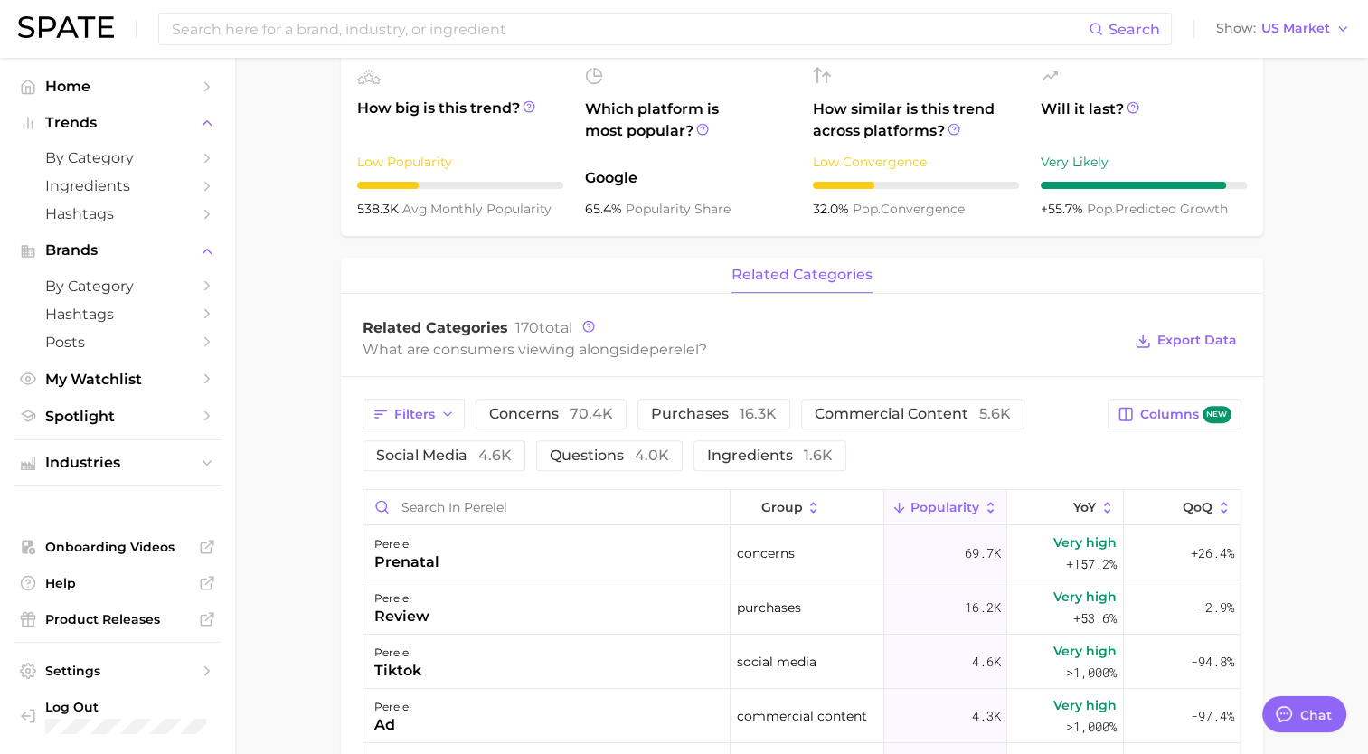
scroll to position [814, 0]
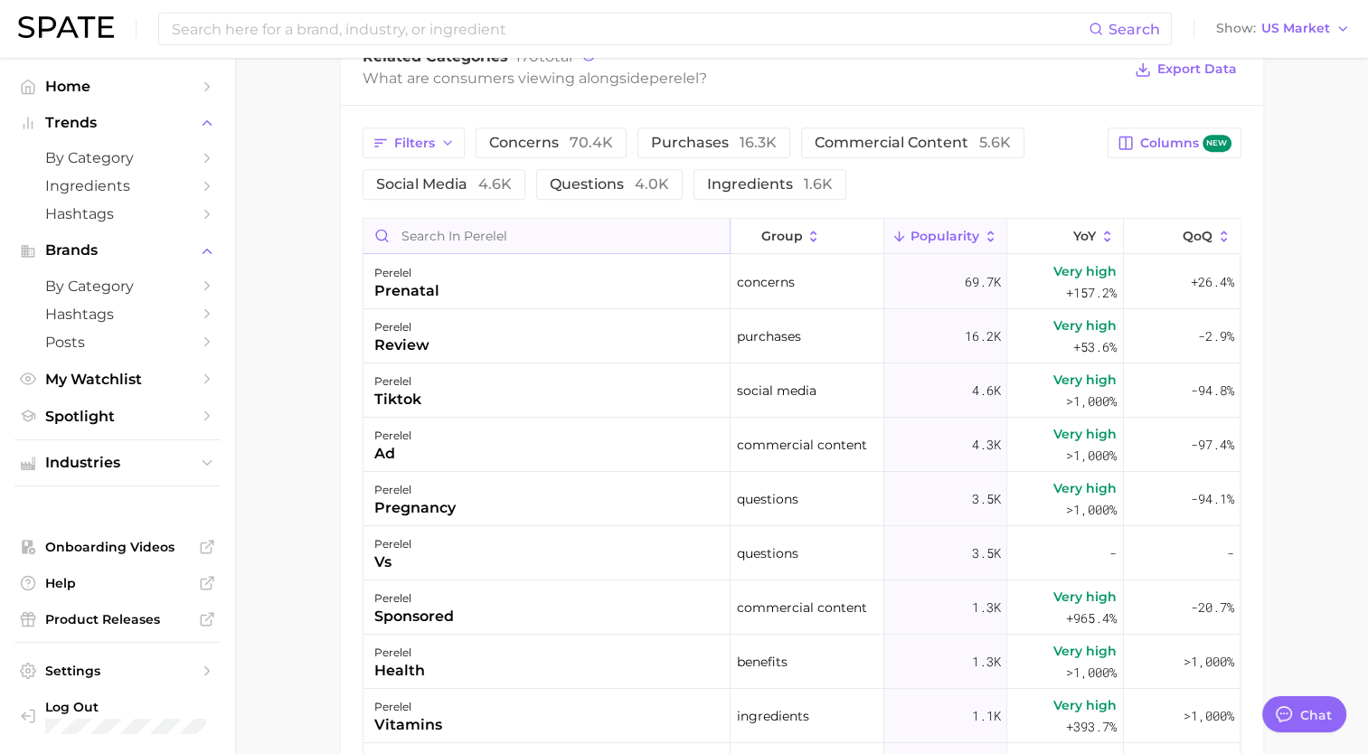
click at [481, 226] on input "Search in perelel" at bounding box center [547, 236] width 366 height 34
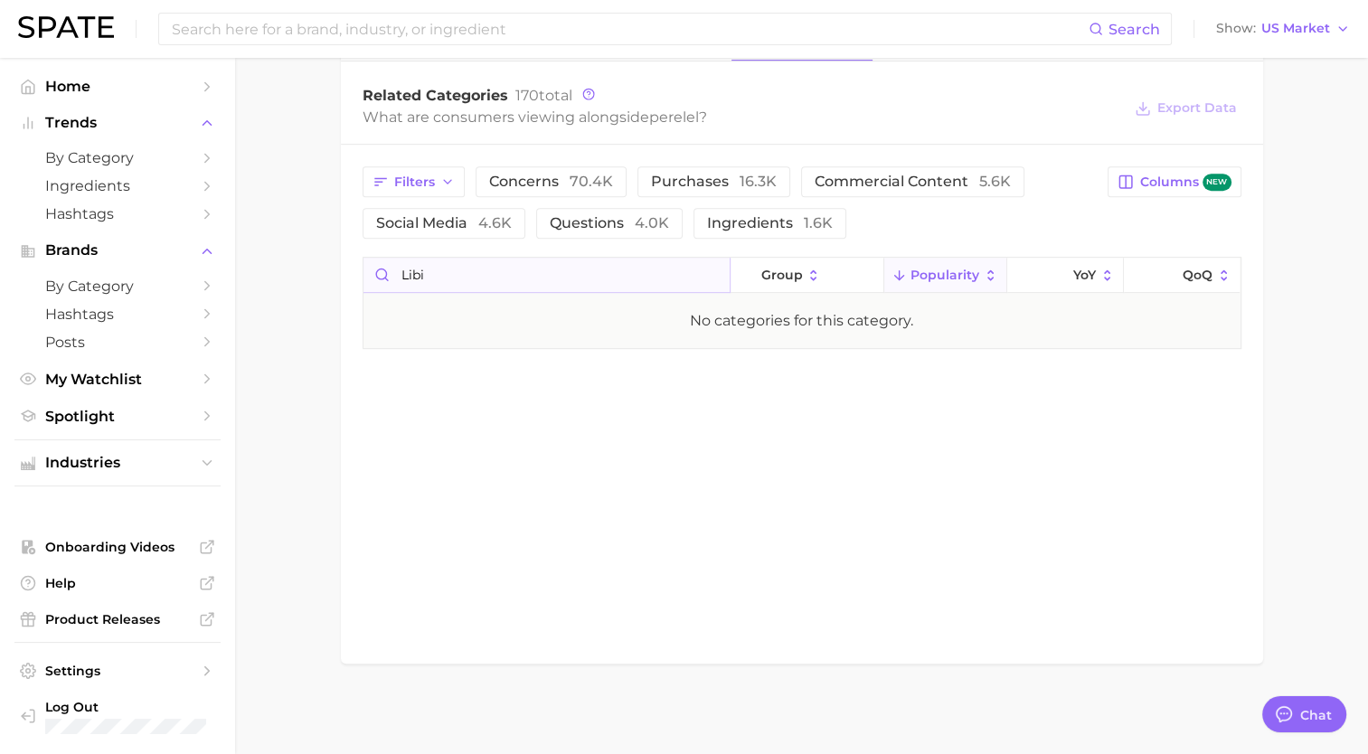
scroll to position [775, 0]
type input "l"
type input "s"
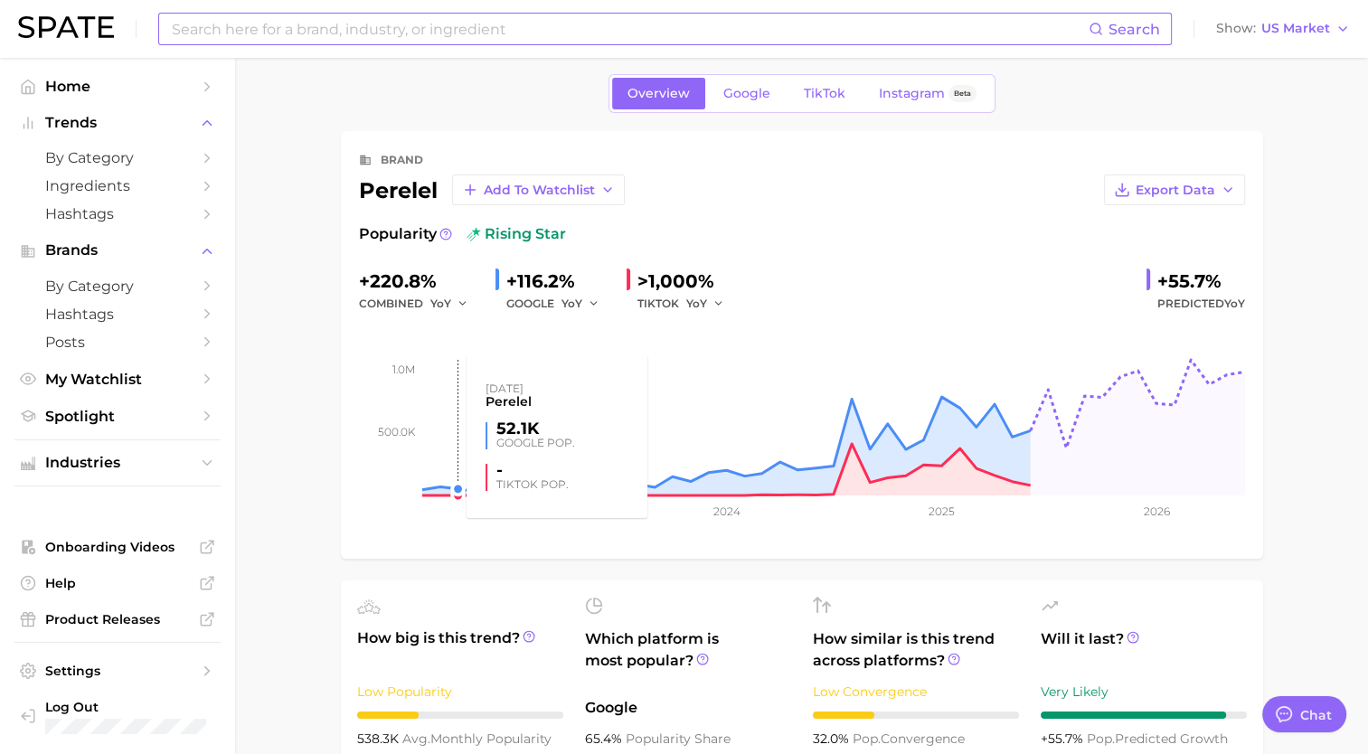
scroll to position [0, 0]
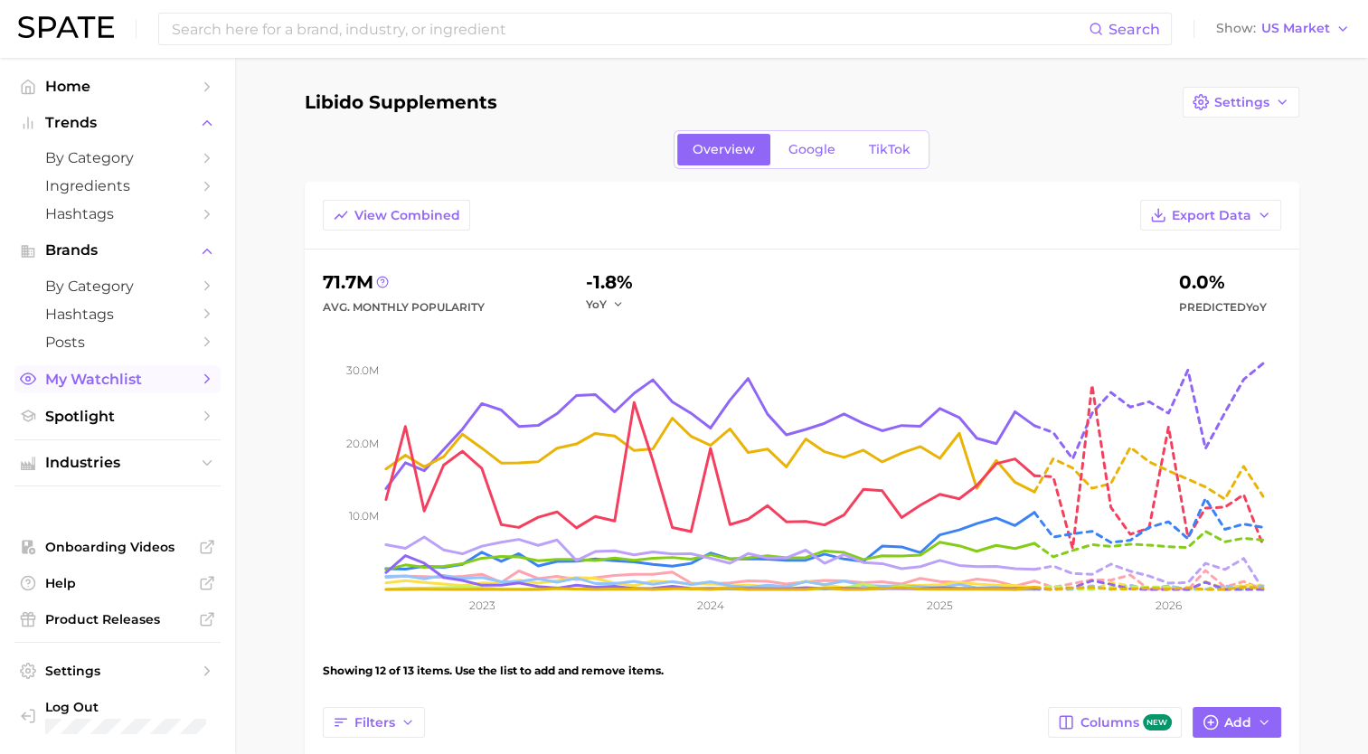
click at [71, 388] on span "My Watchlist" at bounding box center [117, 379] width 145 height 17
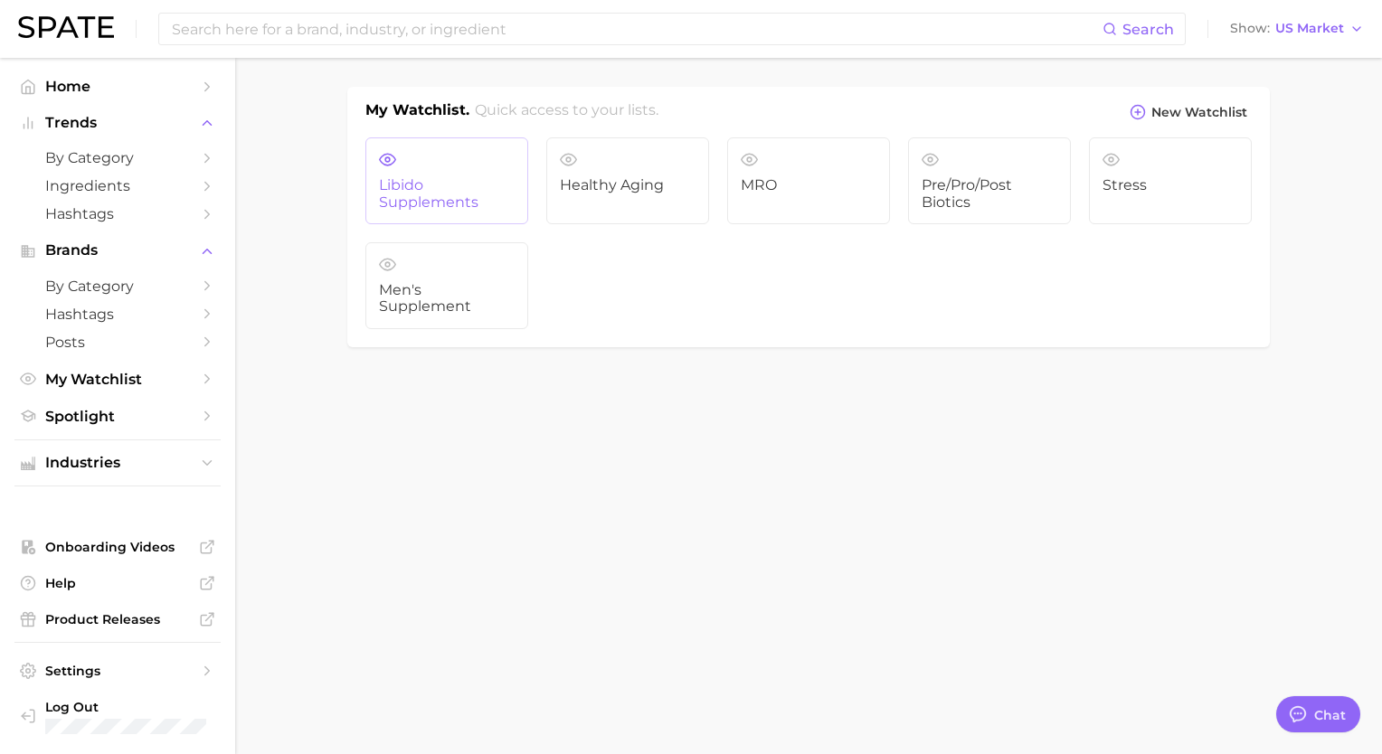
click at [467, 205] on span "Libido Supplements" at bounding box center [447, 193] width 136 height 33
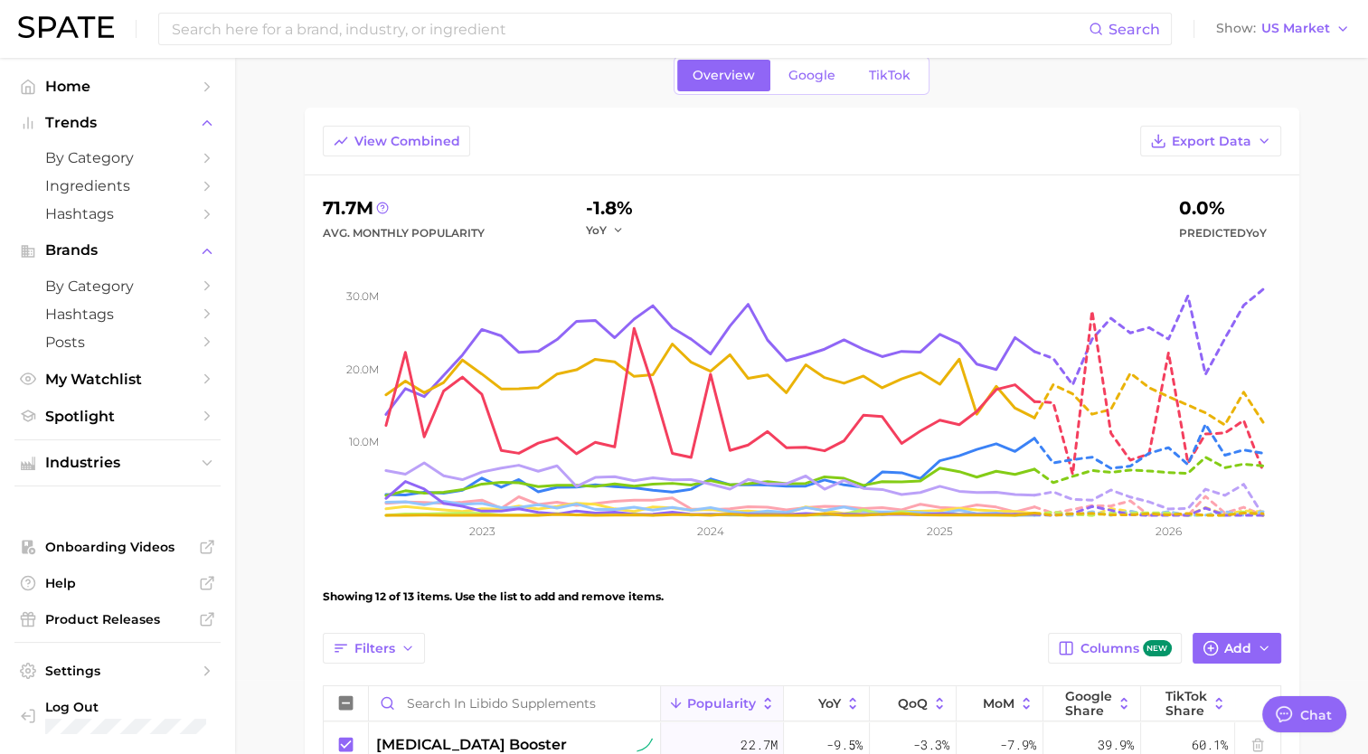
scroll to position [90, 0]
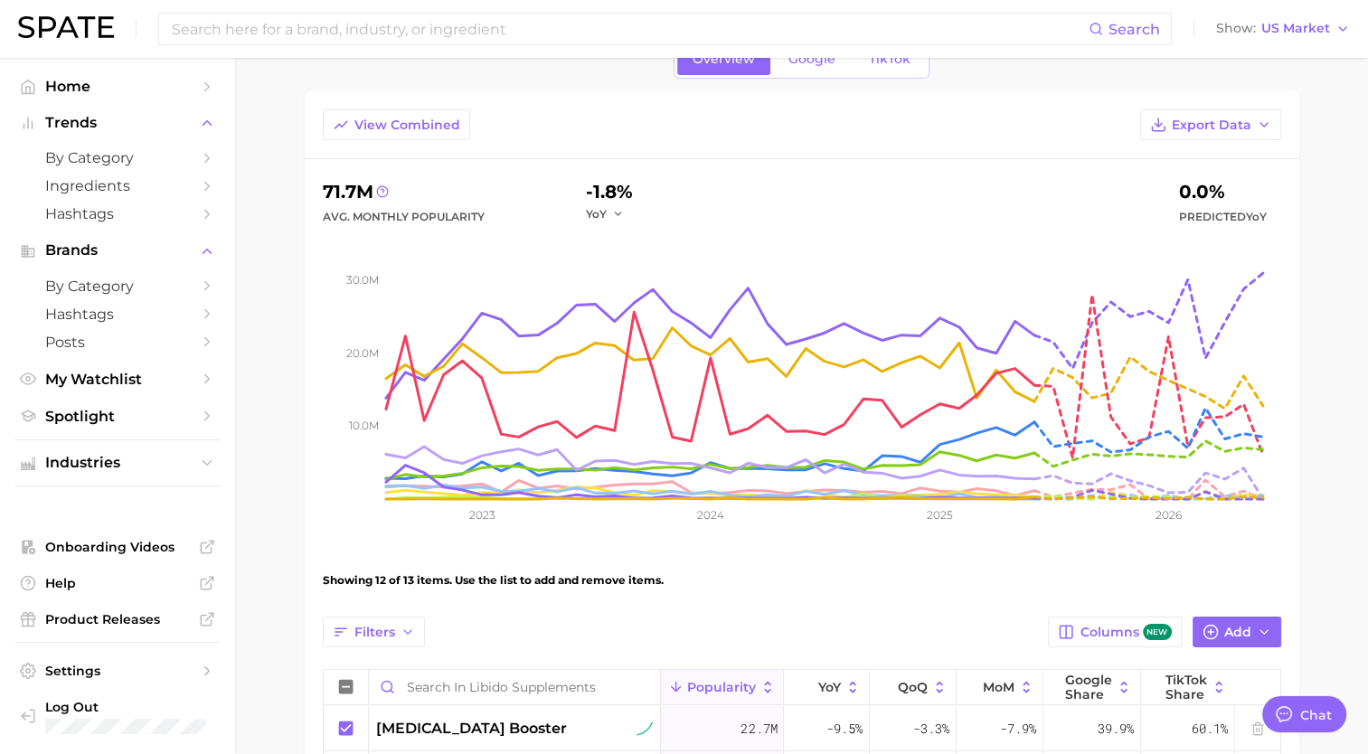
click at [1320, 326] on main "Libido Supplements Settings Overview Google TikTok View Combined Export Data 71…" at bounding box center [801, 707] width 1133 height 1481
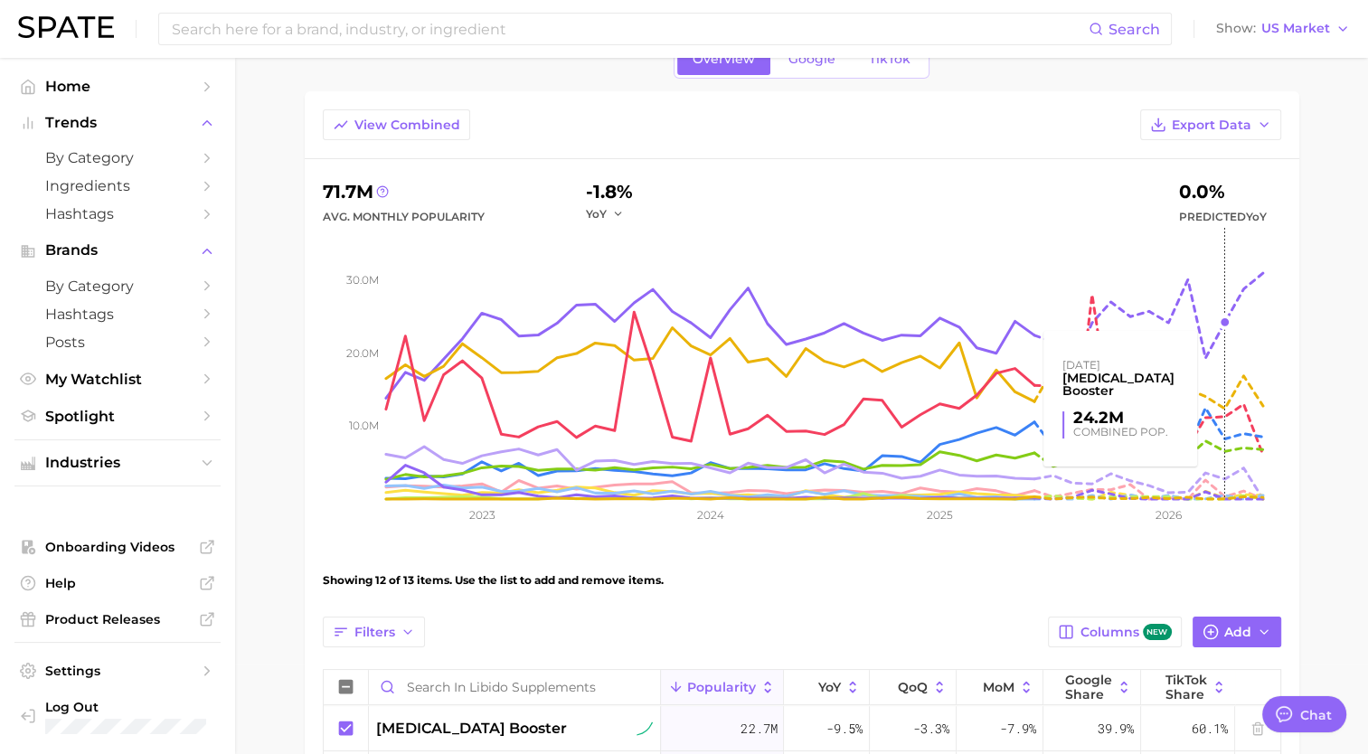
click at [1235, 321] on rect at bounding box center [833, 363] width 895 height 271
click at [1224, 312] on rect at bounding box center [833, 363] width 895 height 271
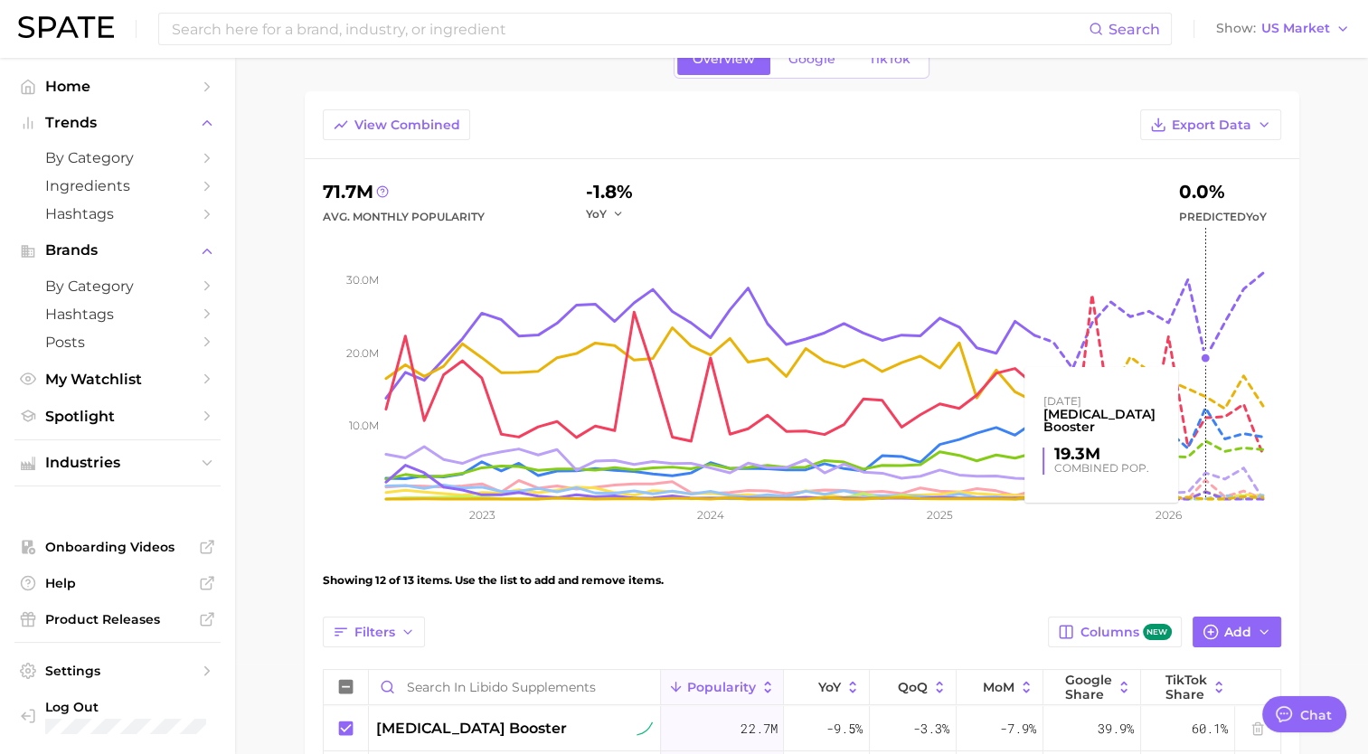
drag, startPoint x: 1226, startPoint y: 323, endPoint x: 1181, endPoint y: 307, distance: 47.8
click at [1184, 310] on rect at bounding box center [833, 363] width 895 height 271
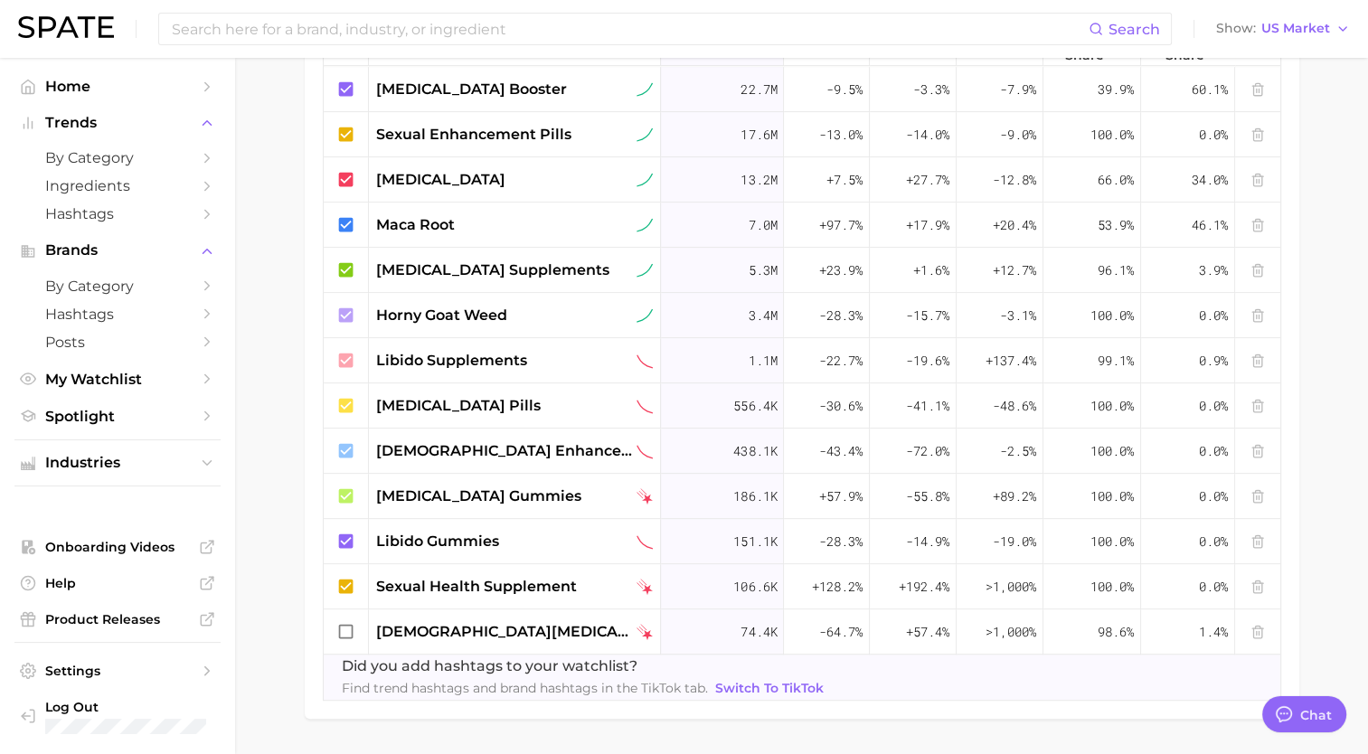
scroll to position [783, 0]
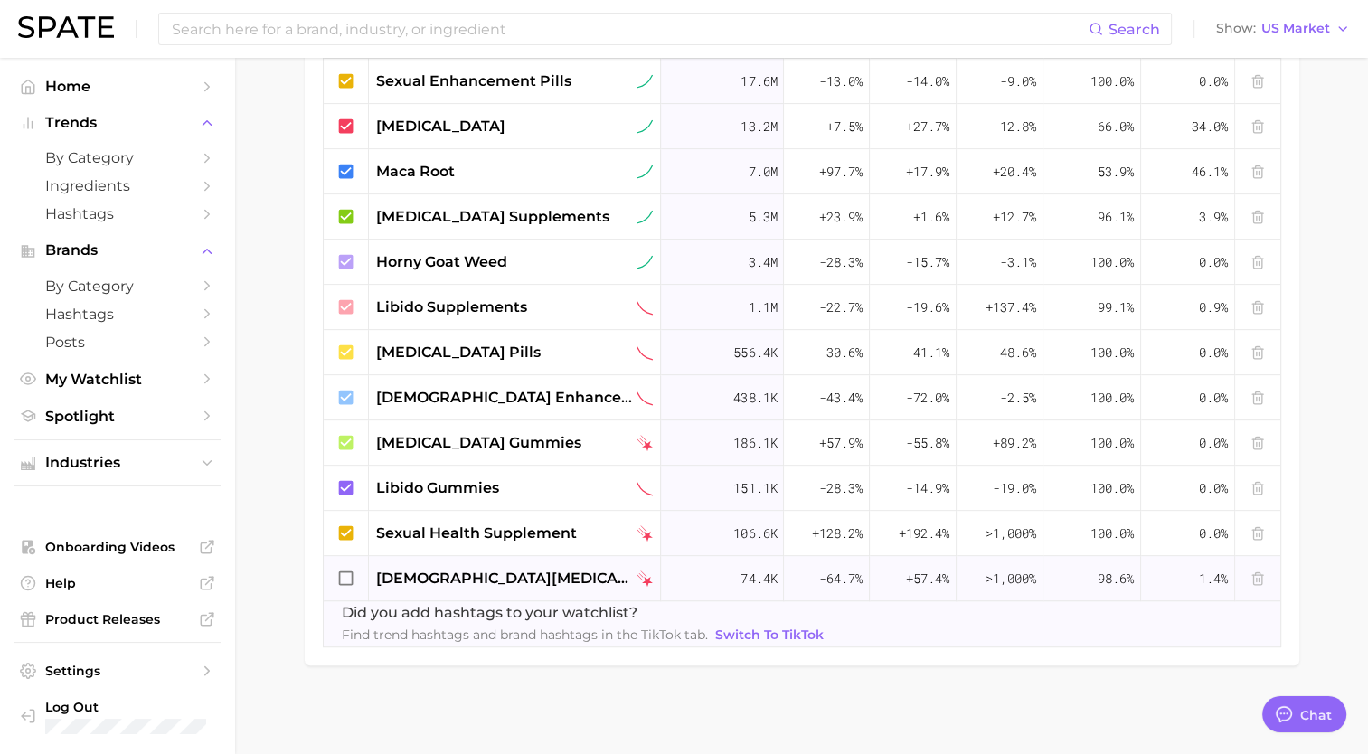
click at [345, 573] on icon at bounding box center [346, 579] width 20 height 20
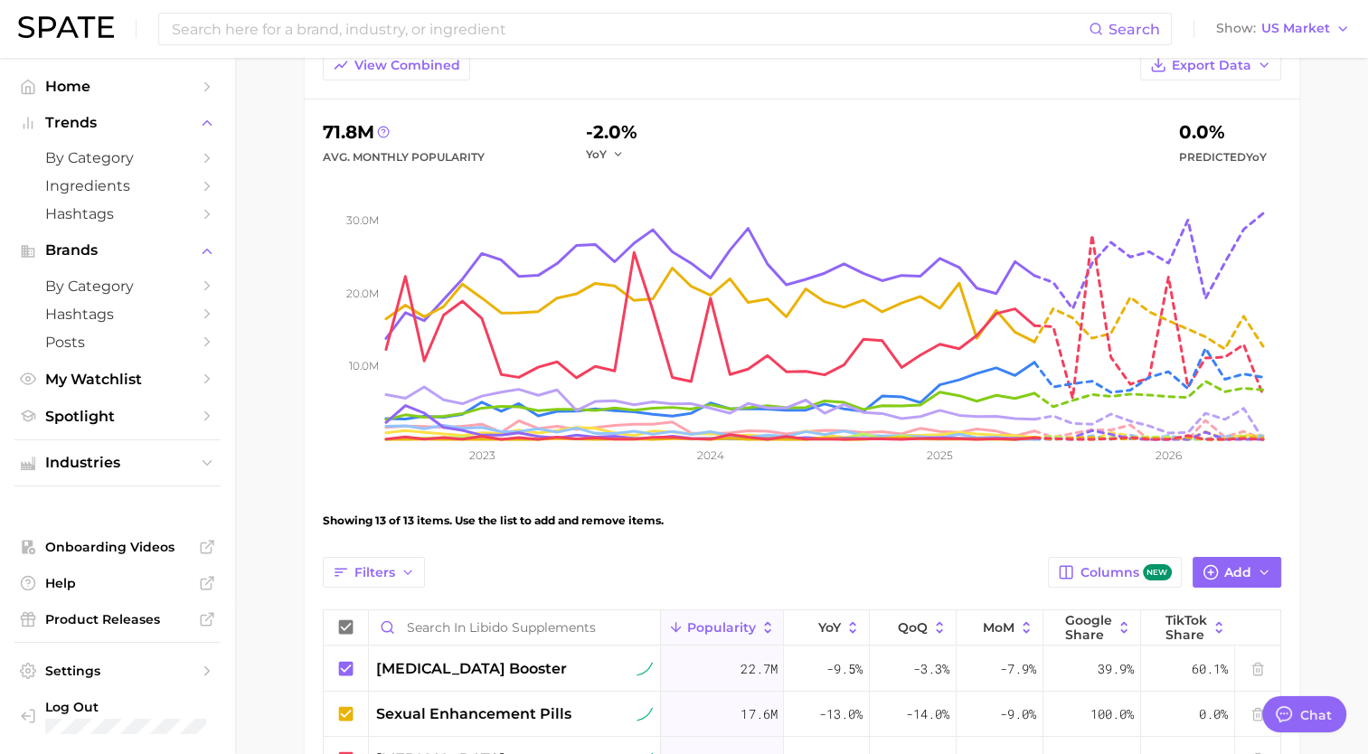
scroll to position [0, 0]
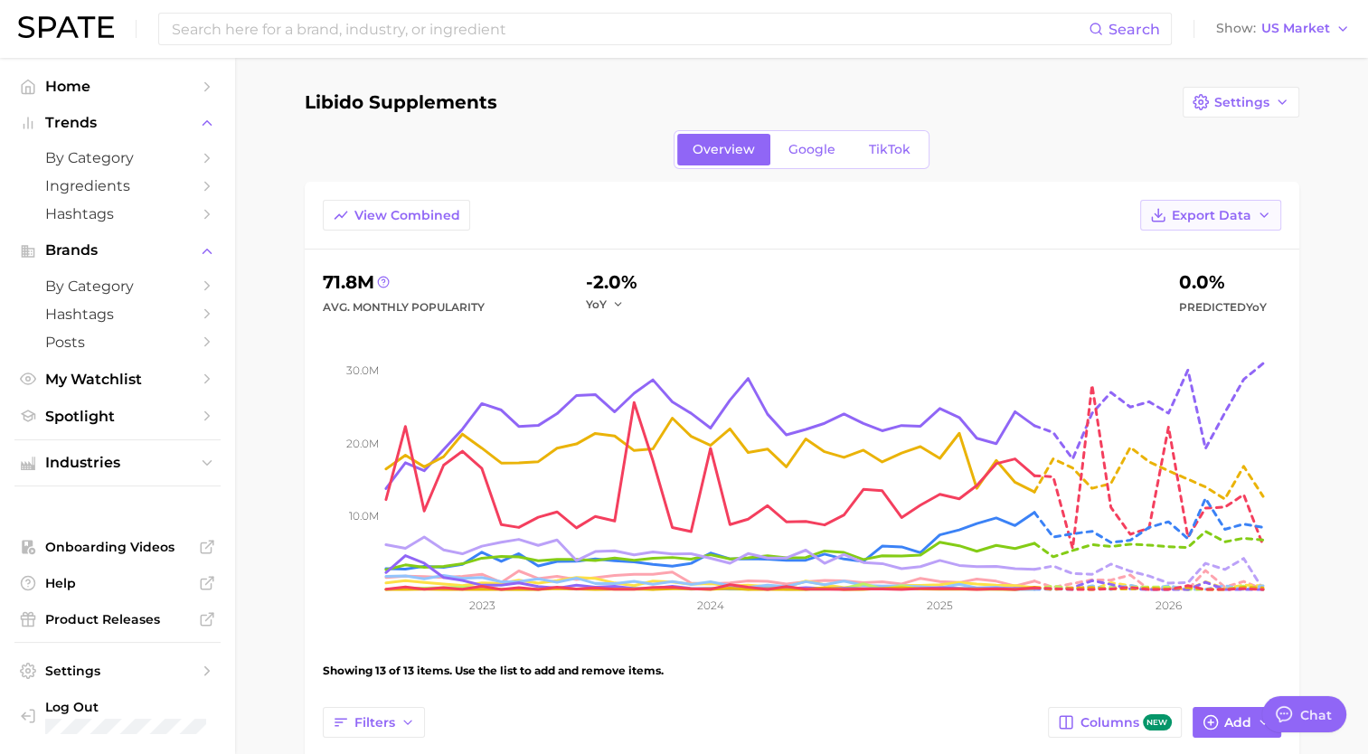
click at [1194, 220] on span "Export Data" at bounding box center [1212, 215] width 80 height 15
click at [1190, 314] on span "Time Series Image" at bounding box center [1173, 314] width 121 height 15
click at [418, 228] on button "View Combined" at bounding box center [396, 215] width 147 height 31
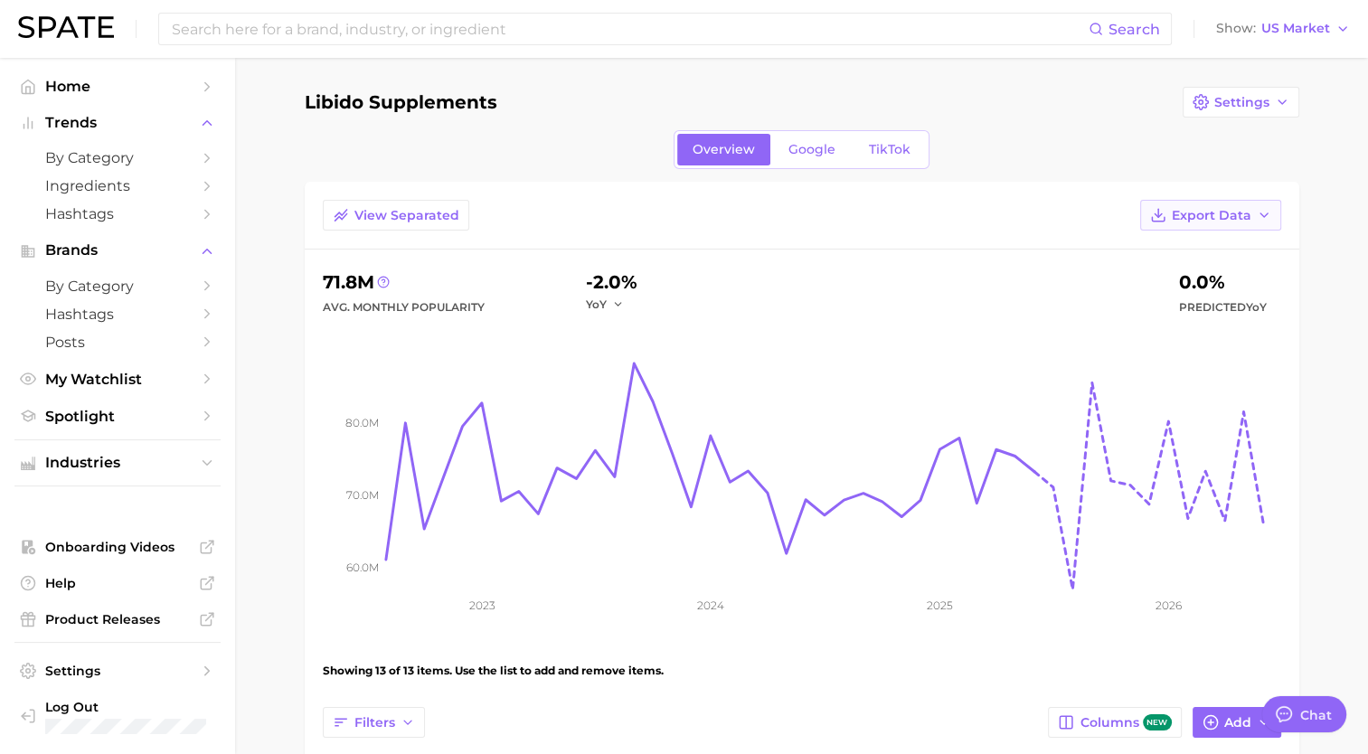
click at [1199, 220] on span "Export Data" at bounding box center [1212, 215] width 80 height 15
click at [1199, 304] on button "Time Series Image" at bounding box center [1181, 313] width 199 height 33
click at [434, 222] on button "View Separated" at bounding box center [396, 215] width 146 height 31
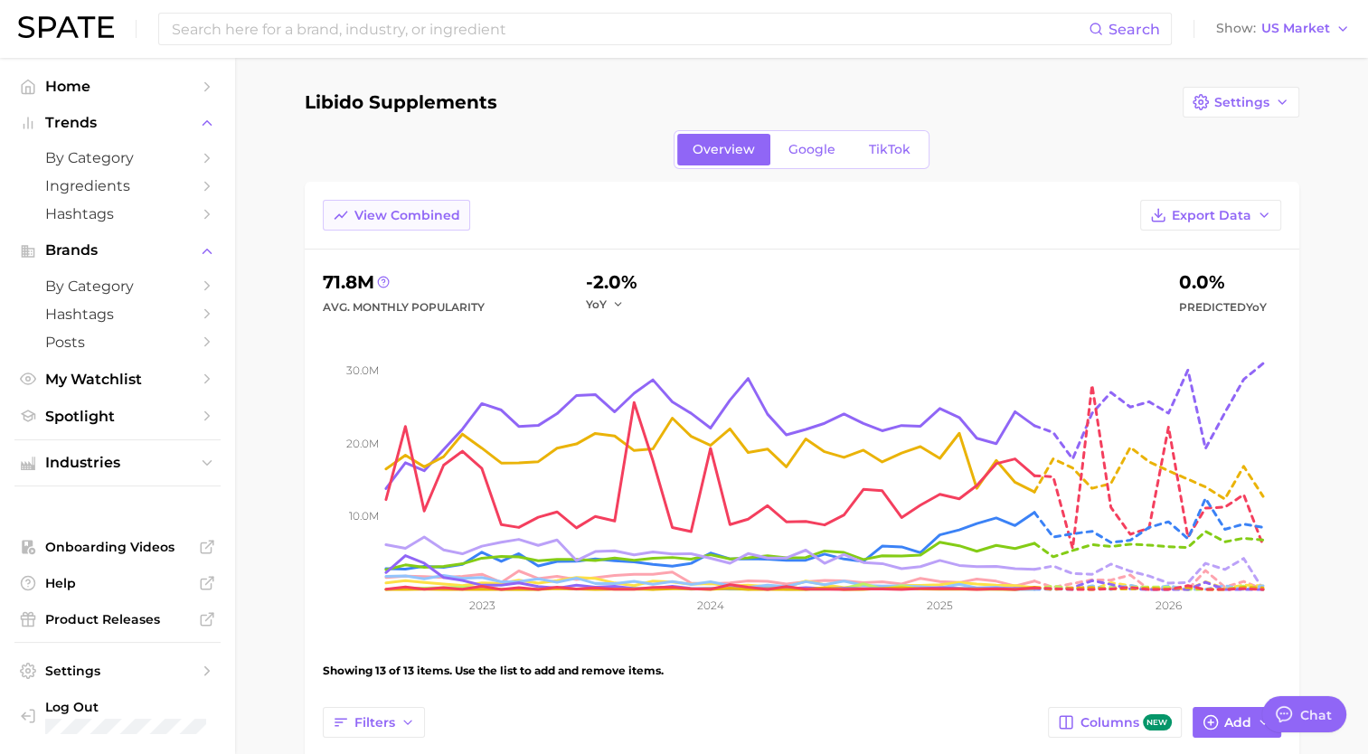
click at [434, 222] on button "View Combined" at bounding box center [396, 215] width 147 height 31
